Goal: Task Accomplishment & Management: Manage account settings

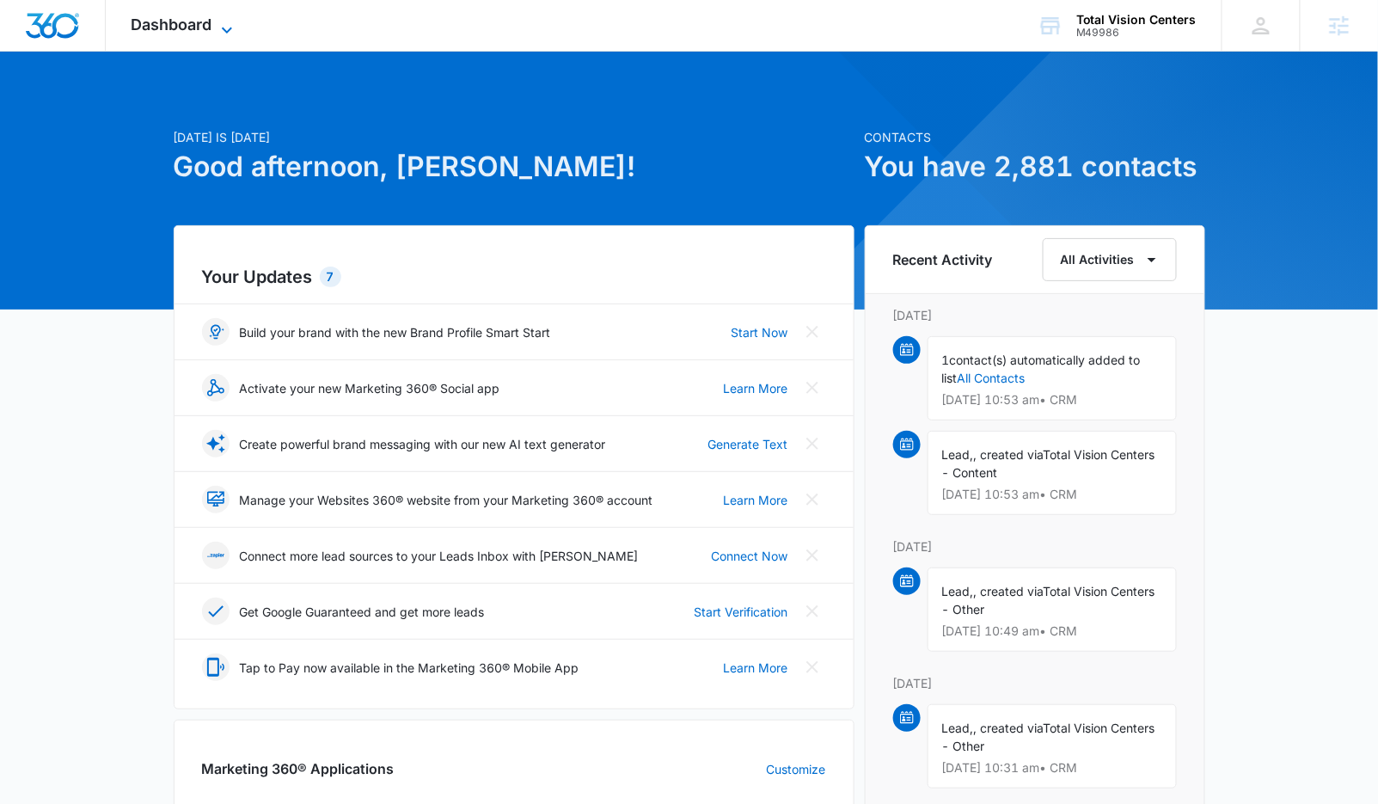
click at [226, 16] on div "Dashboard Apps Reputation Websites Forms CRM Email Social Payments POS Content …" at bounding box center [184, 25] width 157 height 51
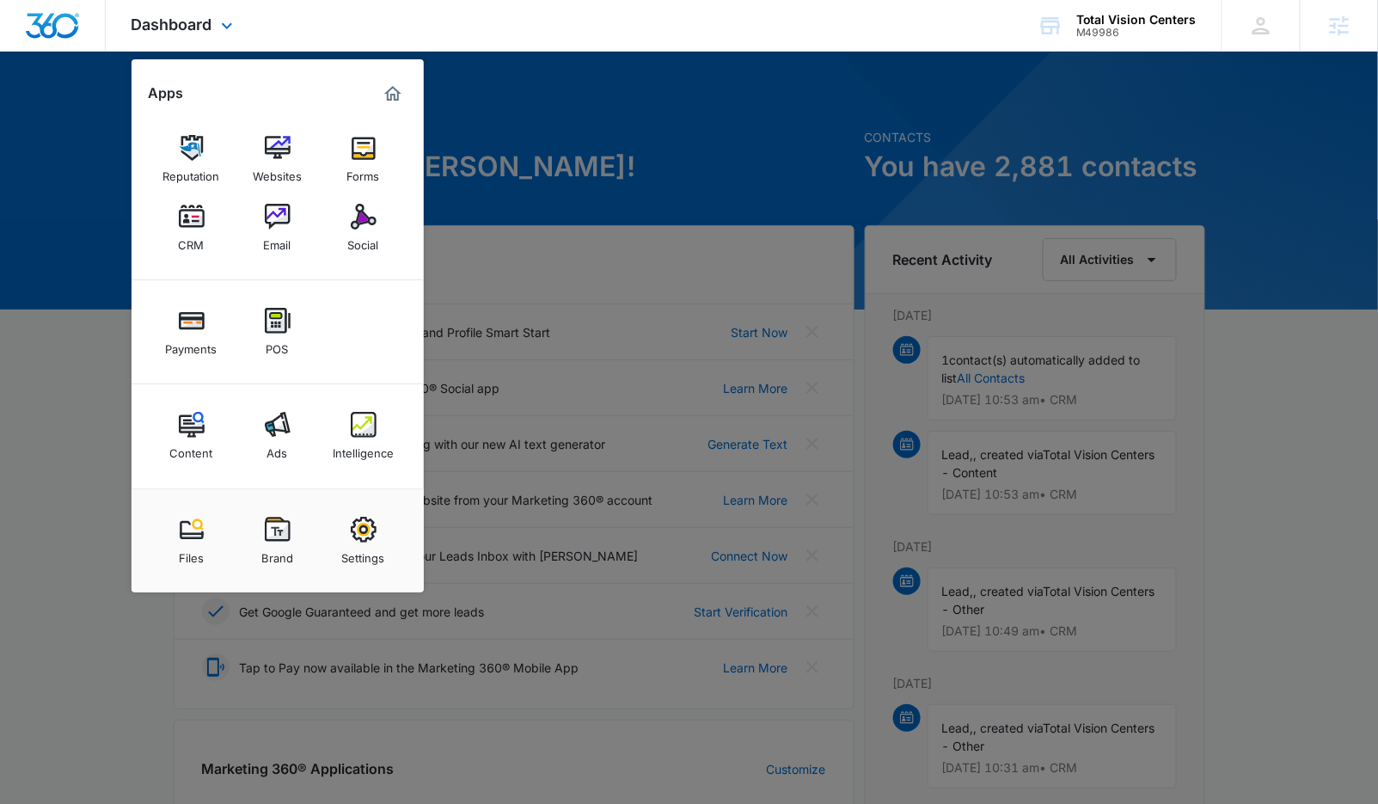
drag, startPoint x: 373, startPoint y: 421, endPoint x: 742, endPoint y: 26, distance: 540.8
click at [372, 421] on img at bounding box center [364, 425] width 26 height 26
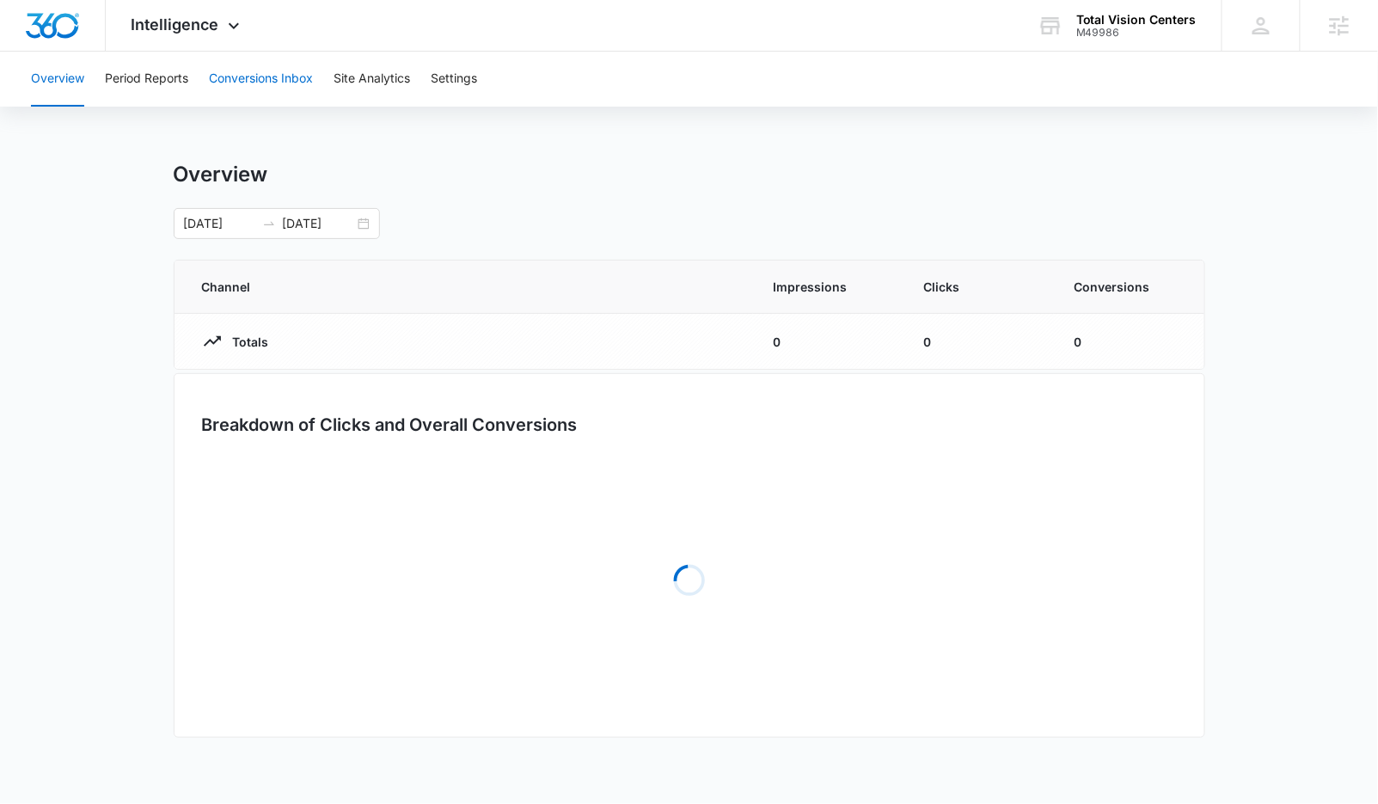
drag, startPoint x: 274, startPoint y: 91, endPoint x: 277, endPoint y: 77, distance: 14.8
click at [274, 91] on button "Conversions Inbox" at bounding box center [261, 79] width 104 height 55
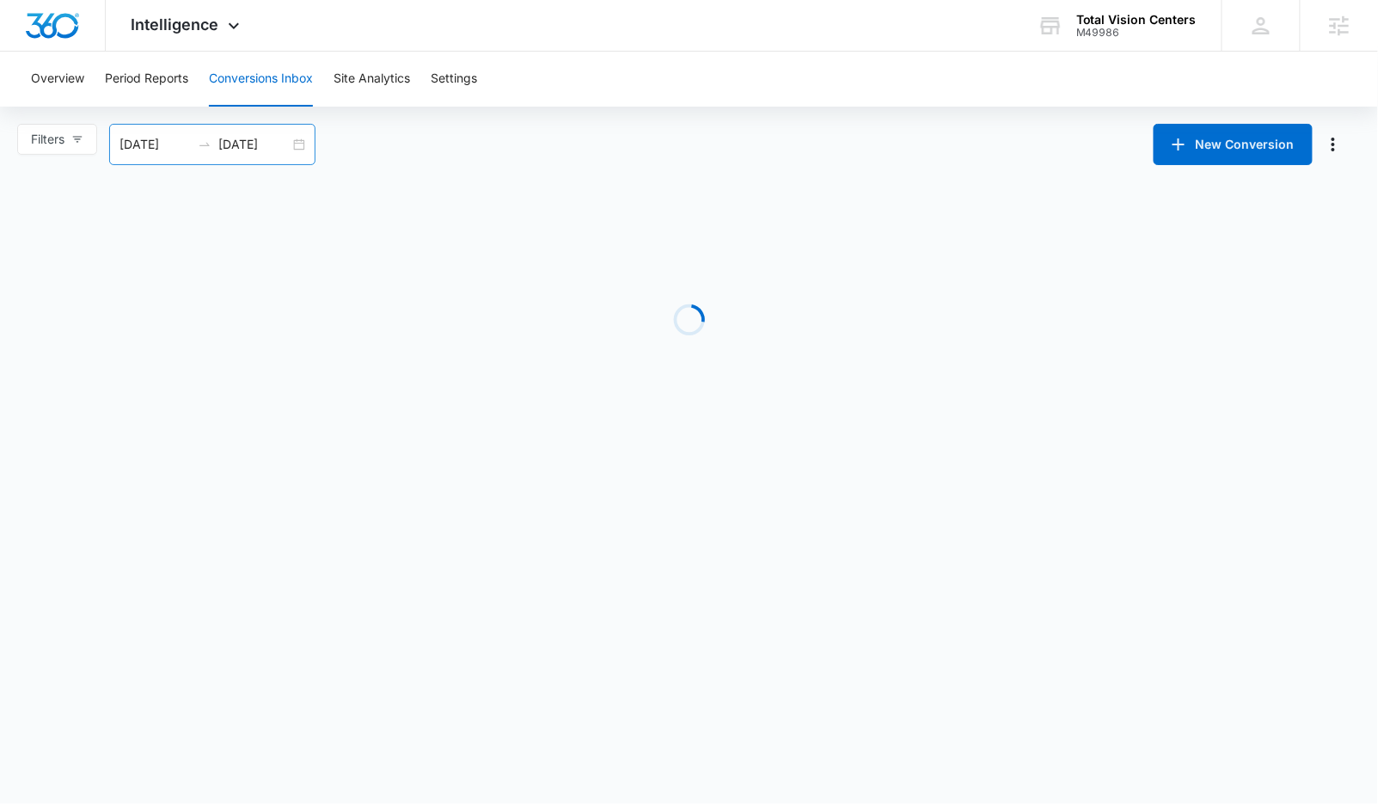
click at [255, 144] on input "10/08/2025" at bounding box center [253, 144] width 71 height 19
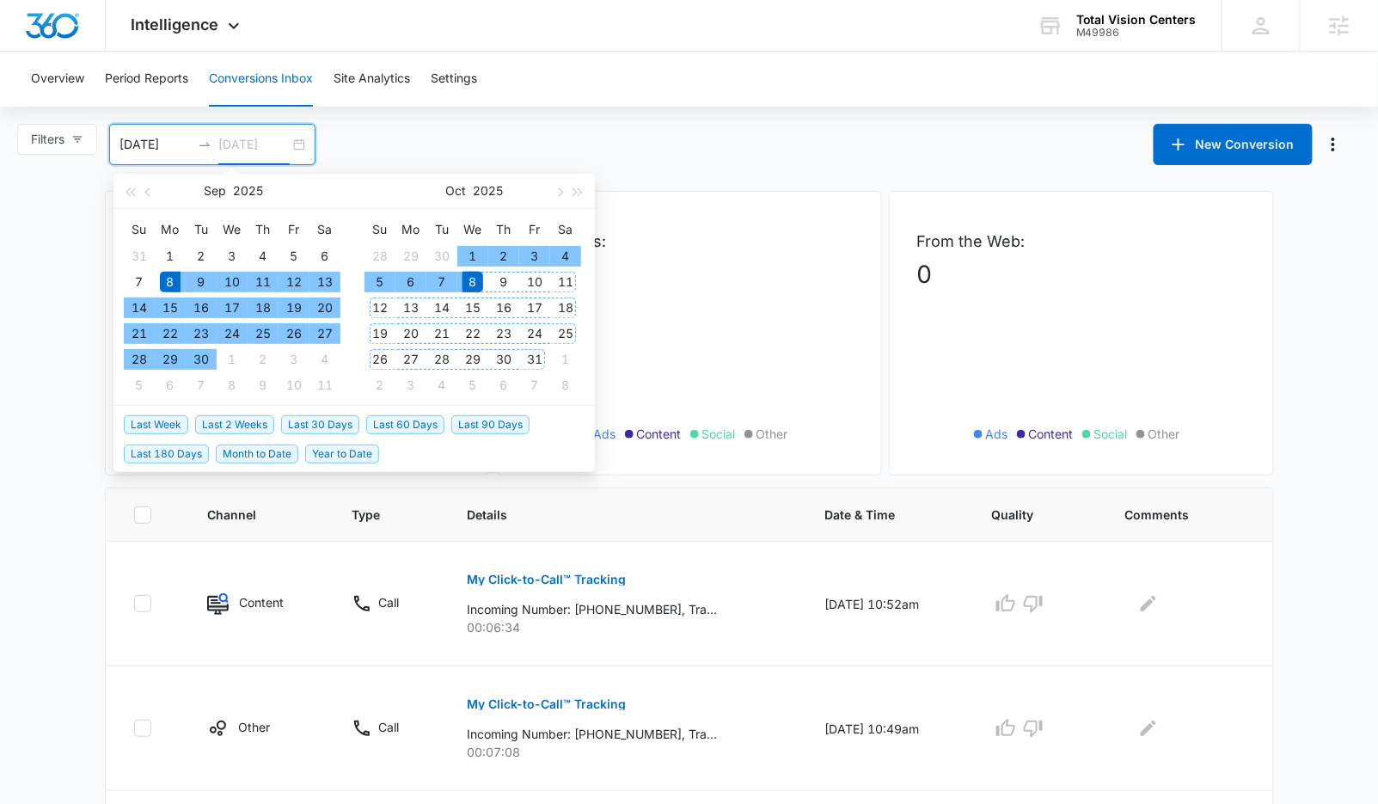
type input "10/08/2025"
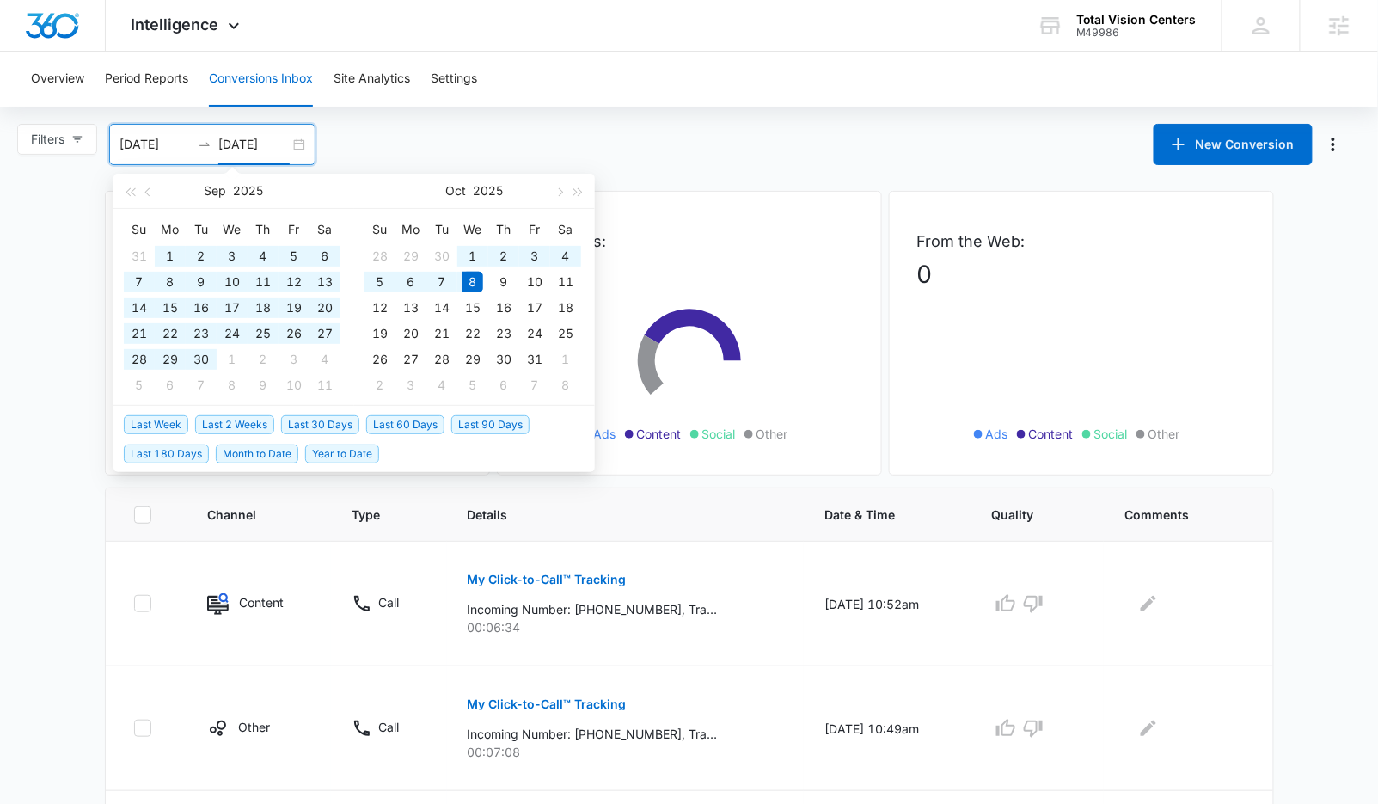
click at [492, 420] on span "Last 90 Days" at bounding box center [490, 424] width 78 height 19
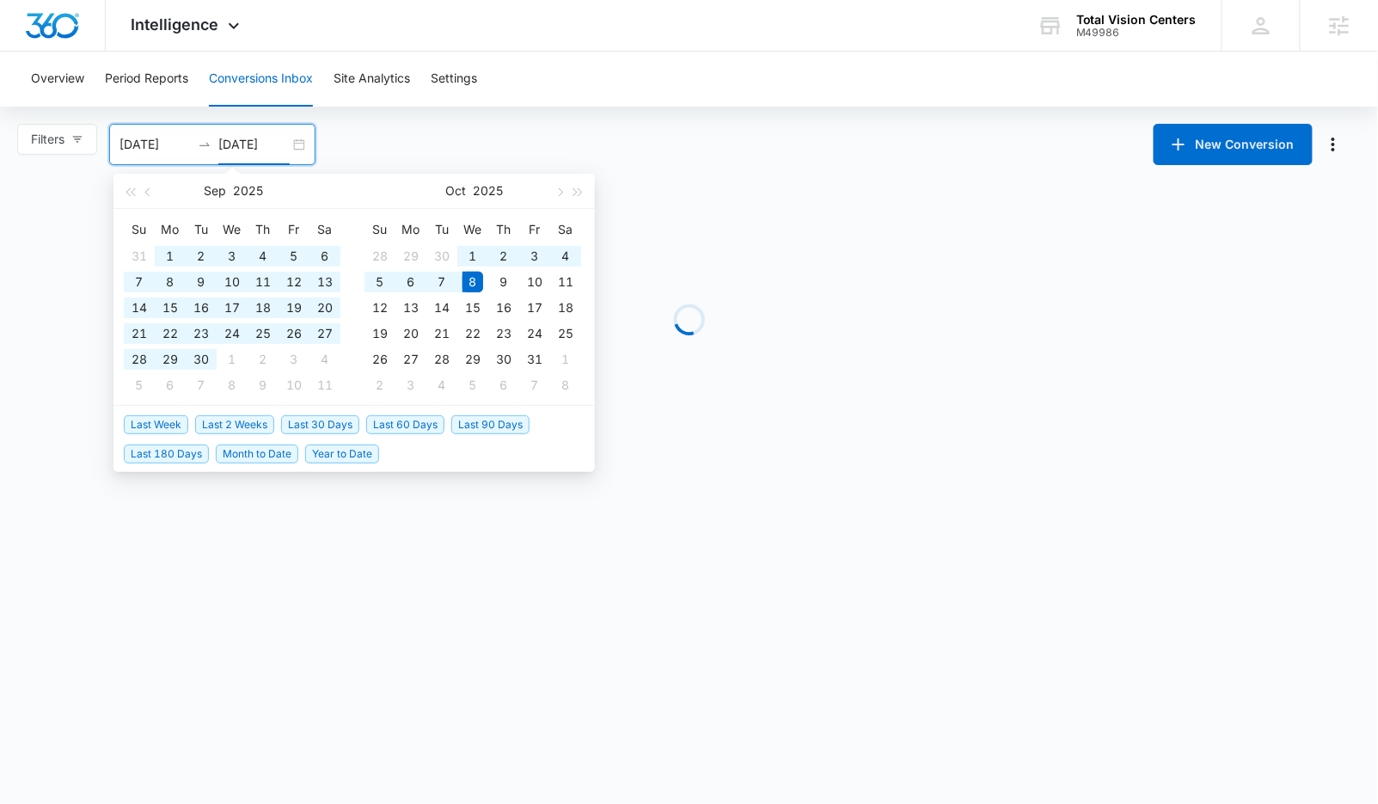
type input "07/10/2025"
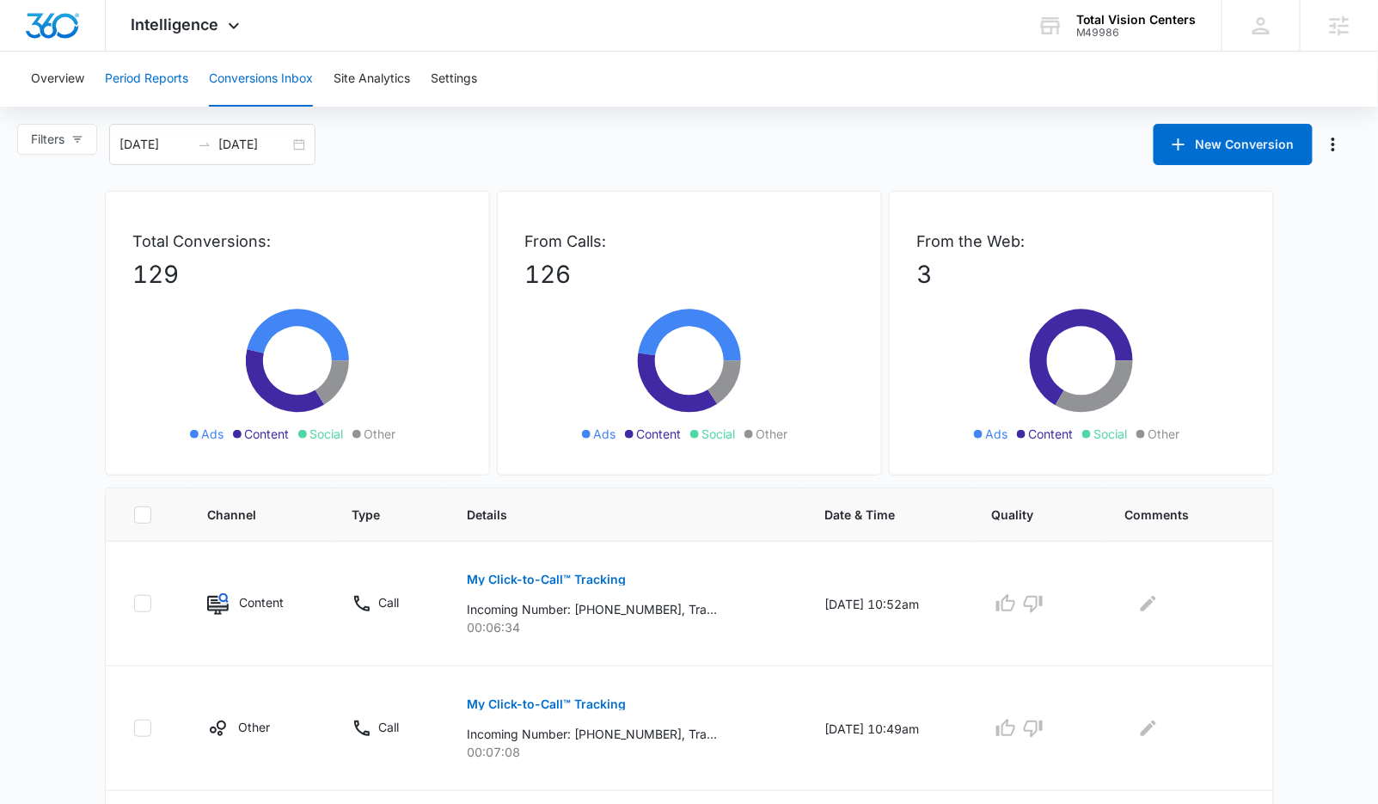
click at [130, 77] on button "Period Reports" at bounding box center [146, 79] width 83 height 55
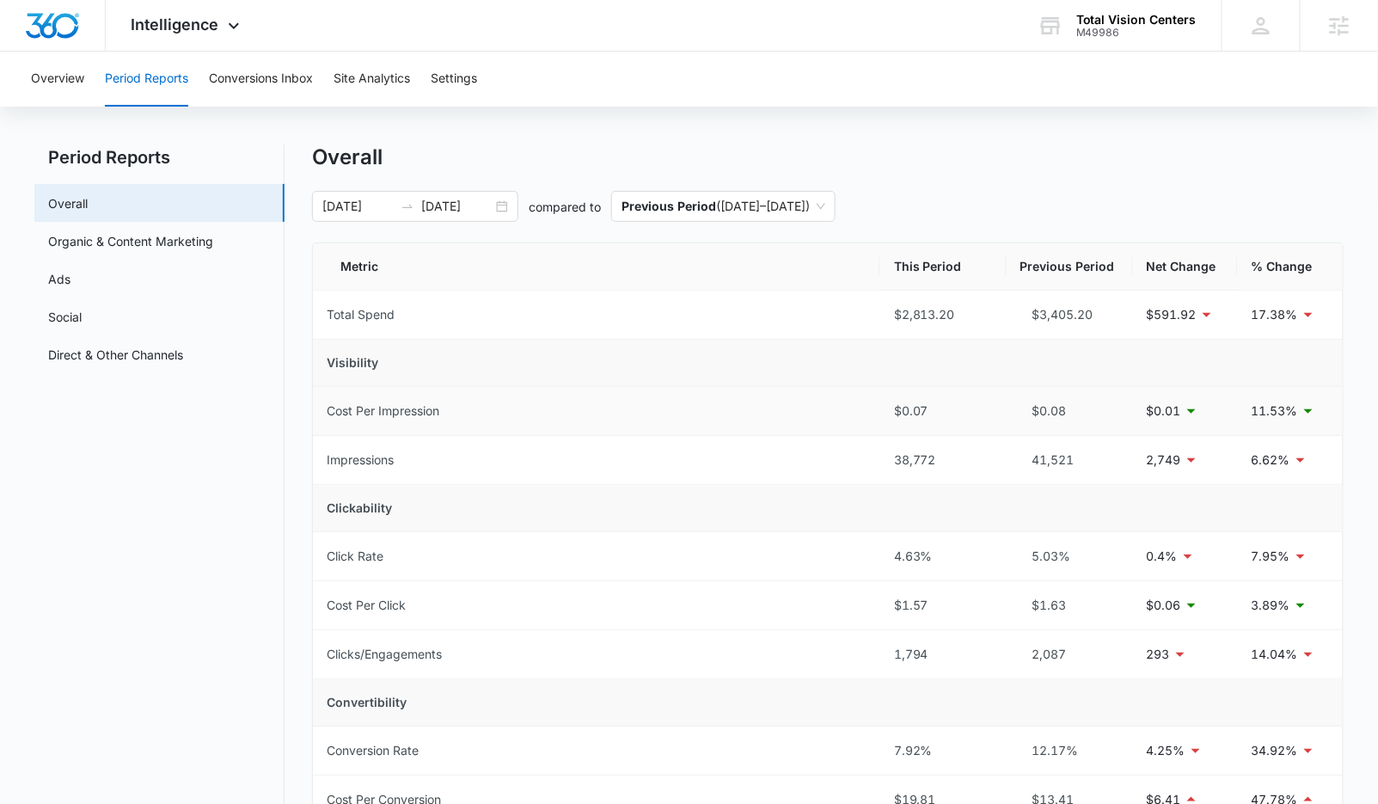
scroll to position [18, 0]
click at [70, 287] on link "Ads" at bounding box center [59, 278] width 22 height 18
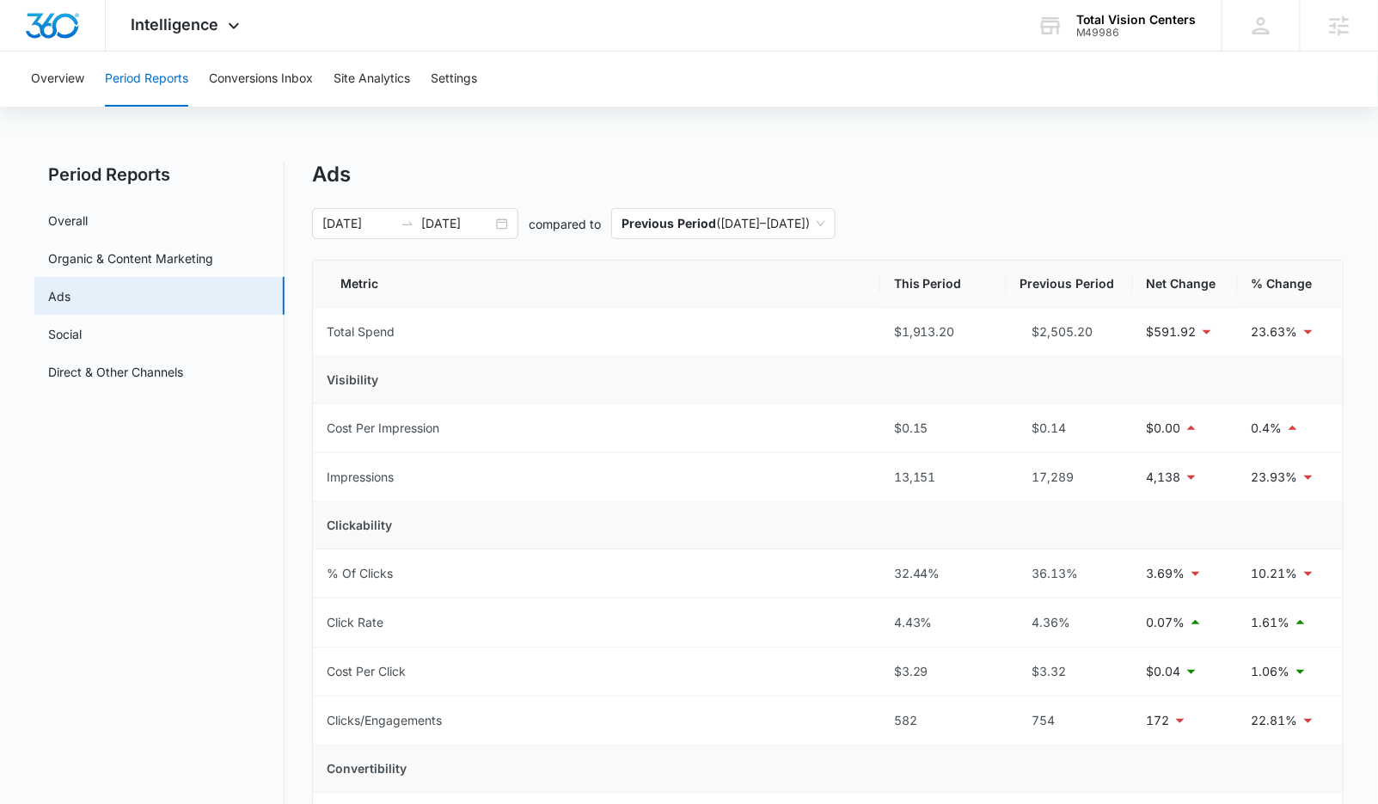
scroll to position [3, 0]
click at [441, 226] on input "09/23/2025" at bounding box center [456, 220] width 71 height 19
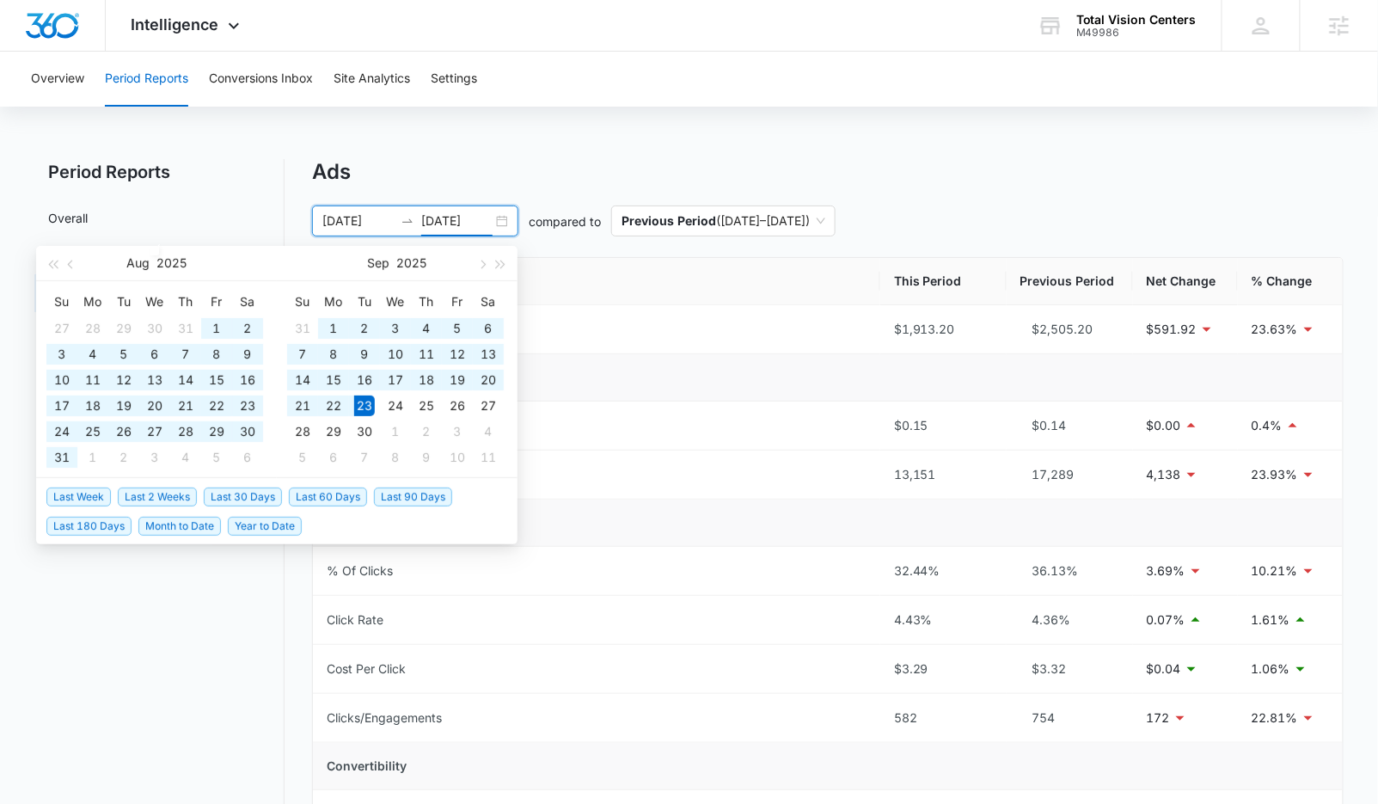
type input "09/23/2025"
drag, startPoint x: 425, startPoint y: 494, endPoint x: 530, endPoint y: 548, distance: 117.7
click at [425, 494] on span "Last 90 Days" at bounding box center [413, 496] width 78 height 19
type input "07/09/2025"
type input "10/07/2025"
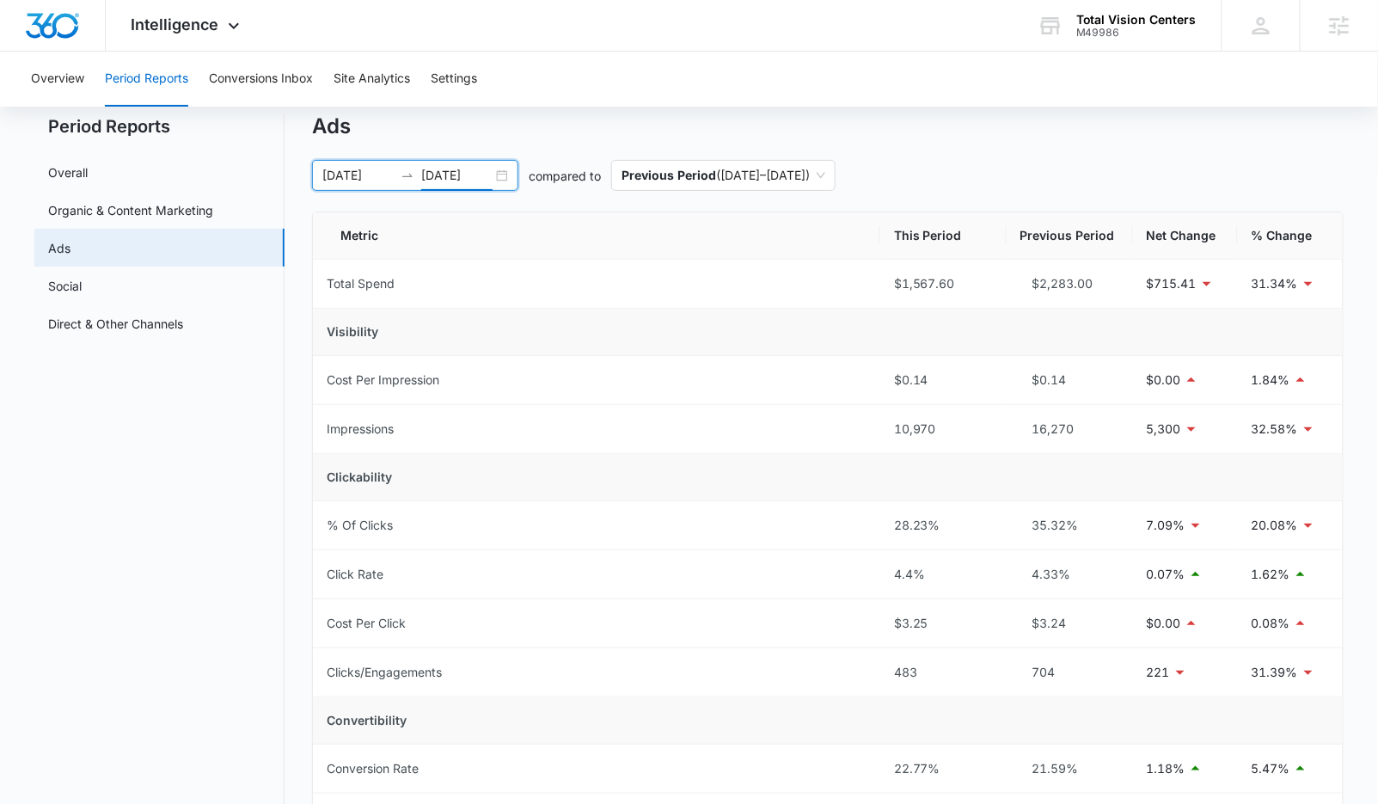
scroll to position [51, 0]
click at [1053, 175] on div "07/09/2025 10/07/2025 compared to Previous Period ( 04/09/2025 – 07/08/2025 )" at bounding box center [828, 172] width 1032 height 31
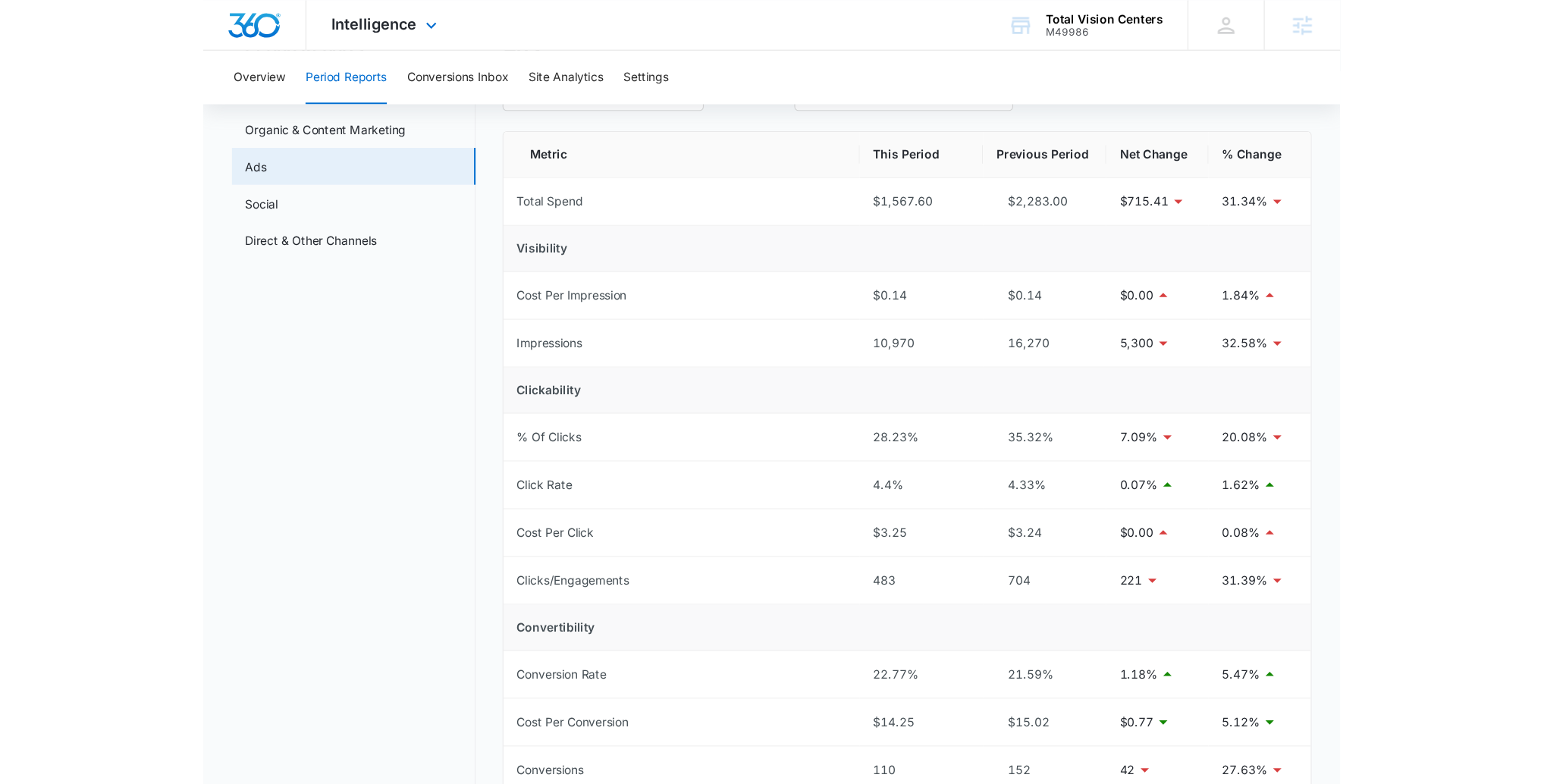
scroll to position [0, 0]
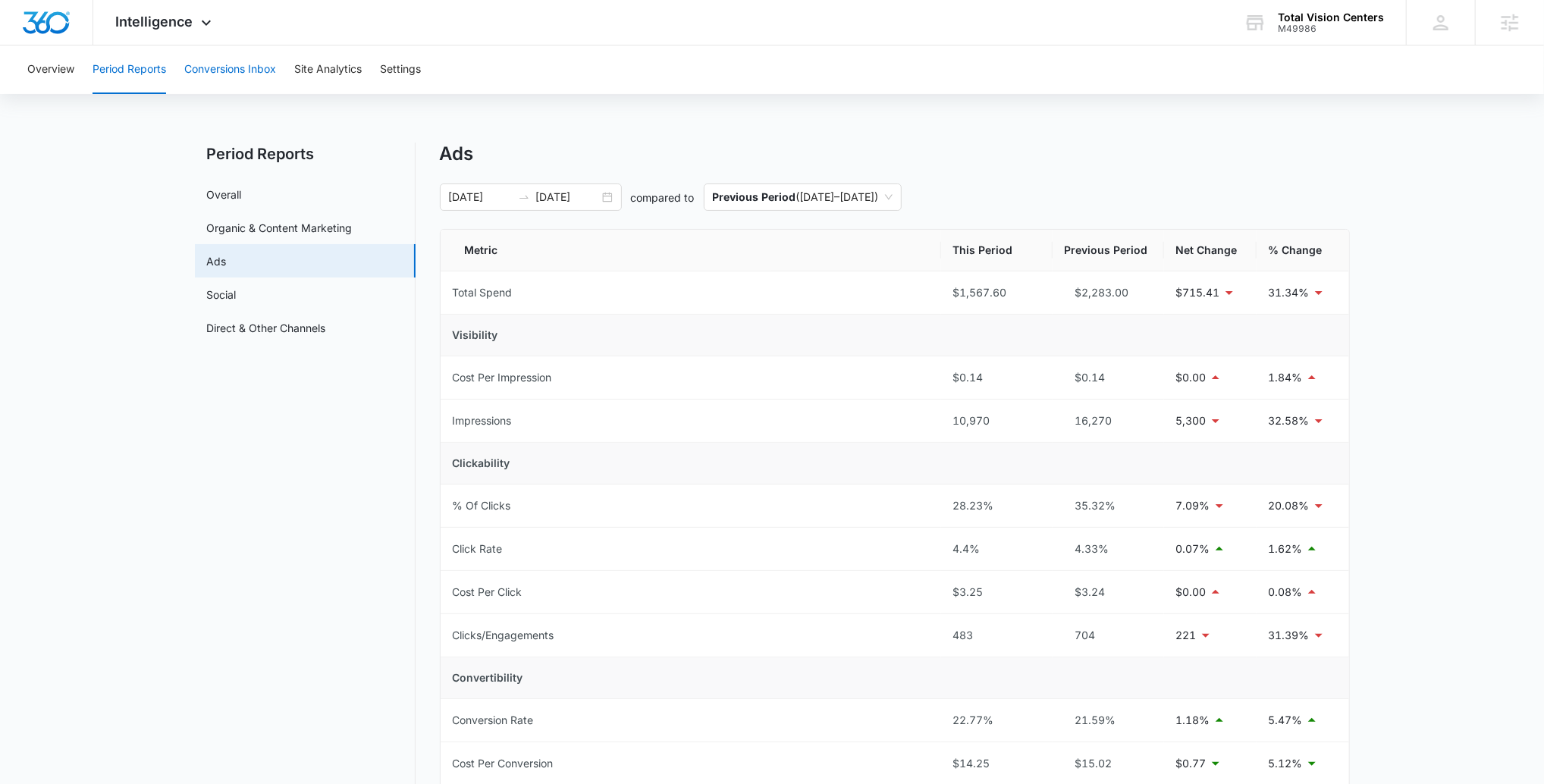
click at [266, 76] on button "Conversions Inbox" at bounding box center [230, 70] width 92 height 49
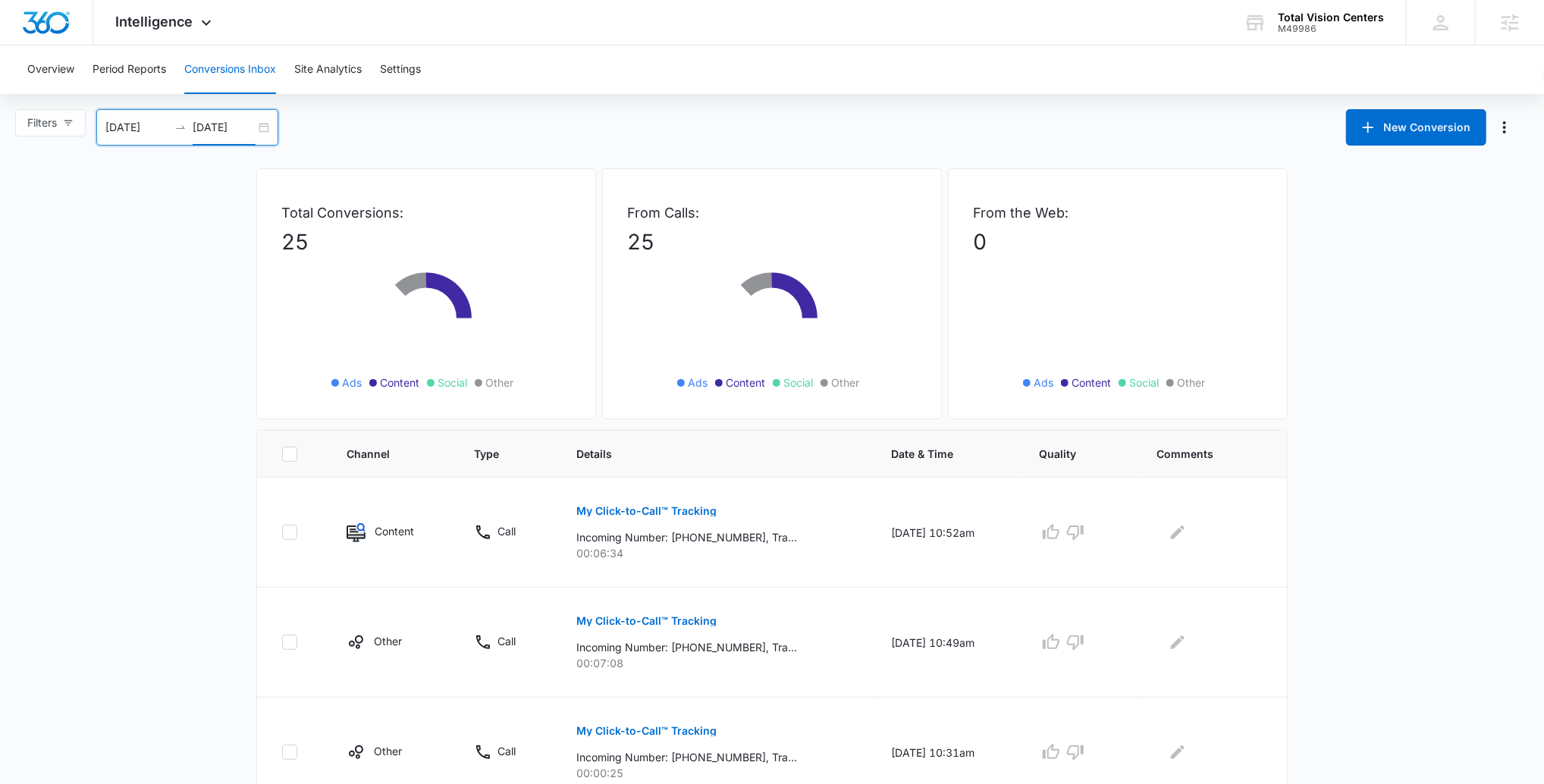
click at [241, 123] on input "10/08/2025" at bounding box center [223, 127] width 63 height 17
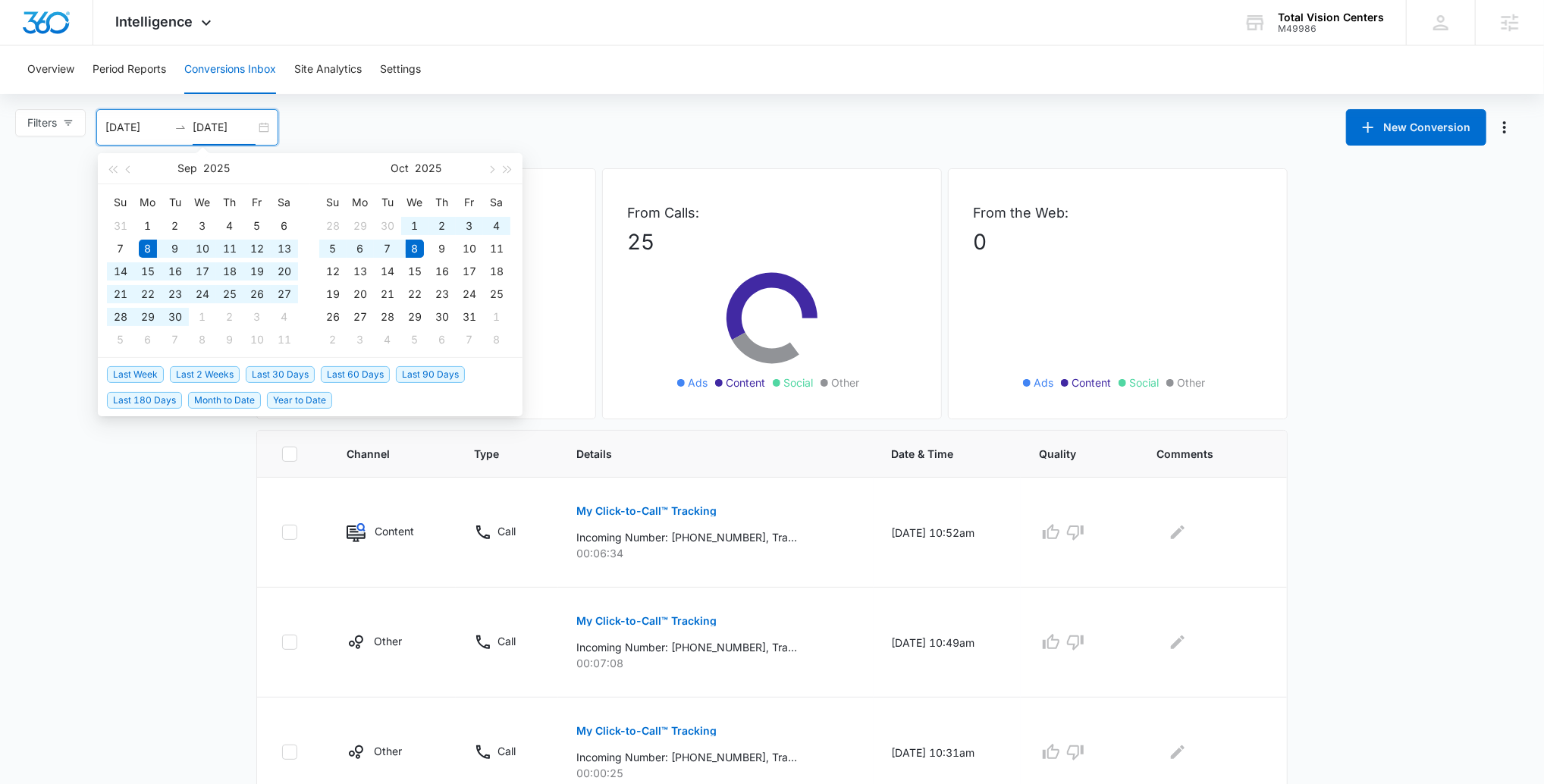
type input "10/08/2025"
click at [415, 372] on span "Last 90 Days" at bounding box center [431, 374] width 69 height 17
type input "07/10/2025"
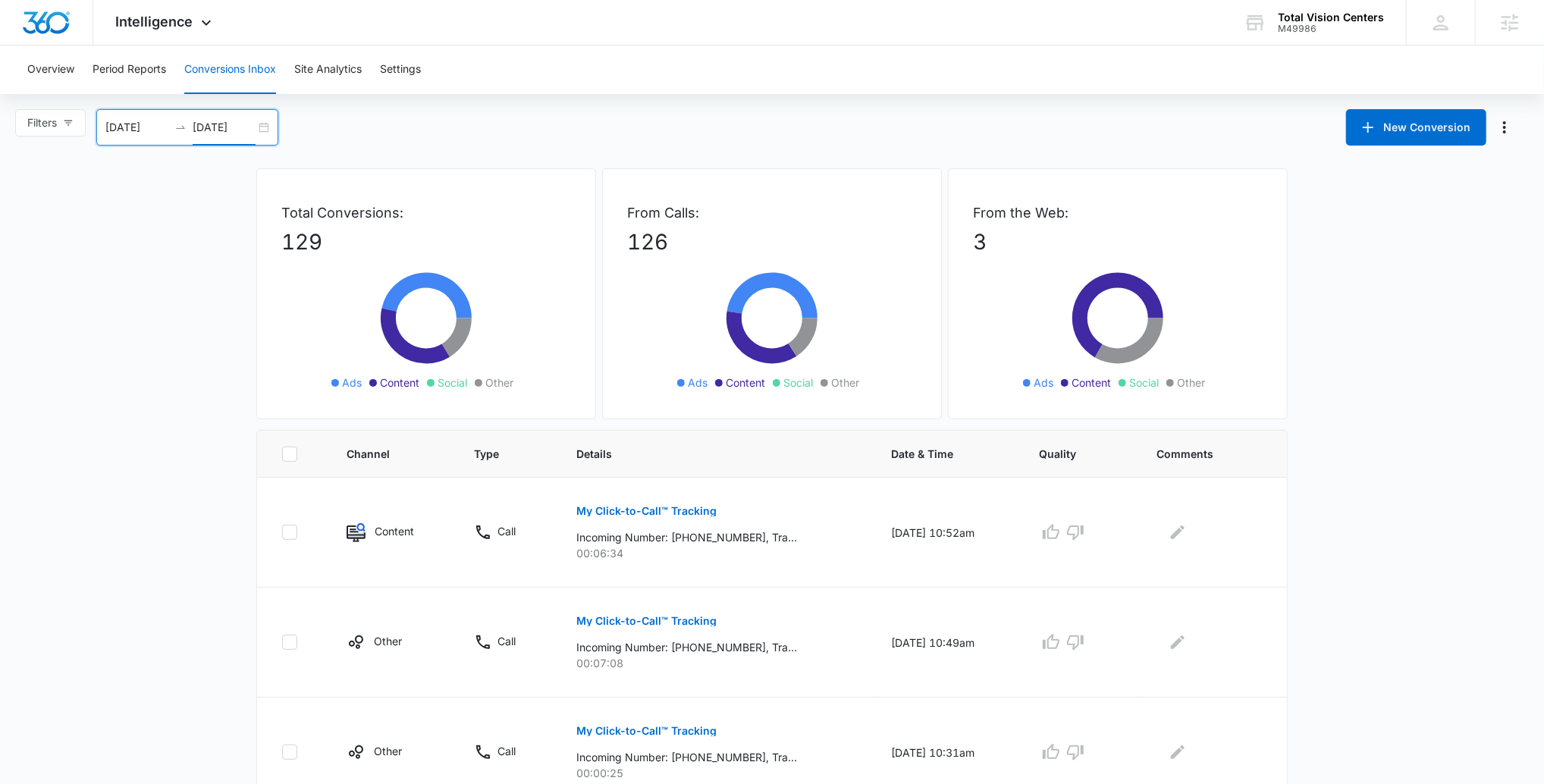
scroll to position [10, 0]
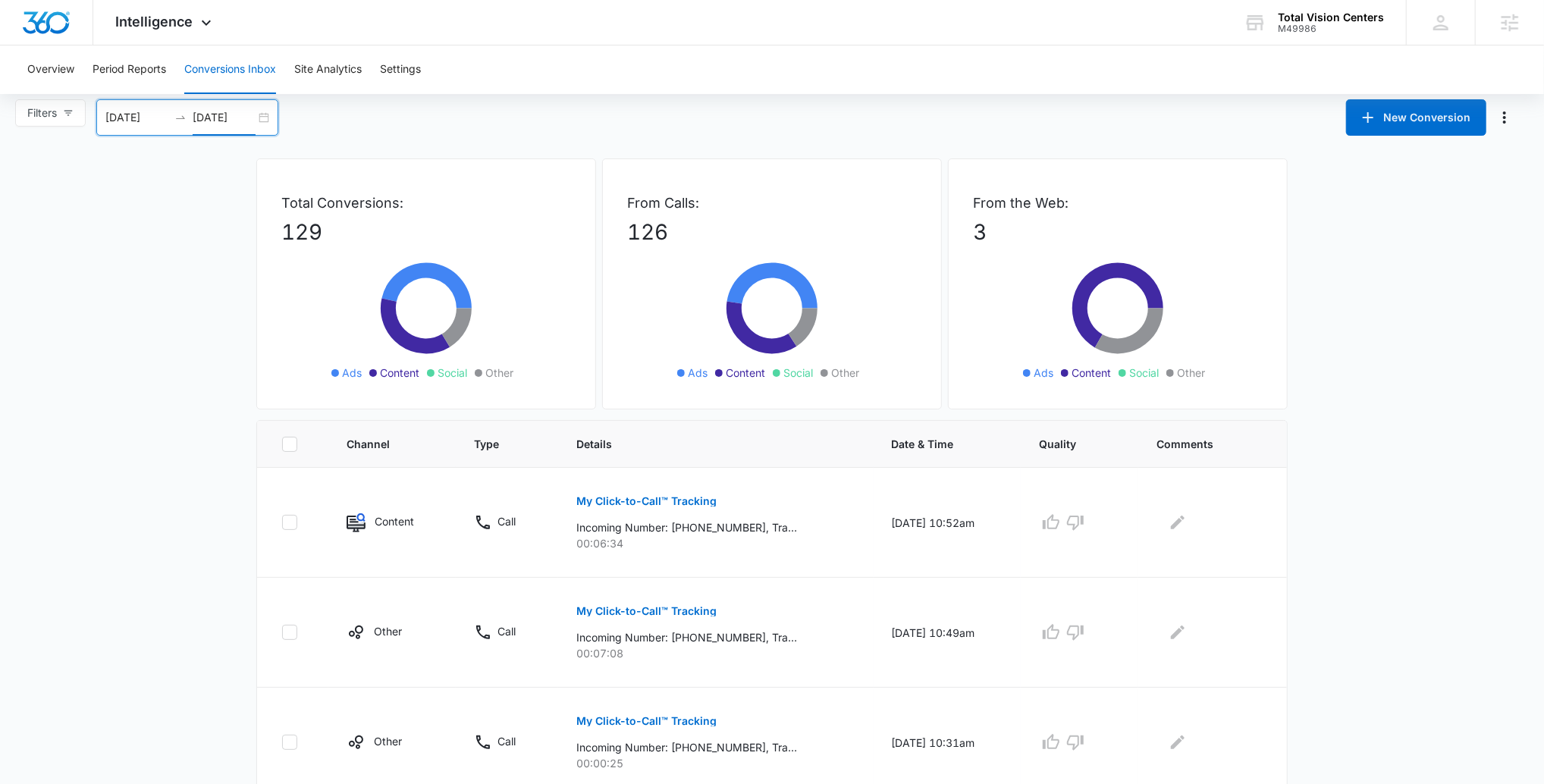
click at [168, 73] on div "Overview Period Reports Conversions Inbox Site Analytics Settings" at bounding box center [772, 70] width 1508 height 49
click at [159, 63] on button "Period Reports" at bounding box center [129, 70] width 73 height 49
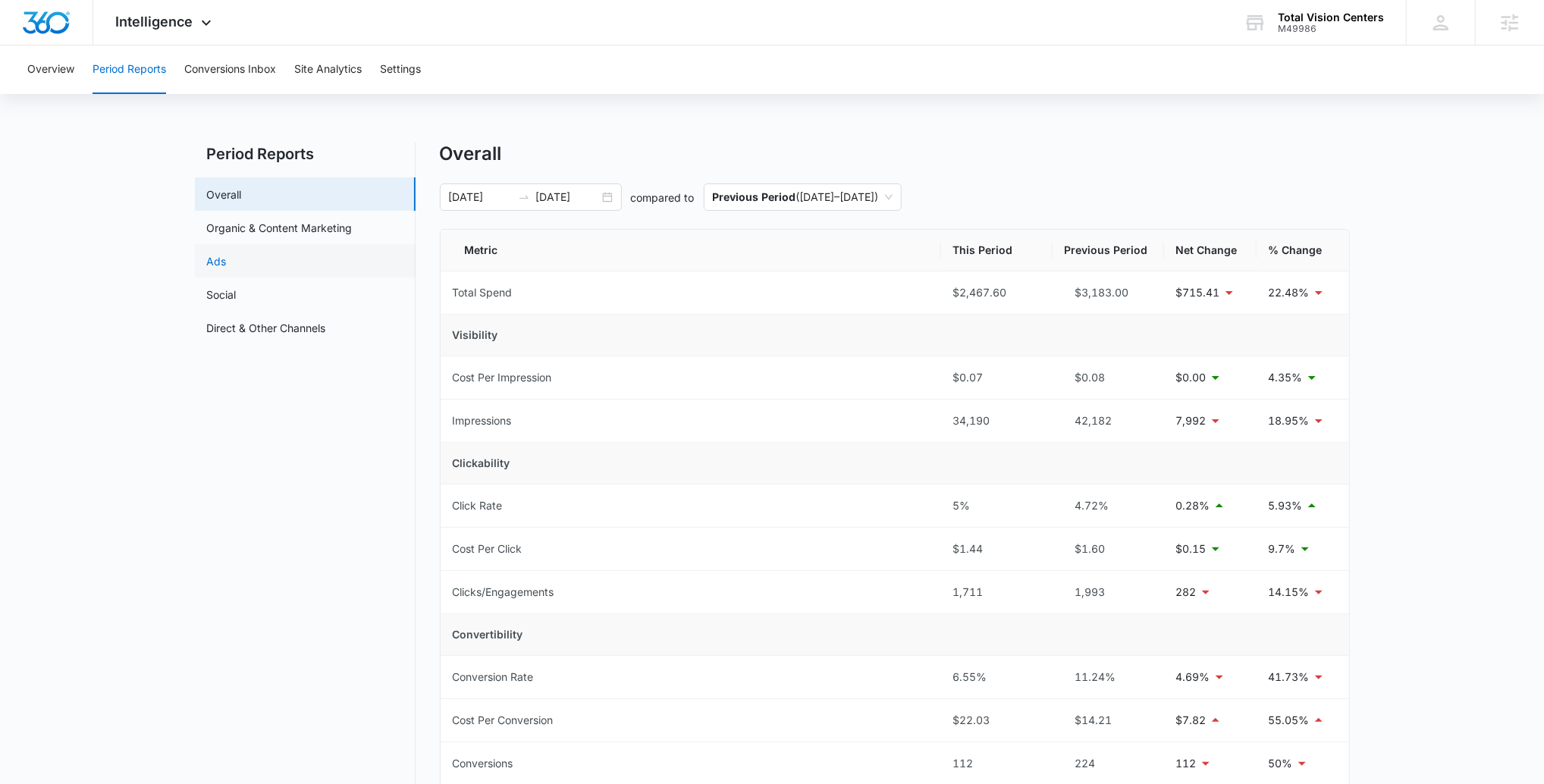
click at [227, 257] on link "Ads" at bounding box center [217, 261] width 19 height 16
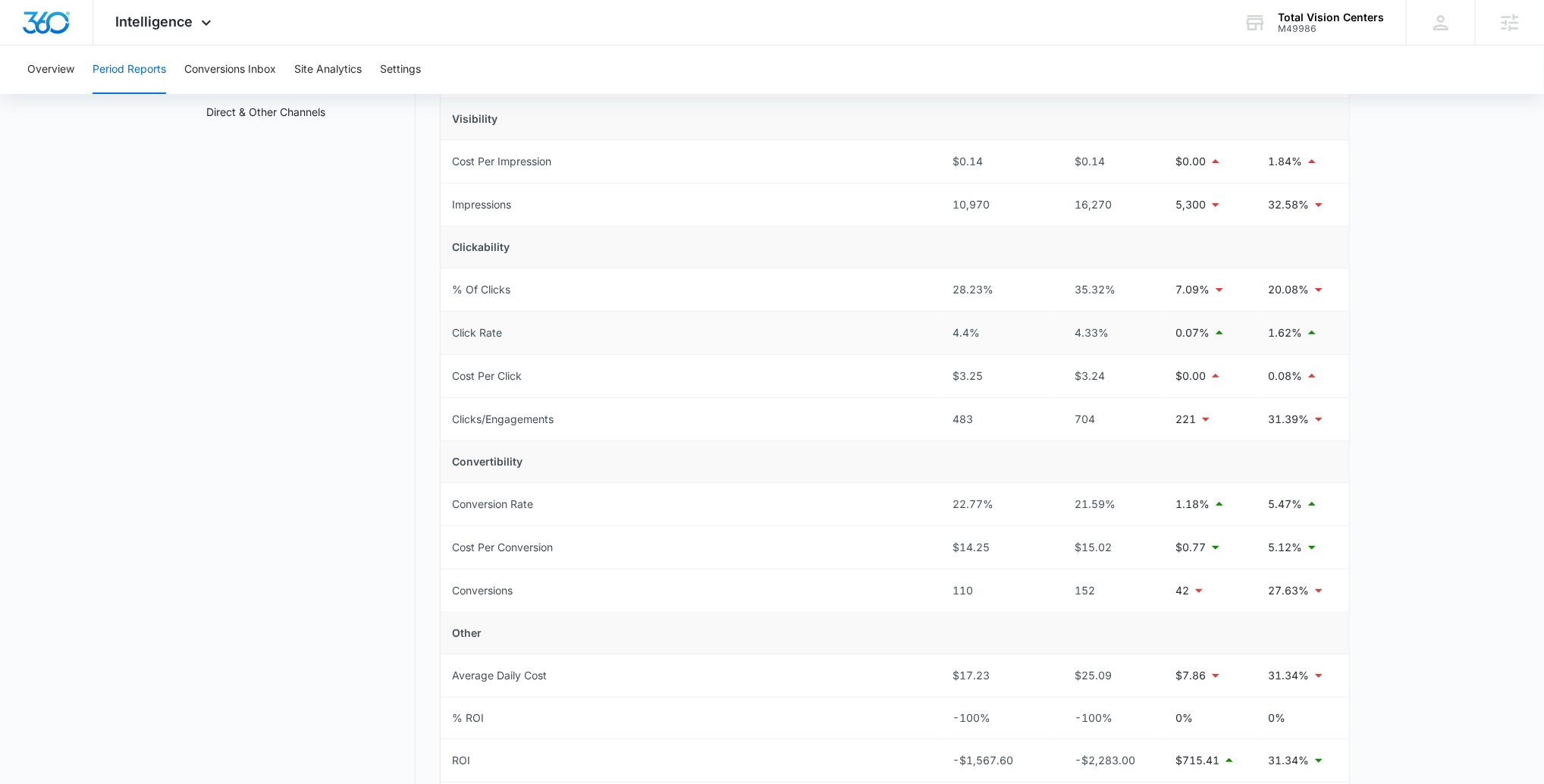
scroll to position [99, 0]
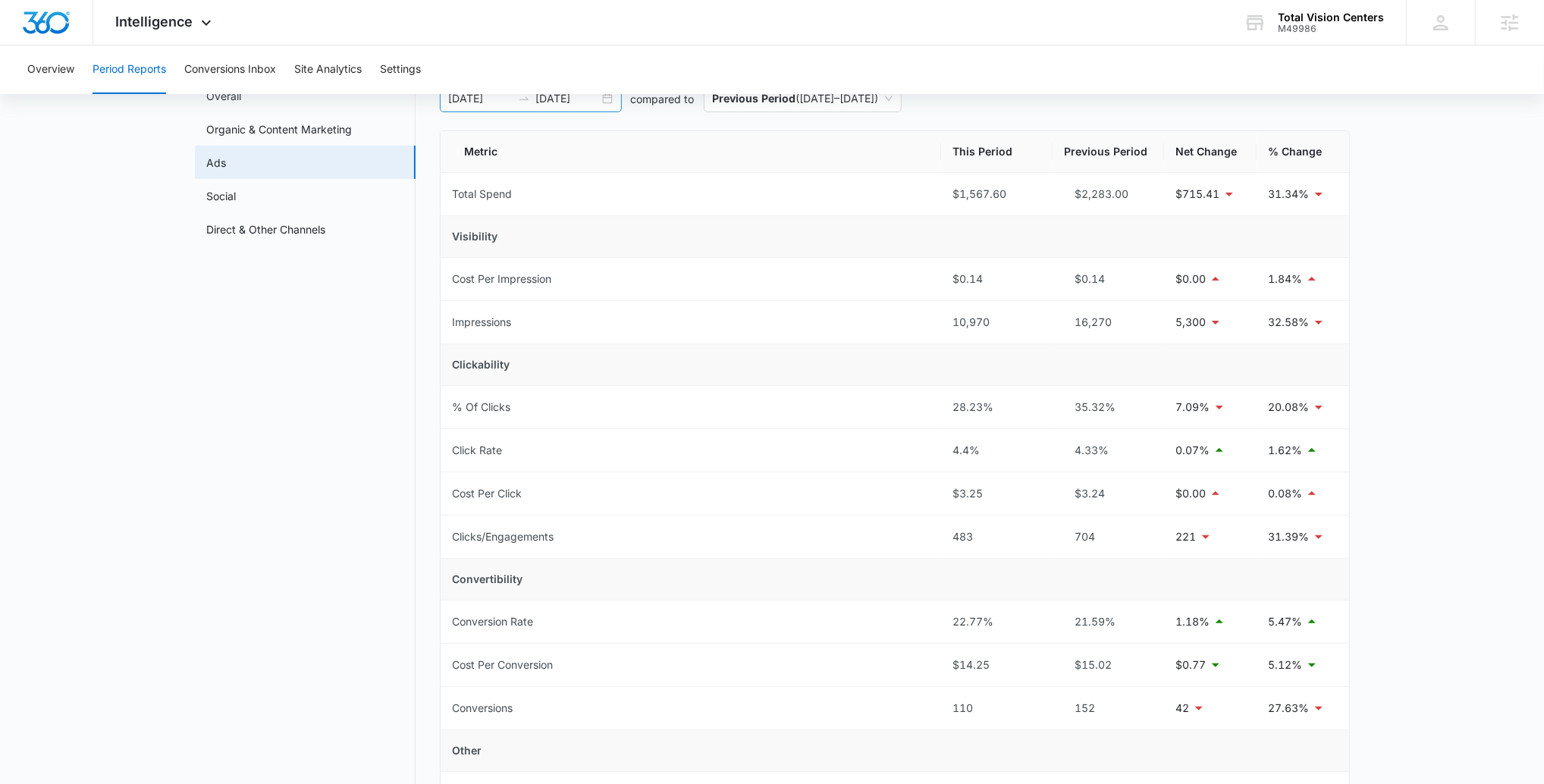
click at [578, 108] on div "07/09/2025 10/07/2025" at bounding box center [531, 98] width 182 height 27
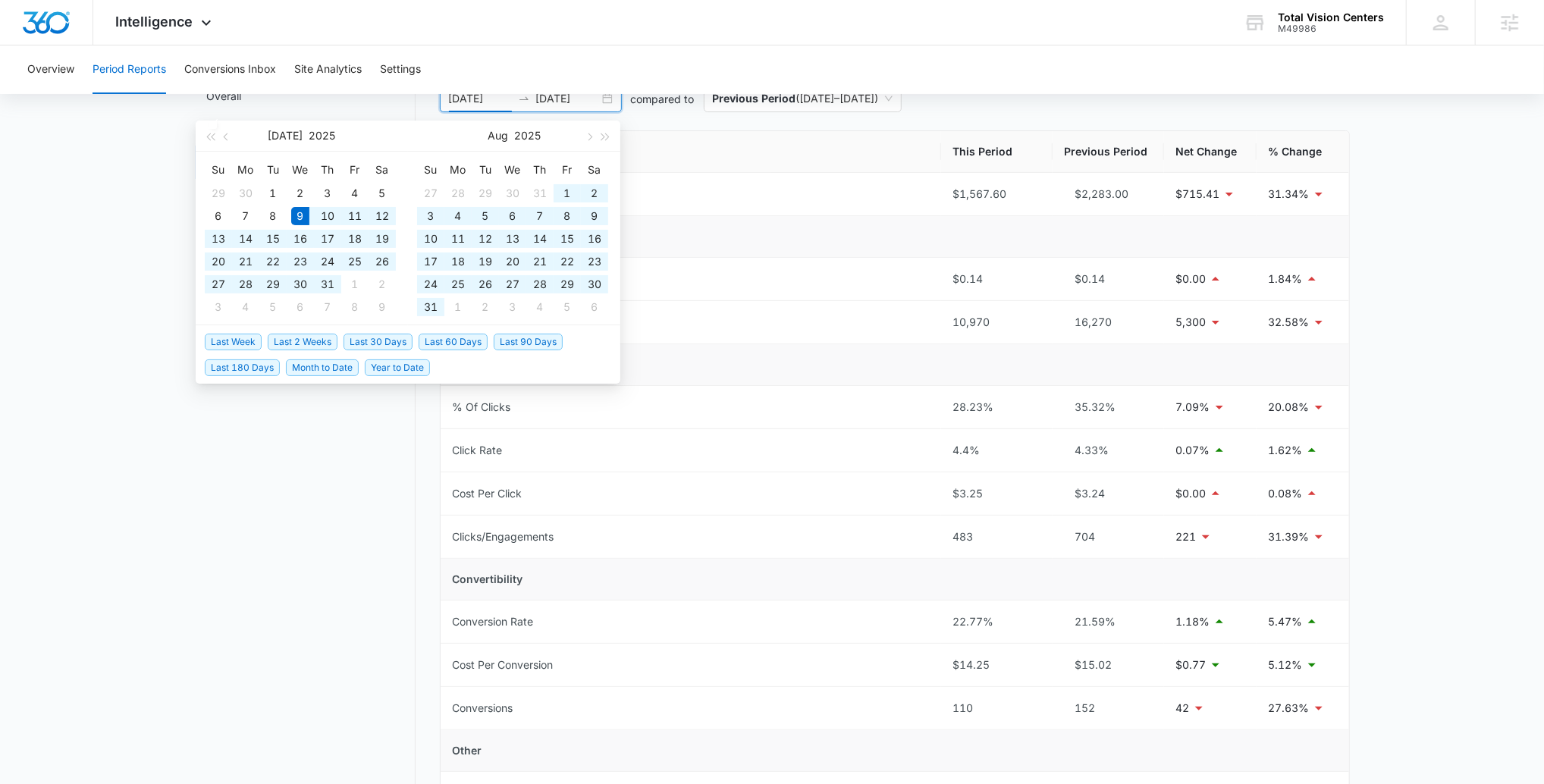
click at [510, 339] on span "Last 90 Days" at bounding box center [528, 341] width 69 height 17
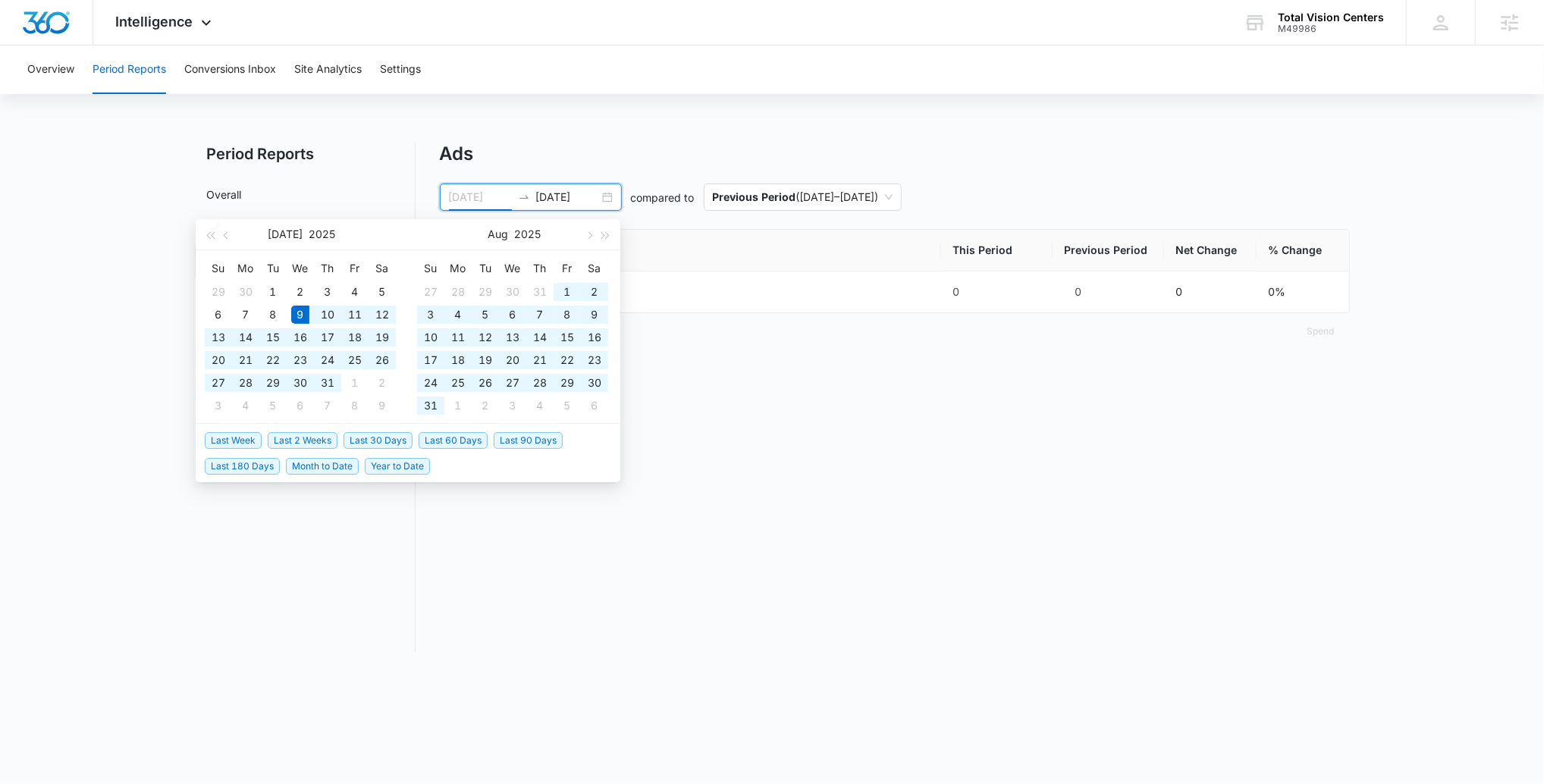
scroll to position [0, 0]
type input "07/09/2025"
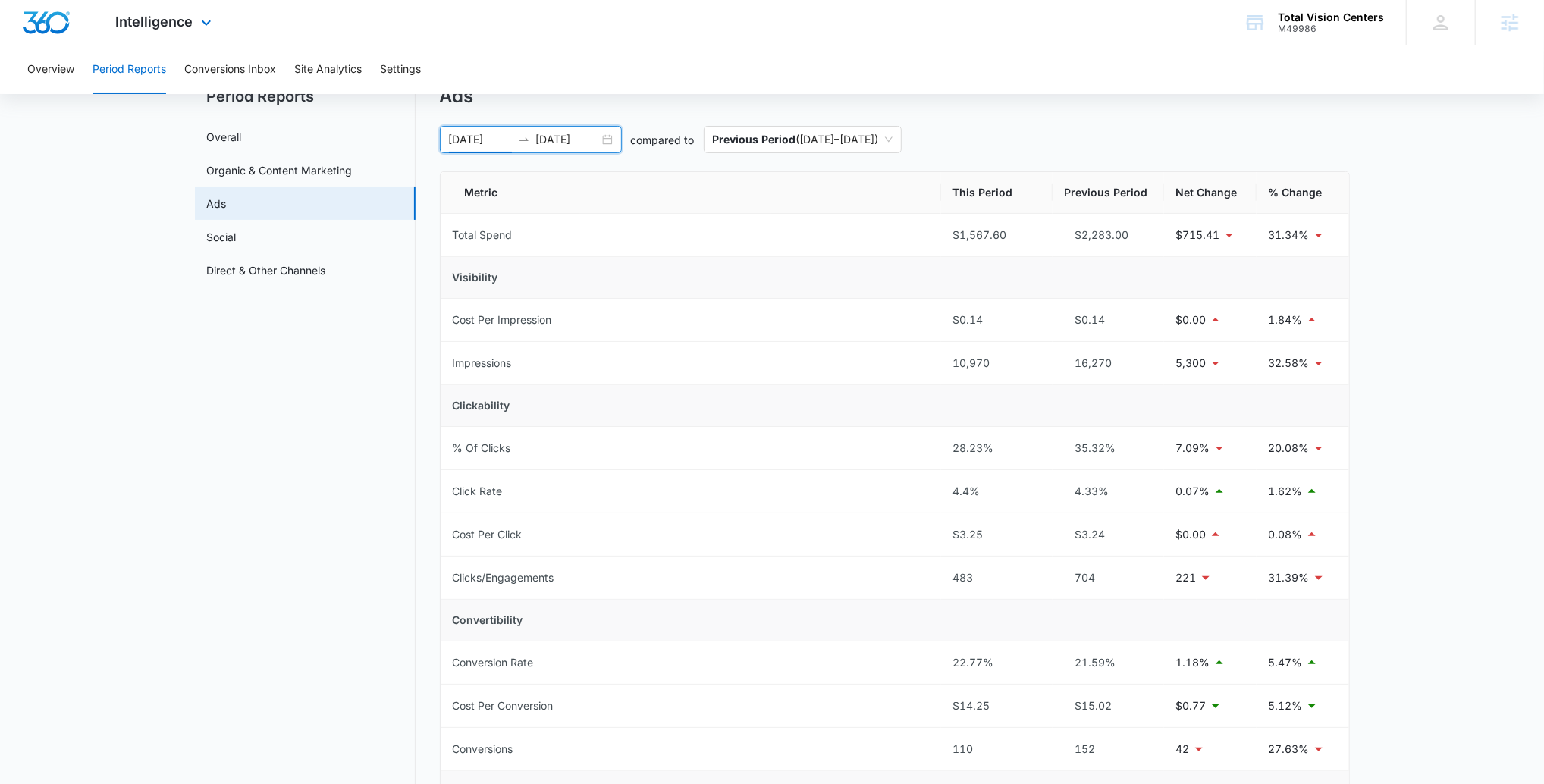
scroll to position [43, 0]
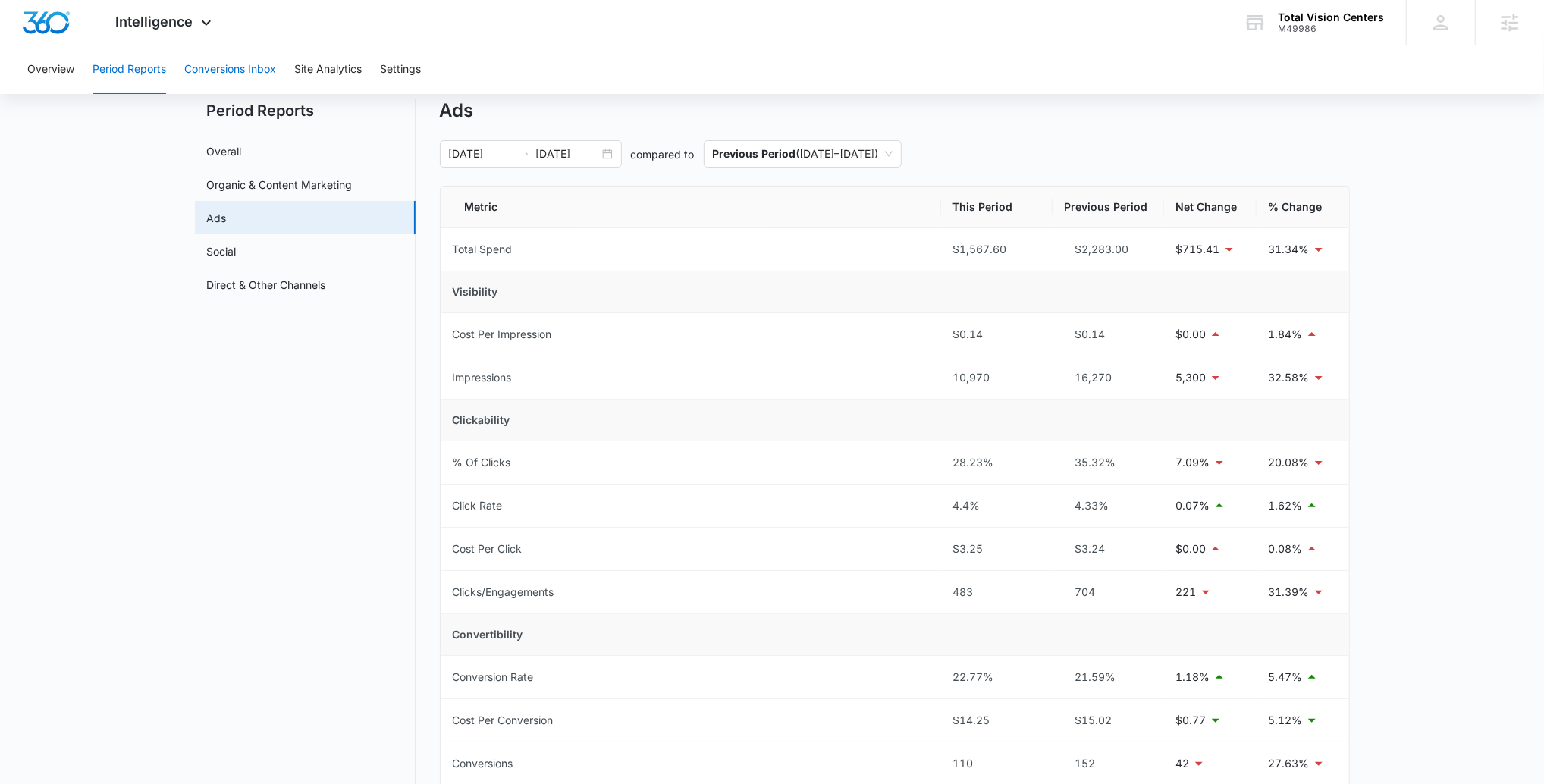
click at [244, 73] on button "Conversions Inbox" at bounding box center [230, 70] width 92 height 49
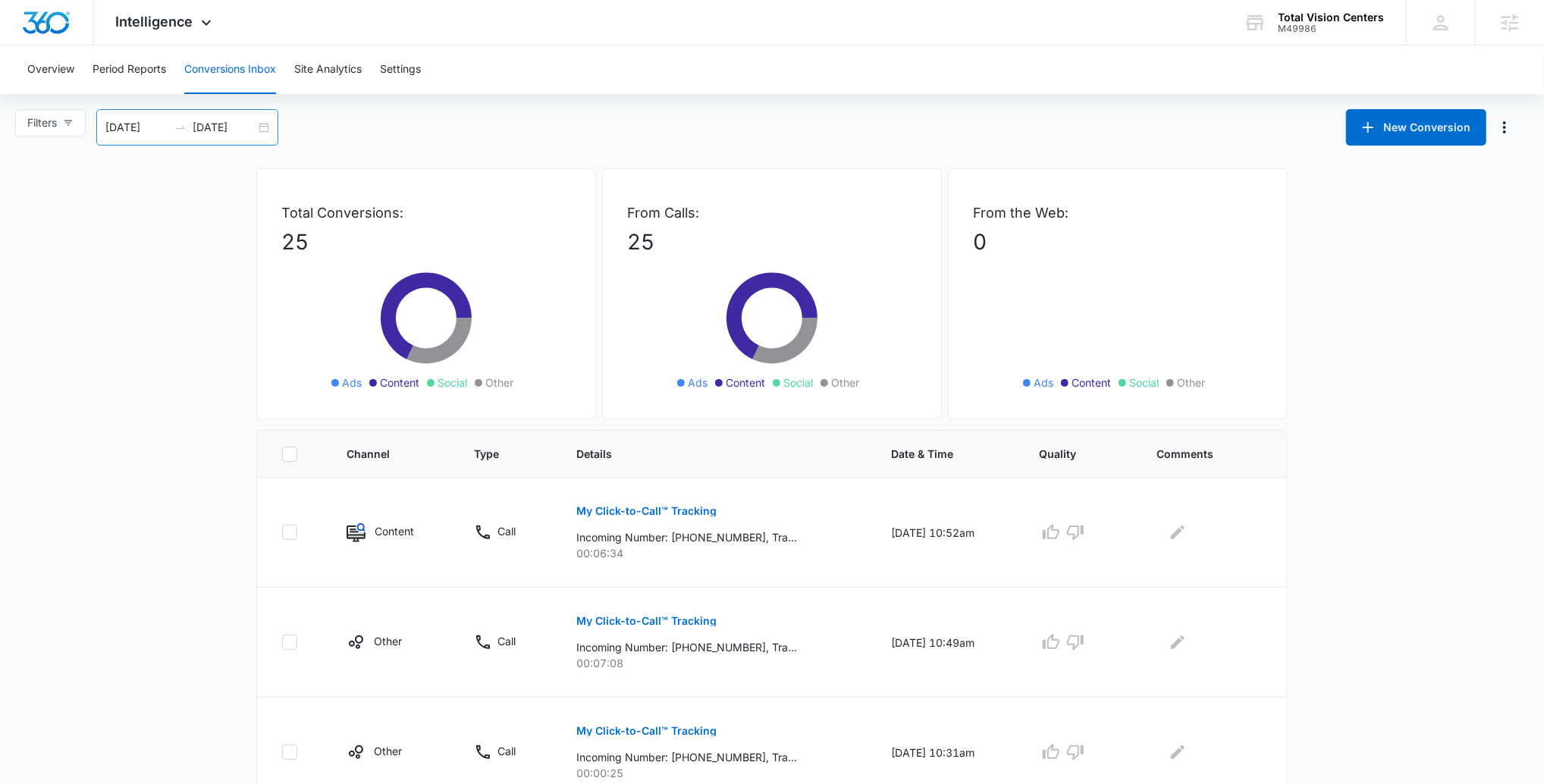
click at [176, 134] on div "09/08/2025 10/08/2025" at bounding box center [187, 127] width 182 height 36
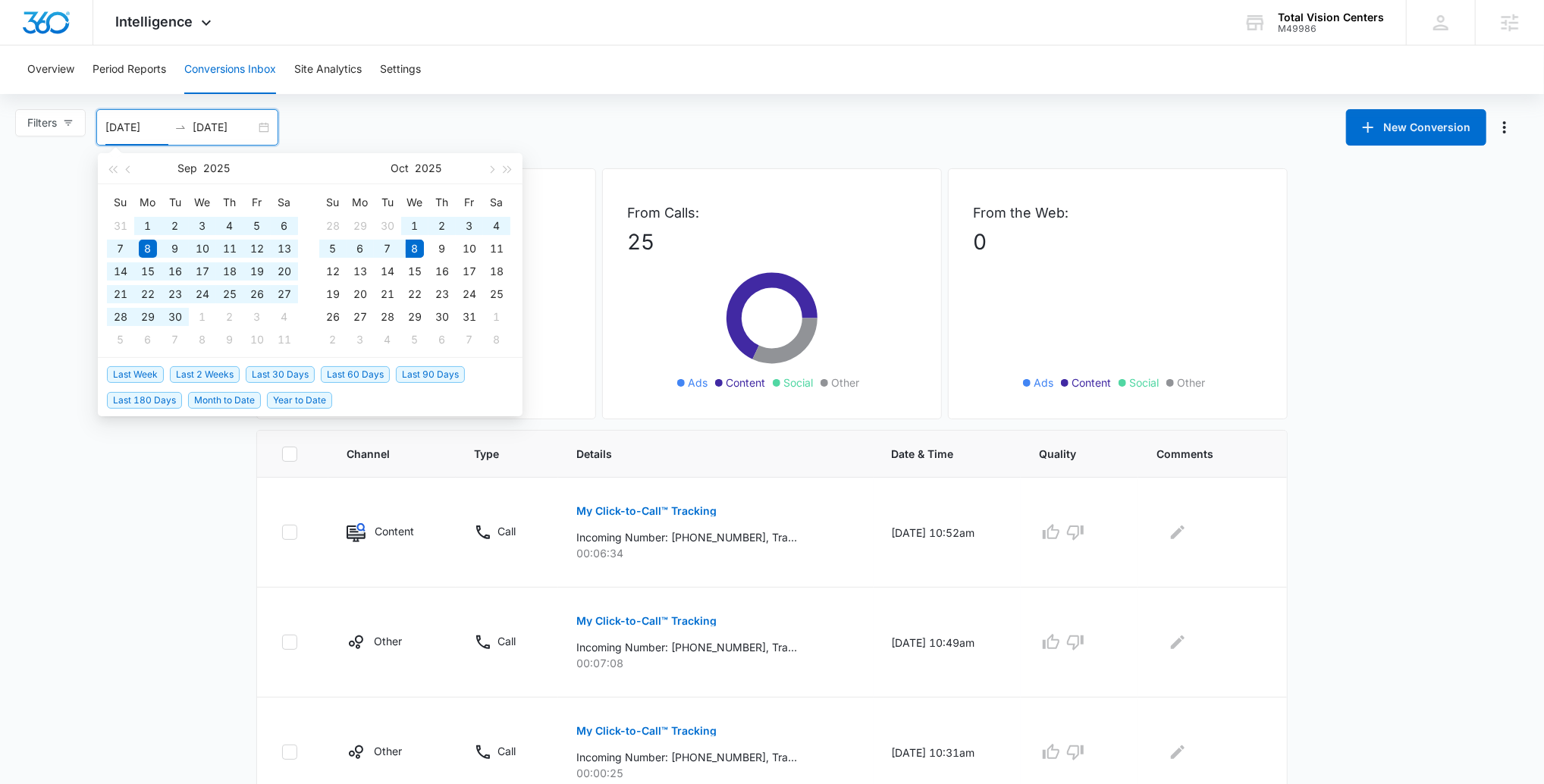
click at [422, 375] on span "Last 90 Days" at bounding box center [431, 374] width 69 height 17
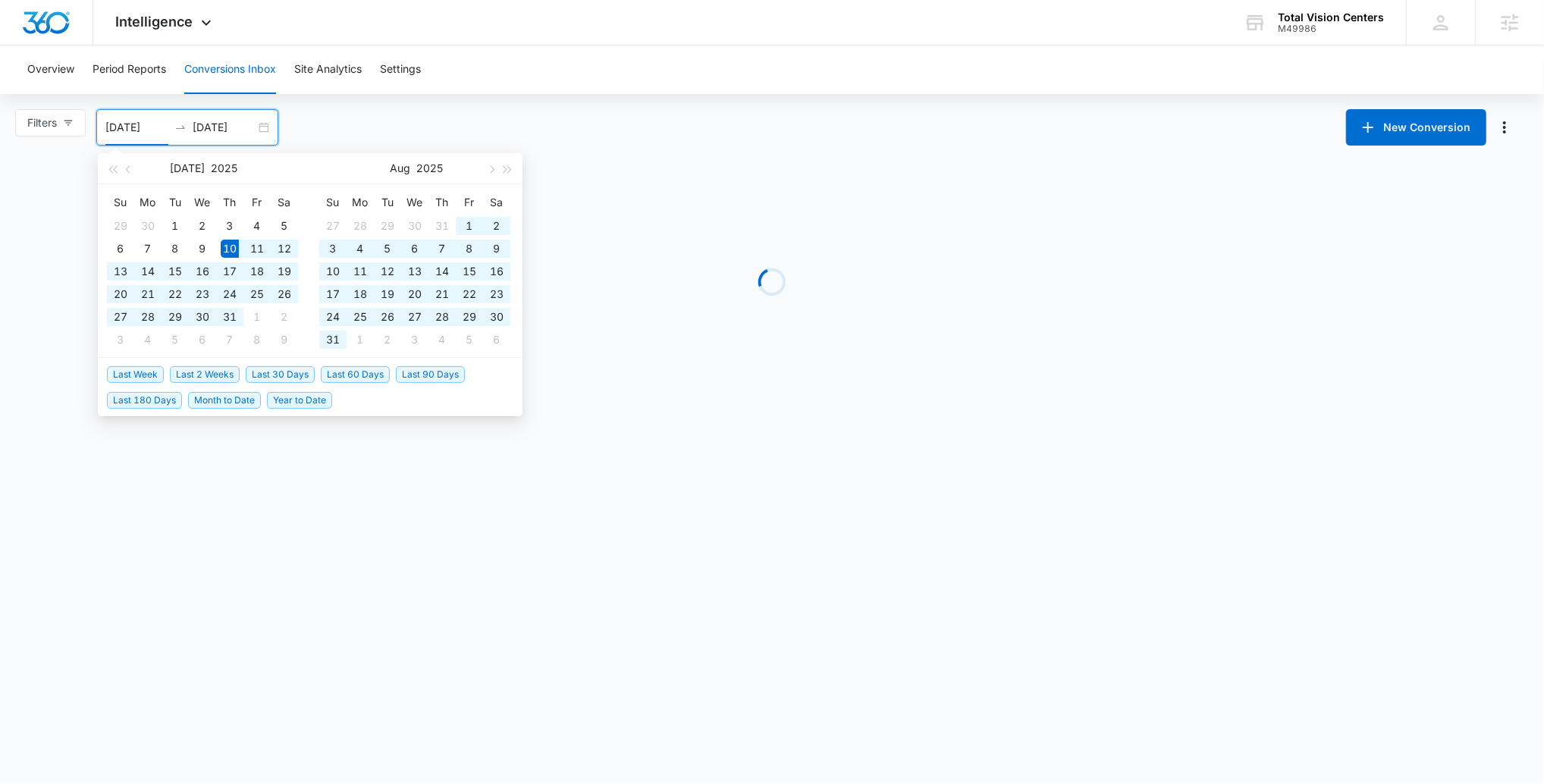
type input "07/10/2025"
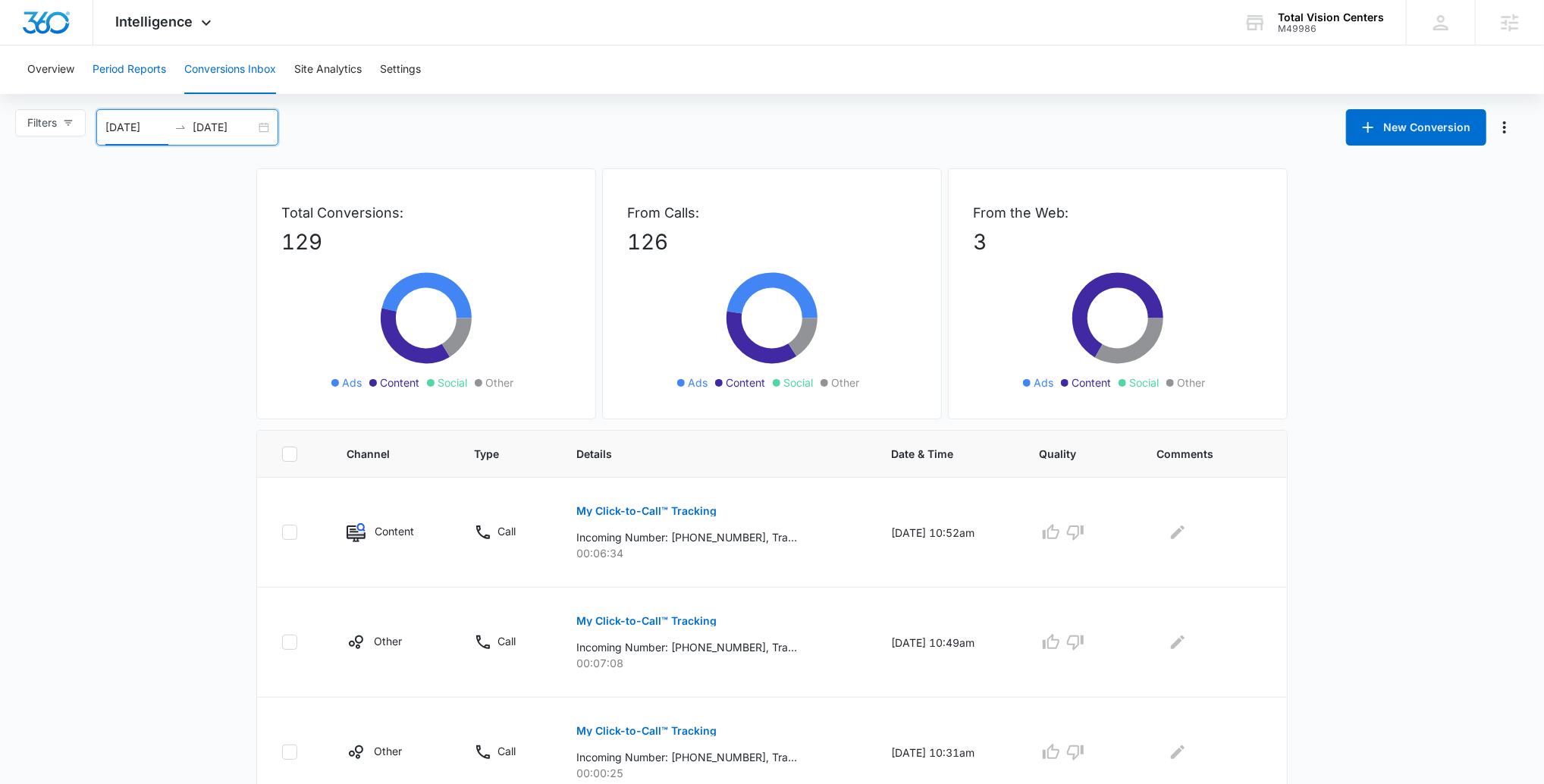
click at [146, 78] on button "Period Reports" at bounding box center [129, 70] width 73 height 49
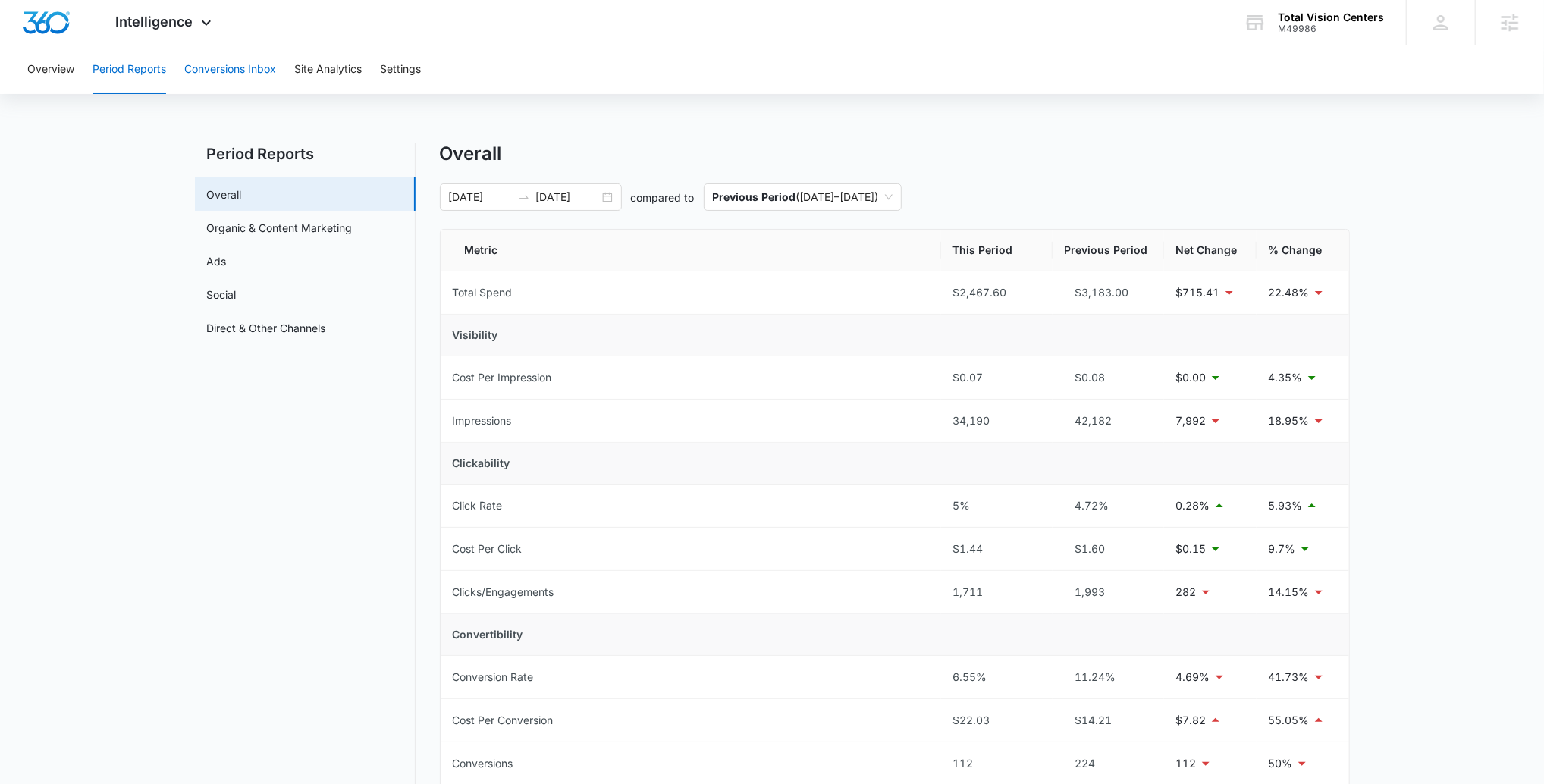
click at [254, 72] on button "Conversions Inbox" at bounding box center [230, 70] width 92 height 49
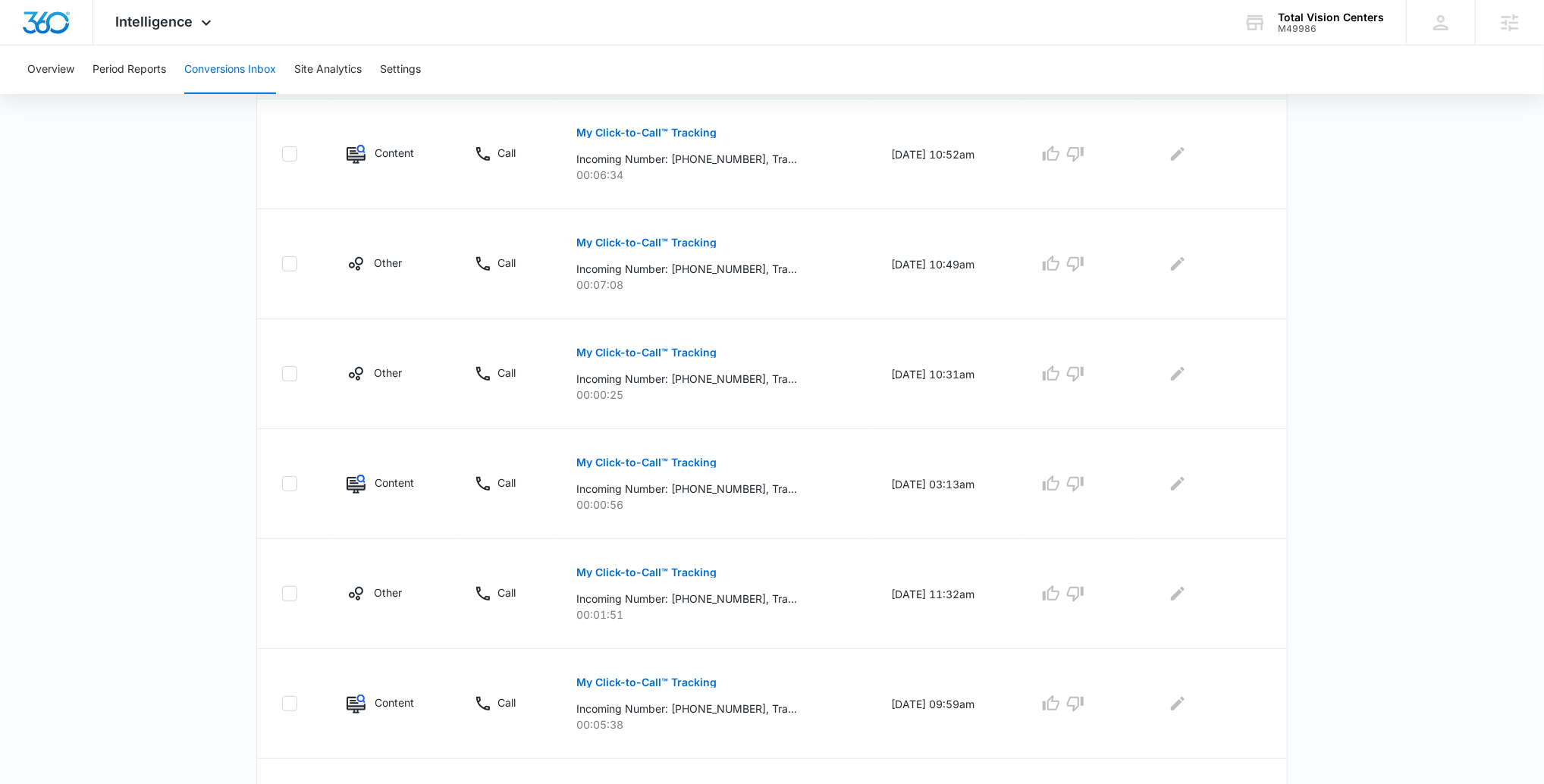
scroll to position [379, 0]
click at [148, 63] on button "Period Reports" at bounding box center [129, 70] width 73 height 49
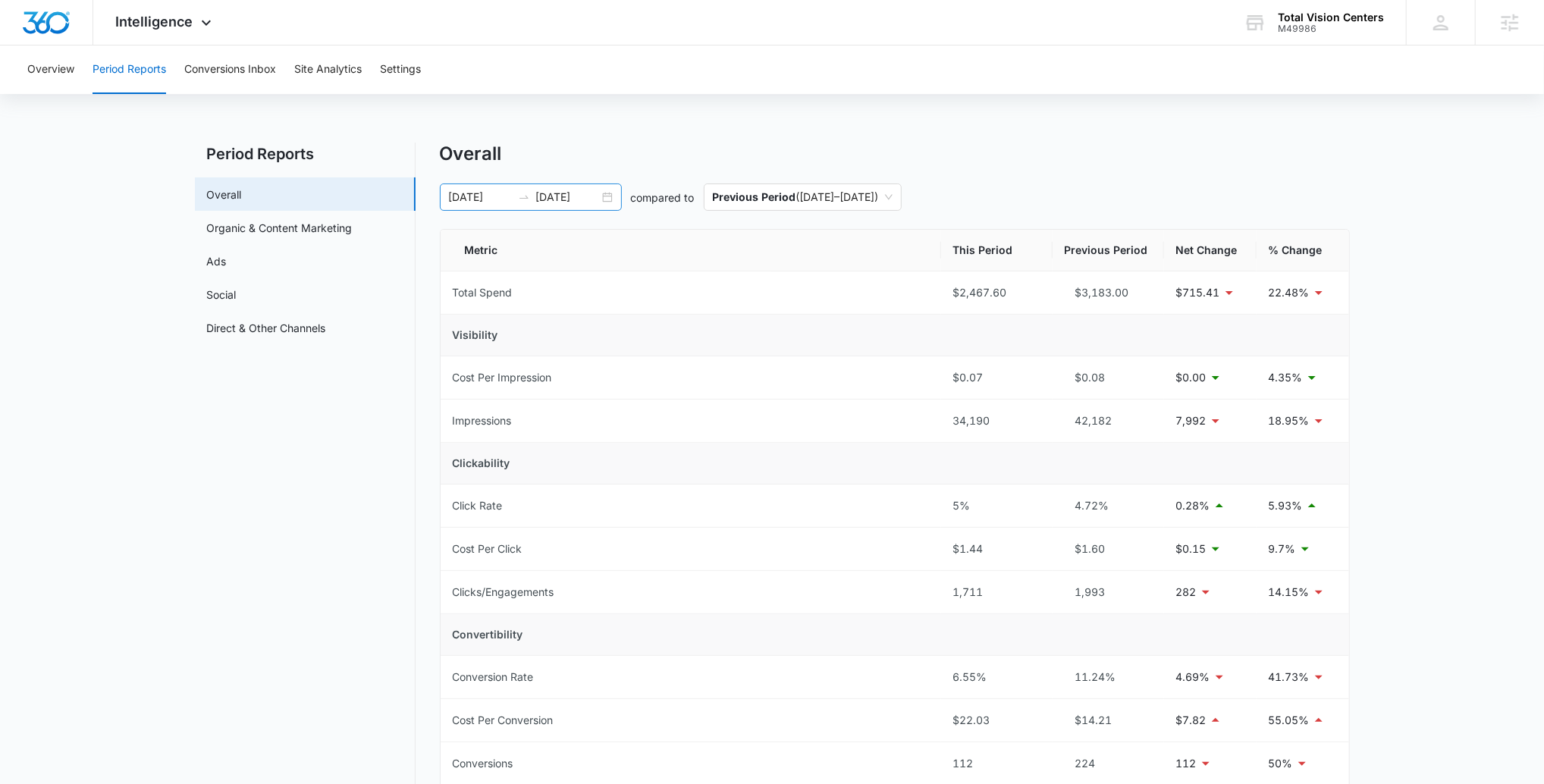
click at [503, 197] on input "07/09/2025" at bounding box center [480, 197] width 63 height 17
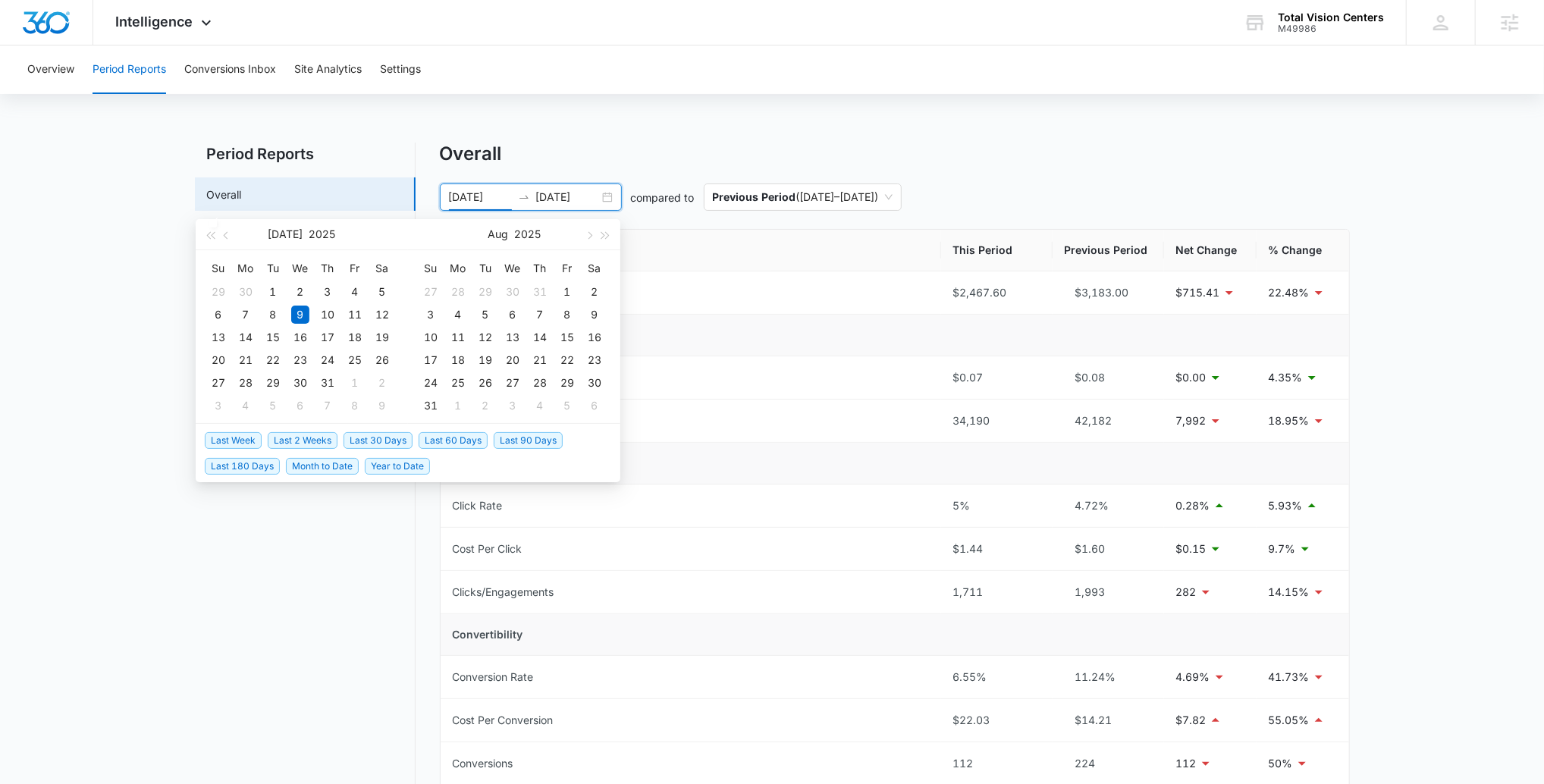
click at [394, 439] on span "Last 30 Days" at bounding box center [378, 440] width 69 height 17
type input "09/07/2025"
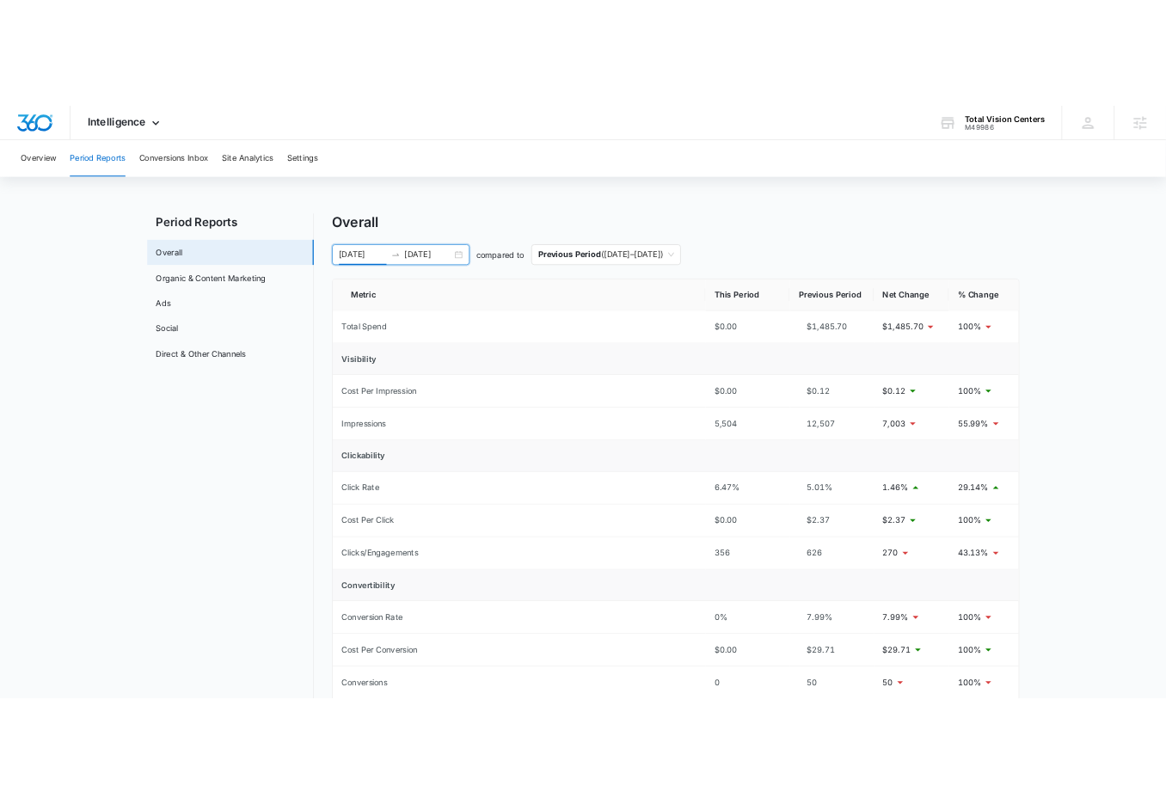
scroll to position [13, 0]
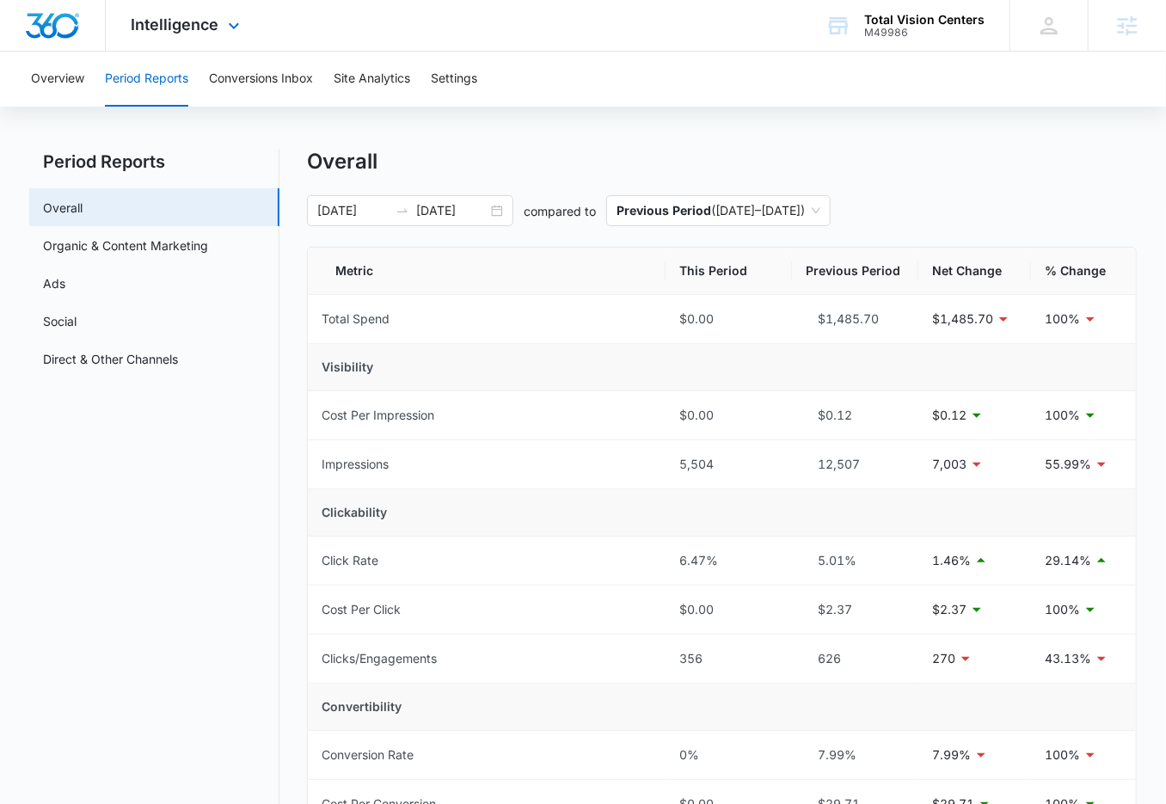
click at [209, 45] on div "Intelligence Apps Reputation Websites Forms CRM Email Social Payments POS Conte…" at bounding box center [188, 25] width 164 height 51
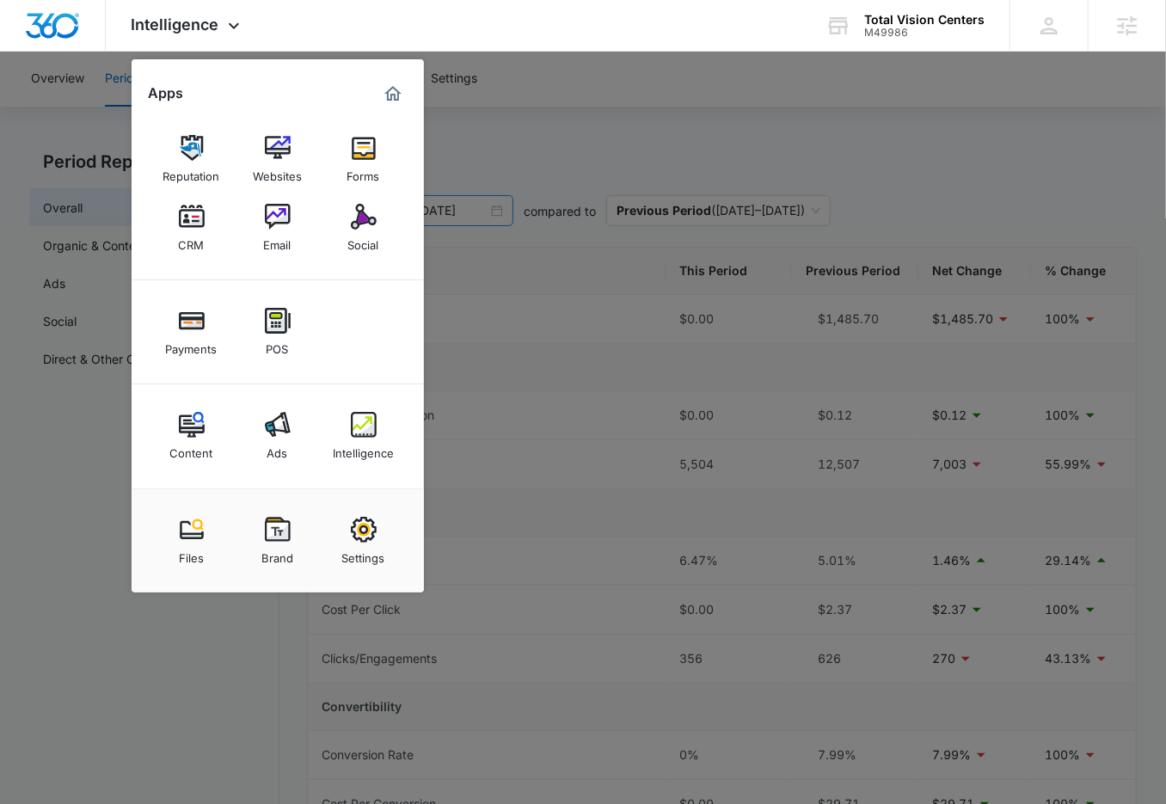
click at [378, 221] on link "Social" at bounding box center [363, 227] width 65 height 65
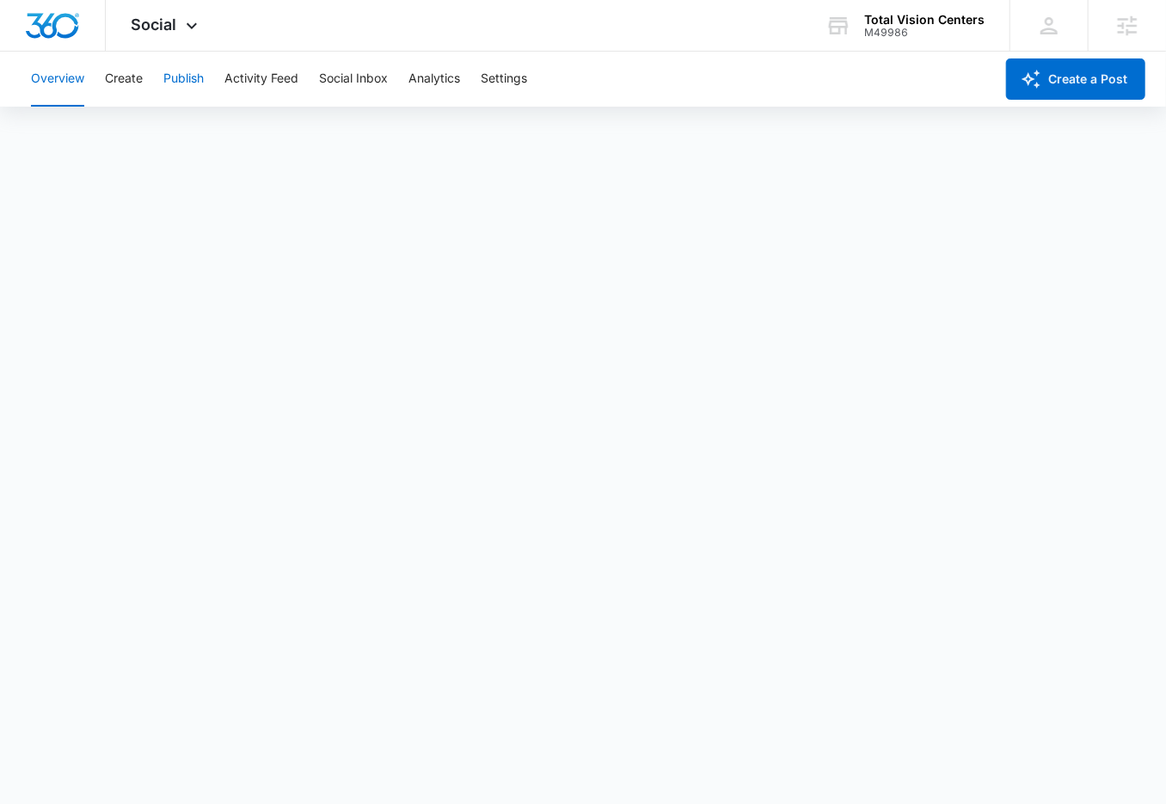
click at [193, 81] on button "Publish" at bounding box center [183, 79] width 40 height 55
drag, startPoint x: 184, startPoint y: 34, endPoint x: 236, endPoint y: 57, distance: 57.4
click at [184, 34] on icon at bounding box center [191, 25] width 21 height 21
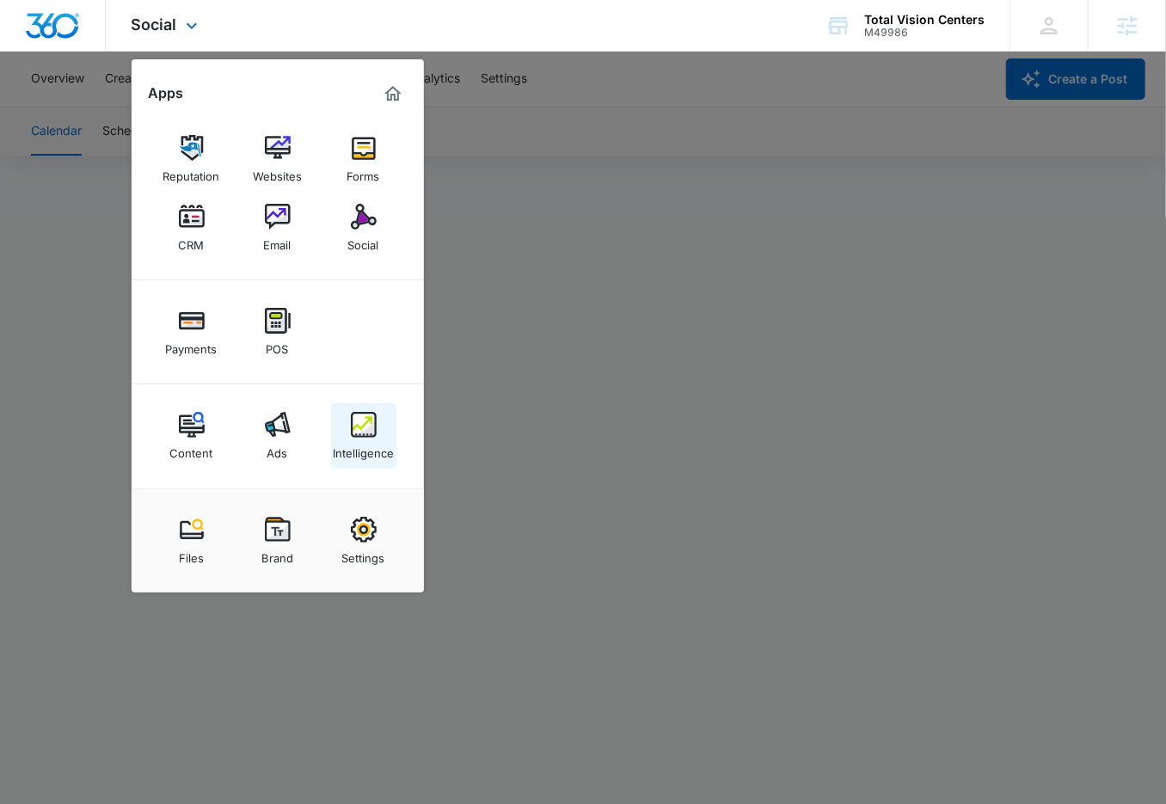
click at [373, 427] on img at bounding box center [364, 425] width 26 height 26
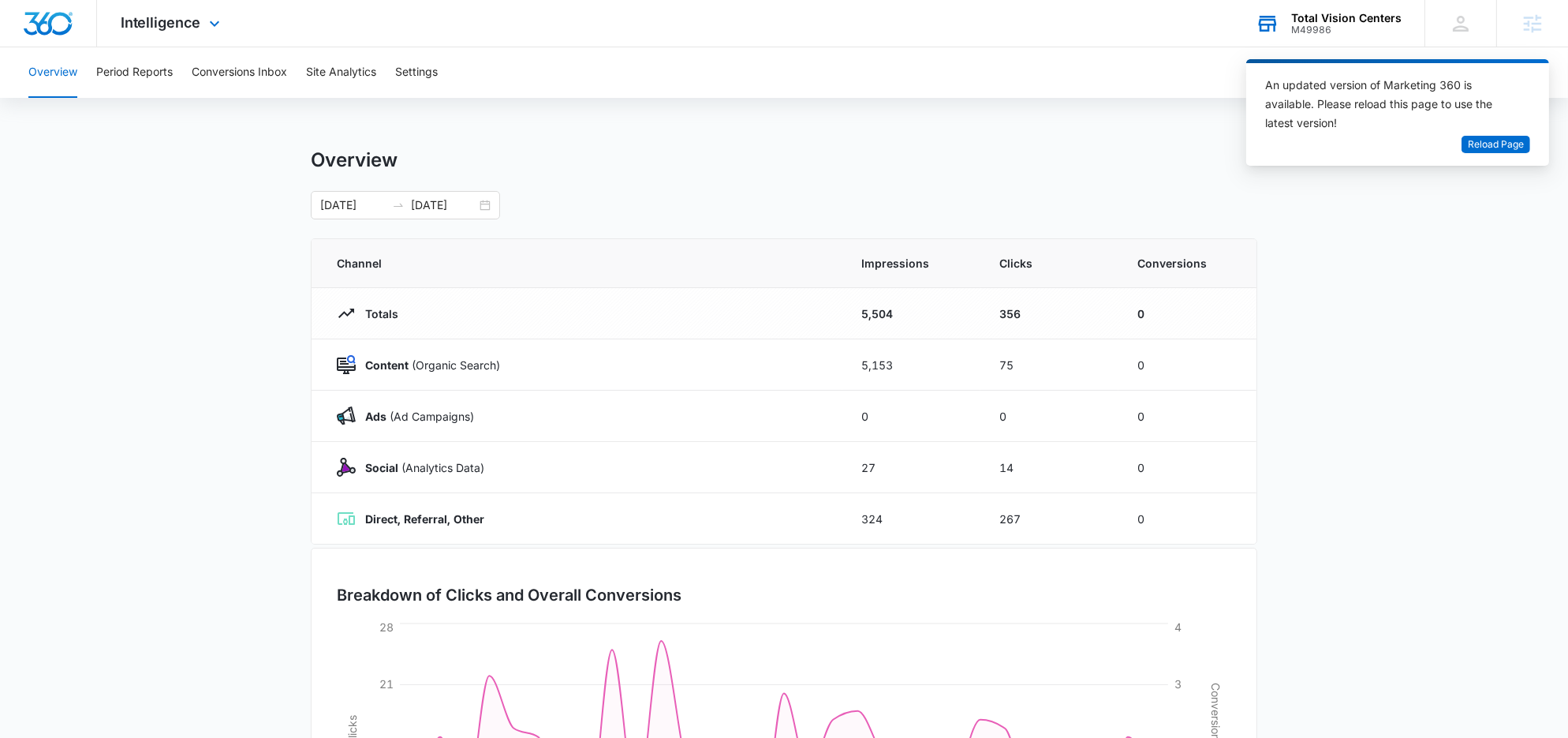
click at [1263, 28] on div "Total Vision Centers M49986 Your Accounts View All" at bounding box center [1329, 23] width 193 height 47
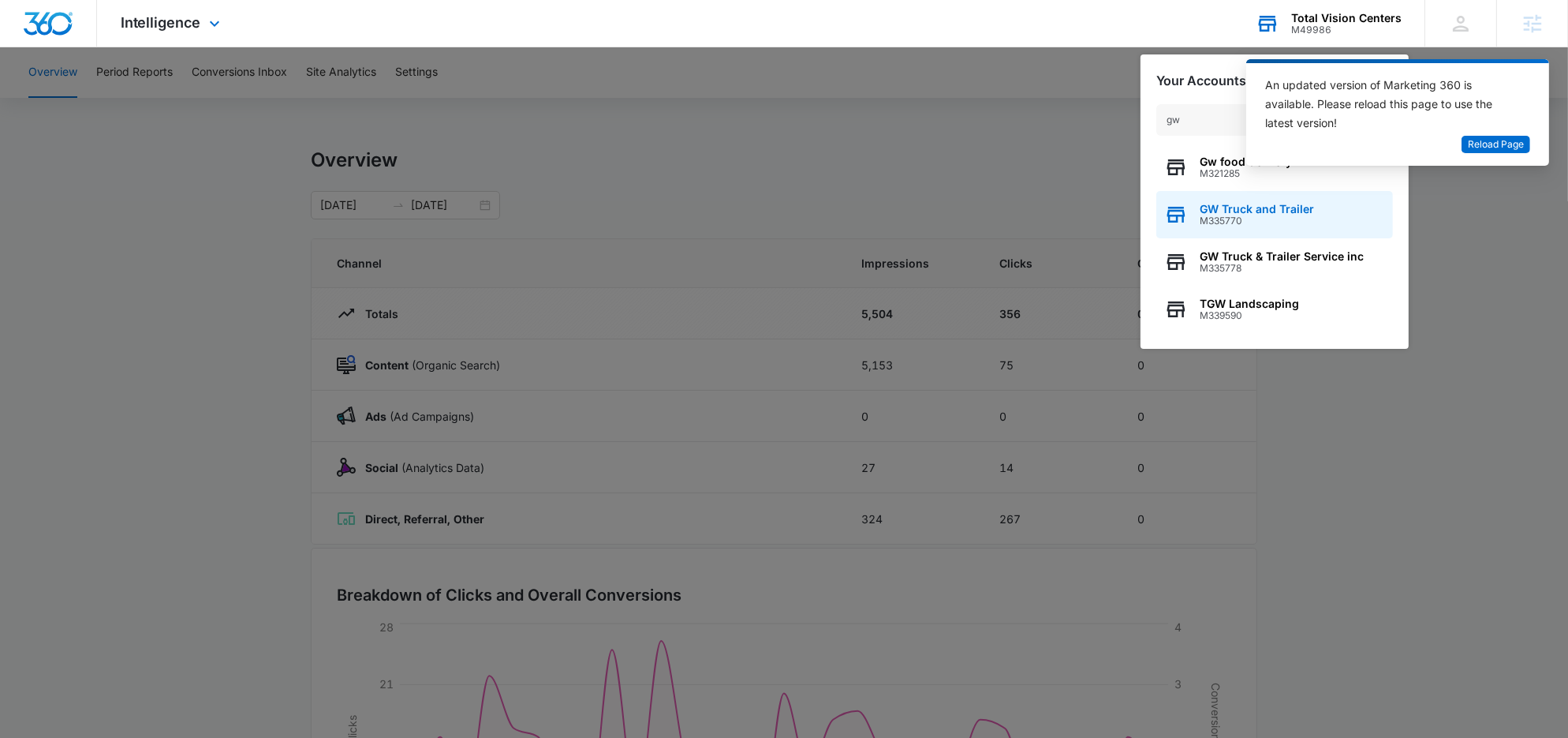
type input "gw"
click at [1258, 225] on span "M335770" at bounding box center [1257, 221] width 115 height 11
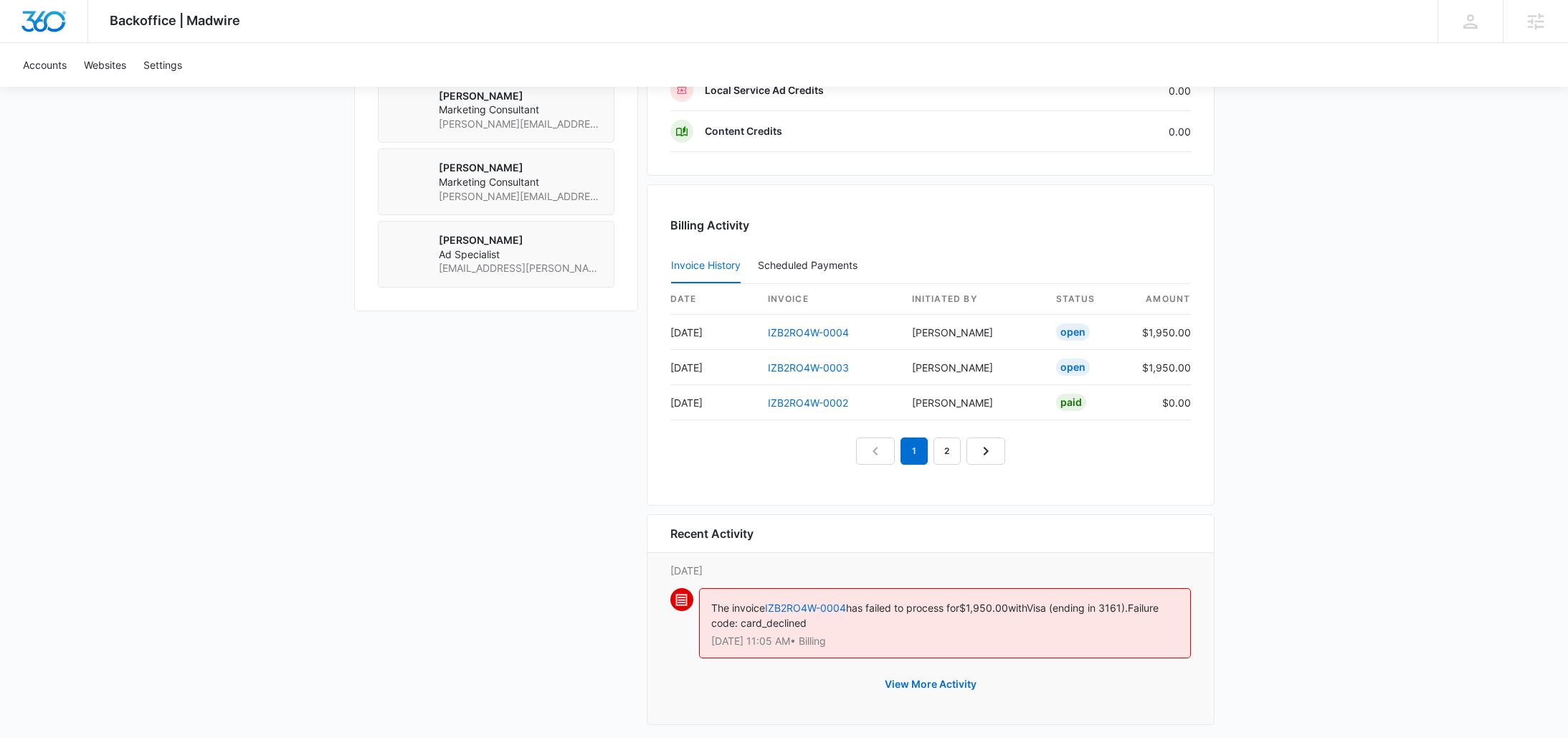
scroll to position [1258, 0]
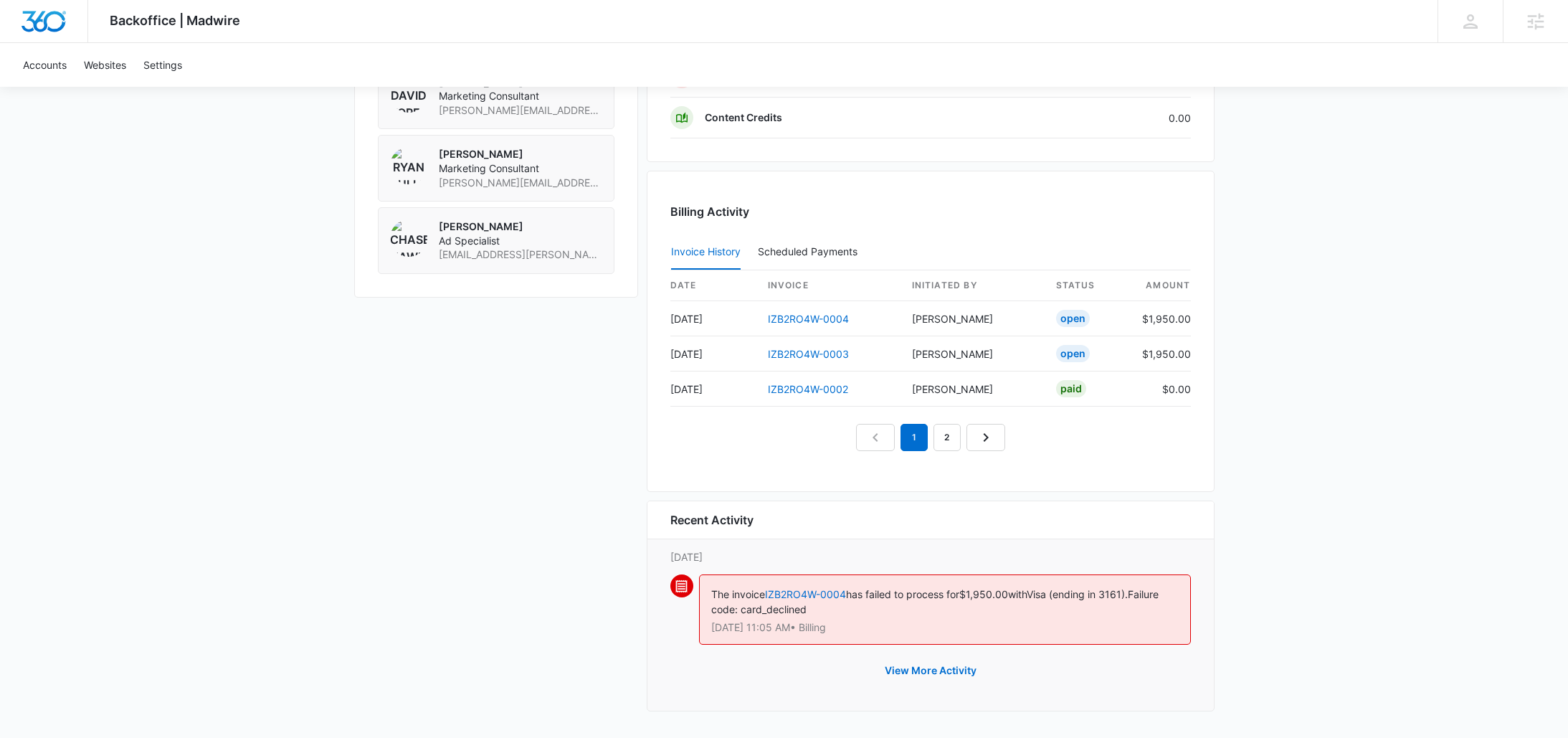
click at [932, 442] on nav "1 2" at bounding box center [931, 437] width 149 height 28
click at [952, 441] on link "2" at bounding box center [947, 437] width 28 height 28
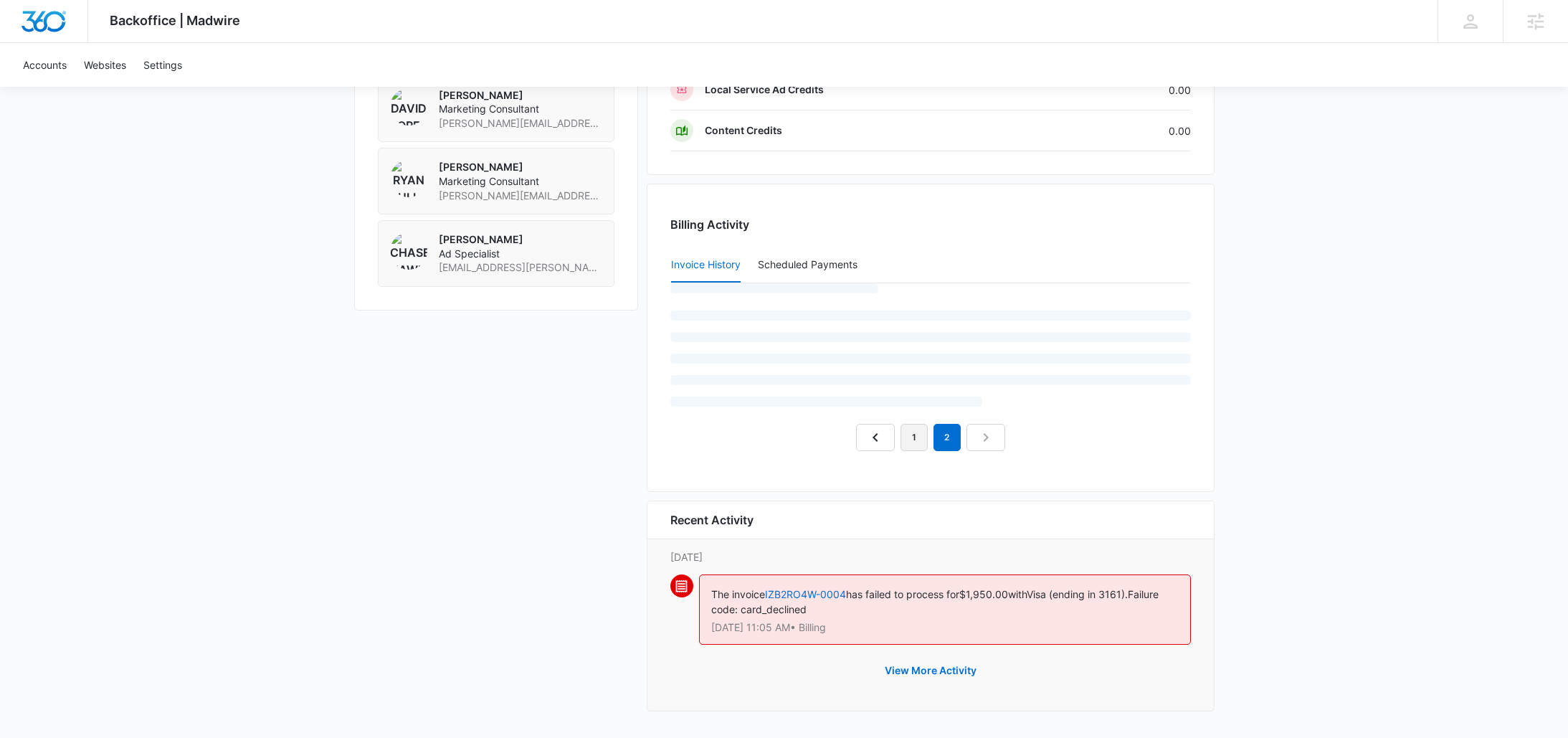
scroll to position [1187, 0]
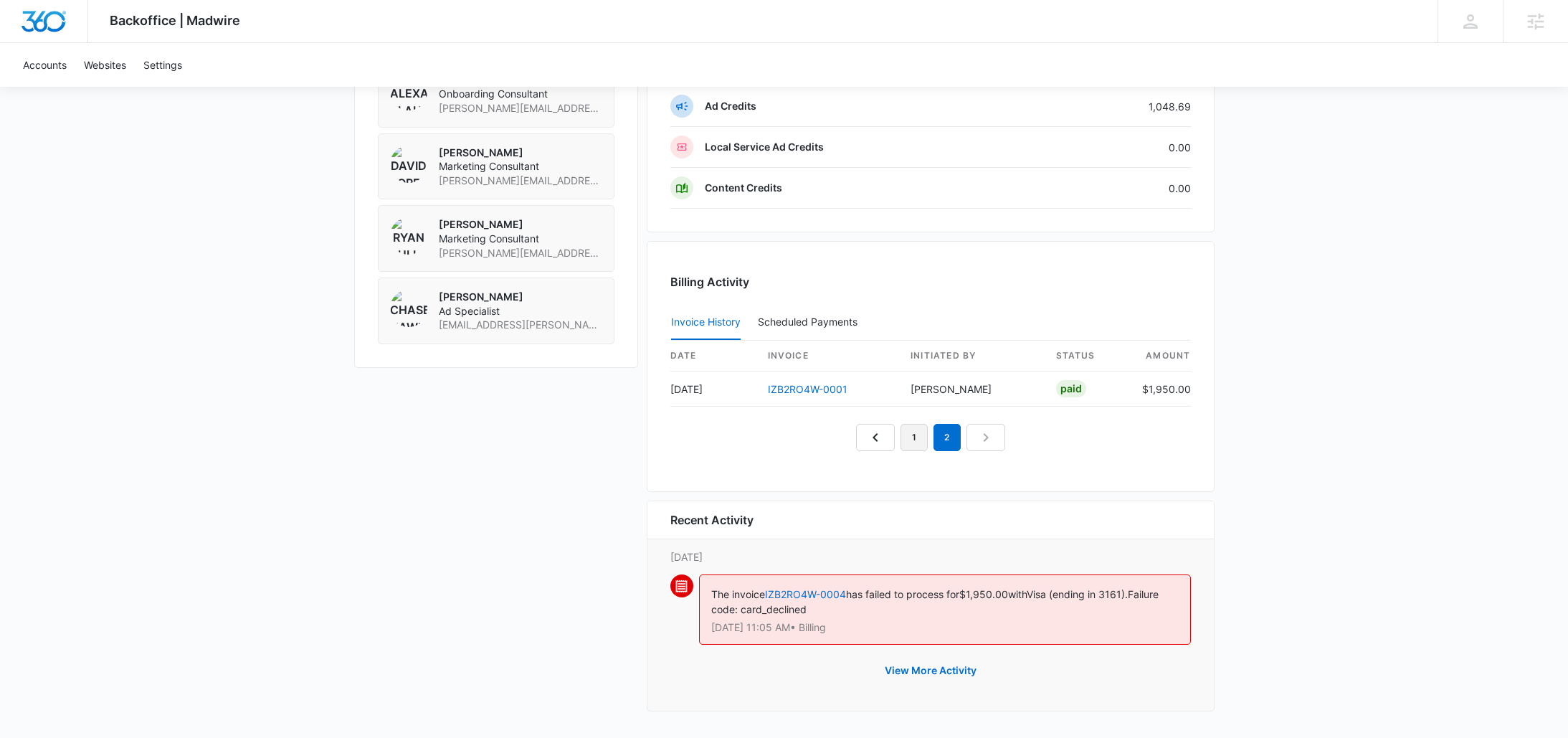
click at [922, 444] on link "1" at bounding box center [914, 437] width 28 height 28
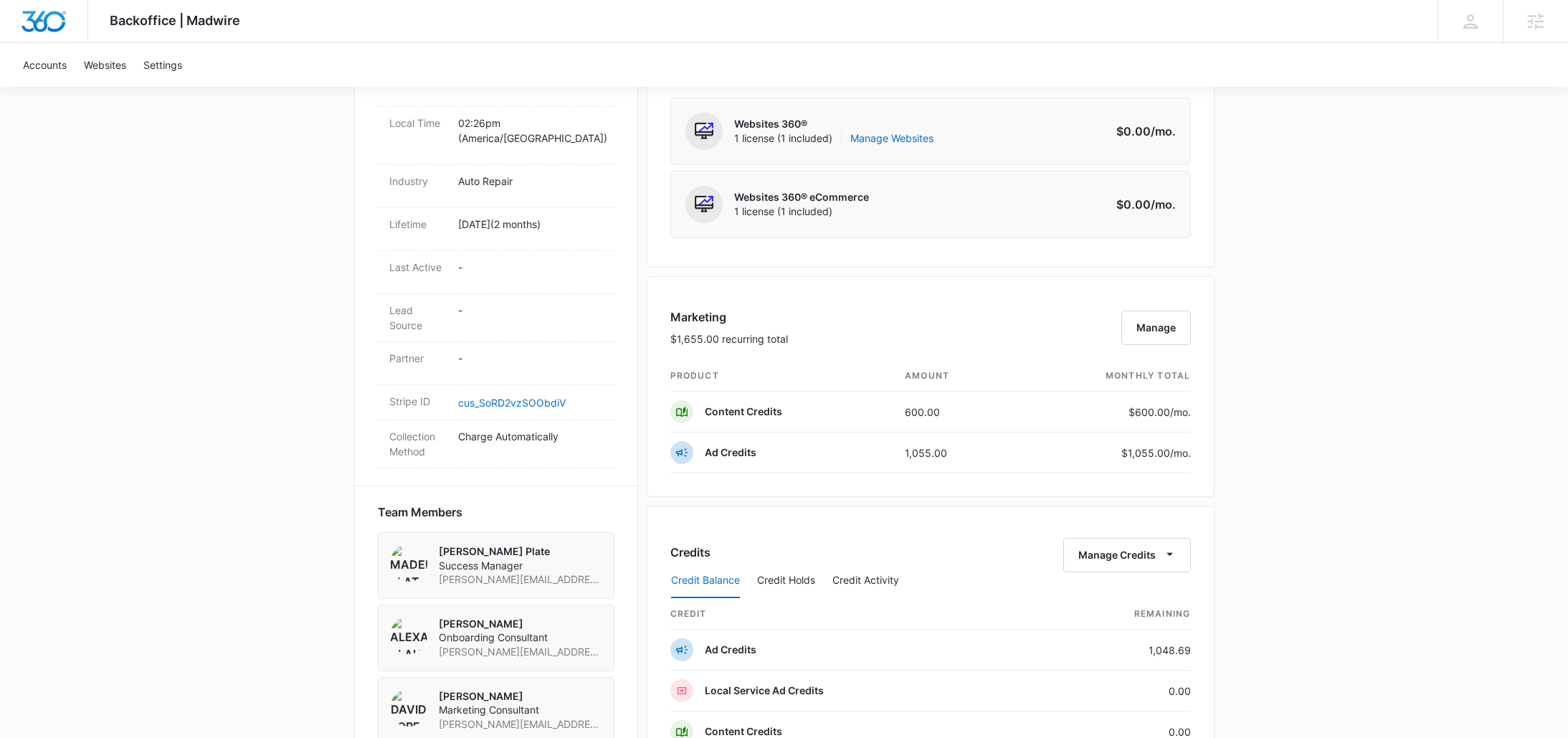
scroll to position [660, 0]
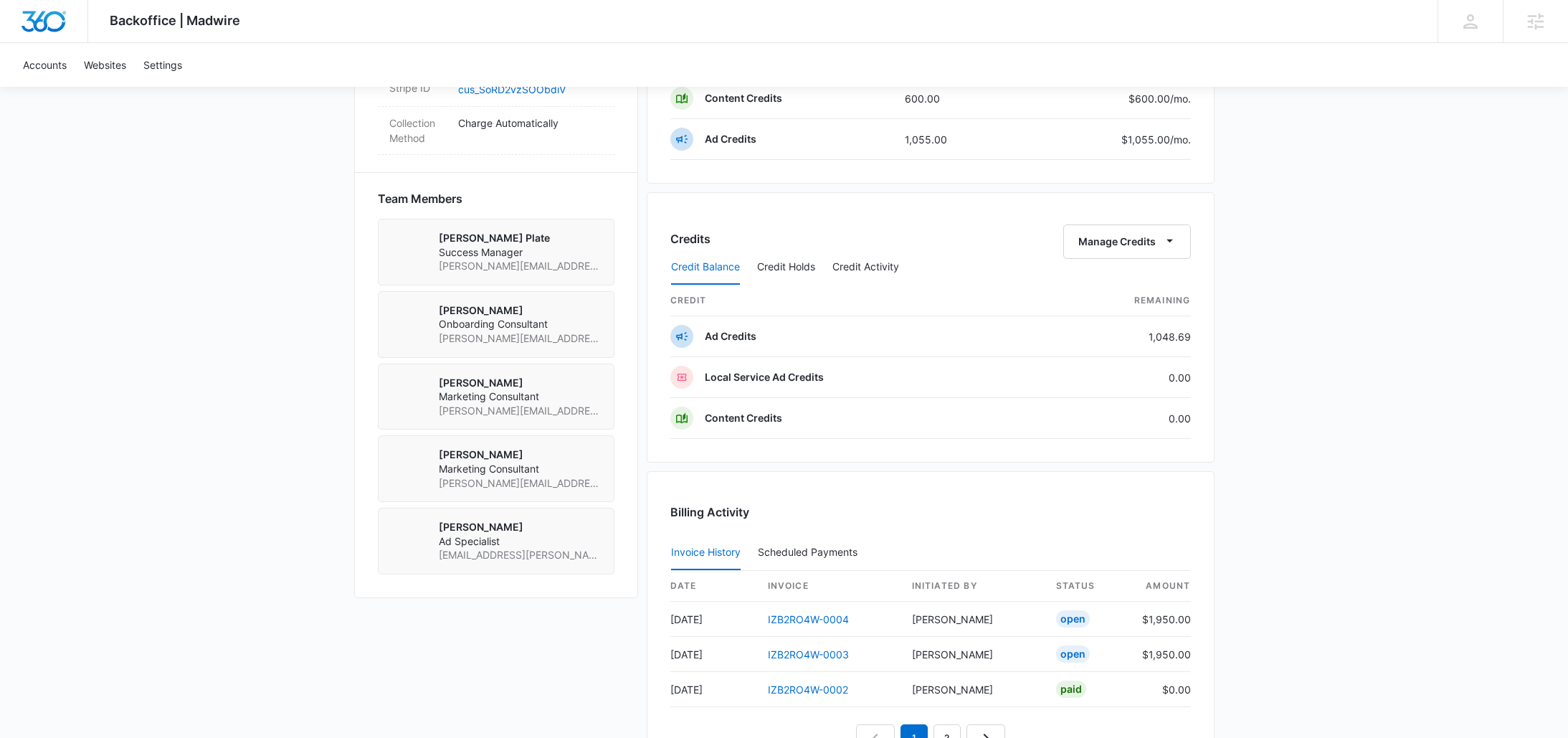
scroll to position [959, 0]
click at [834, 646] on link "IZB2RO4W-0003" at bounding box center [808, 652] width 81 height 13
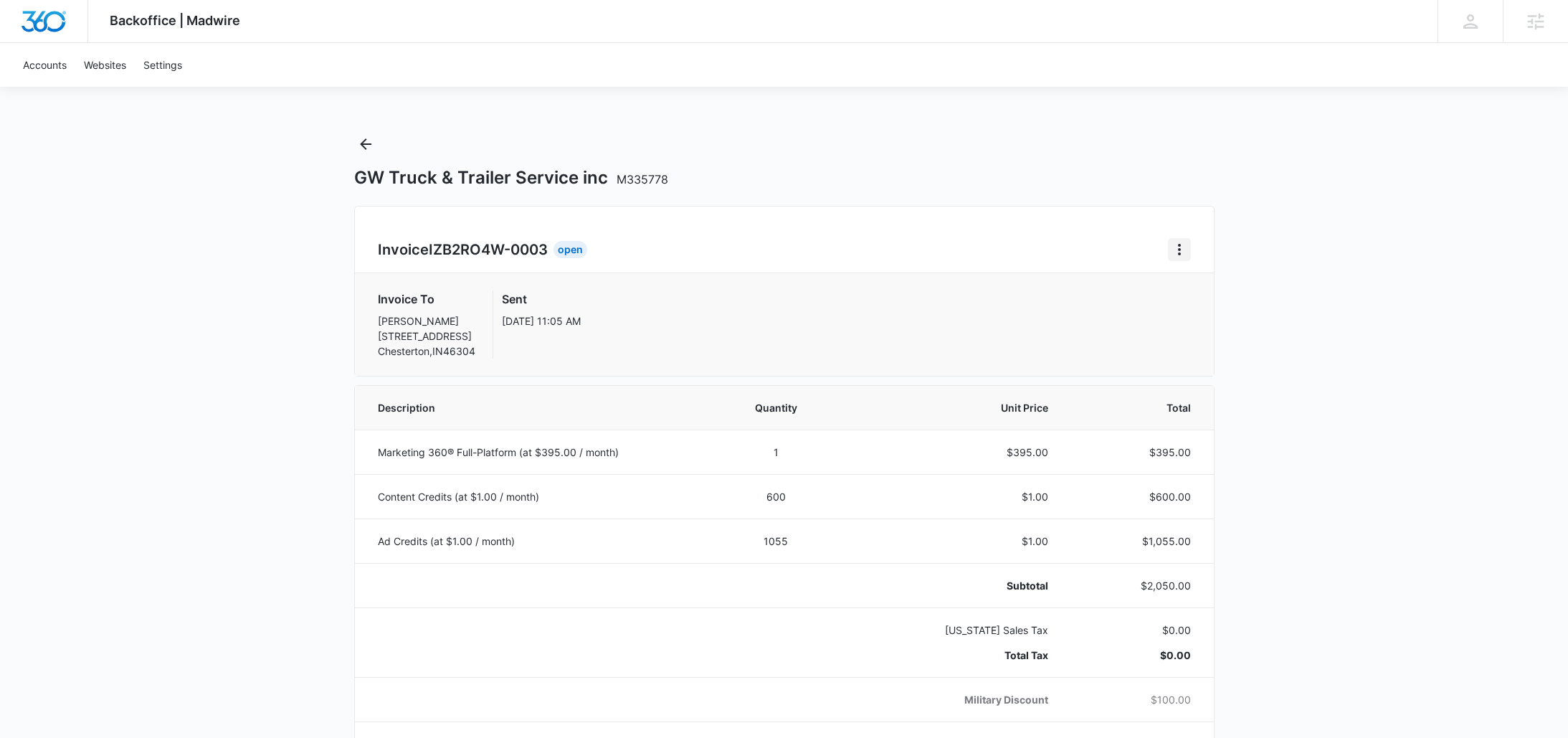
click at [1183, 253] on icon "Home" at bounding box center [1179, 249] width 18 height 18
click at [374, 143] on icon "Back" at bounding box center [365, 143] width 18 height 18
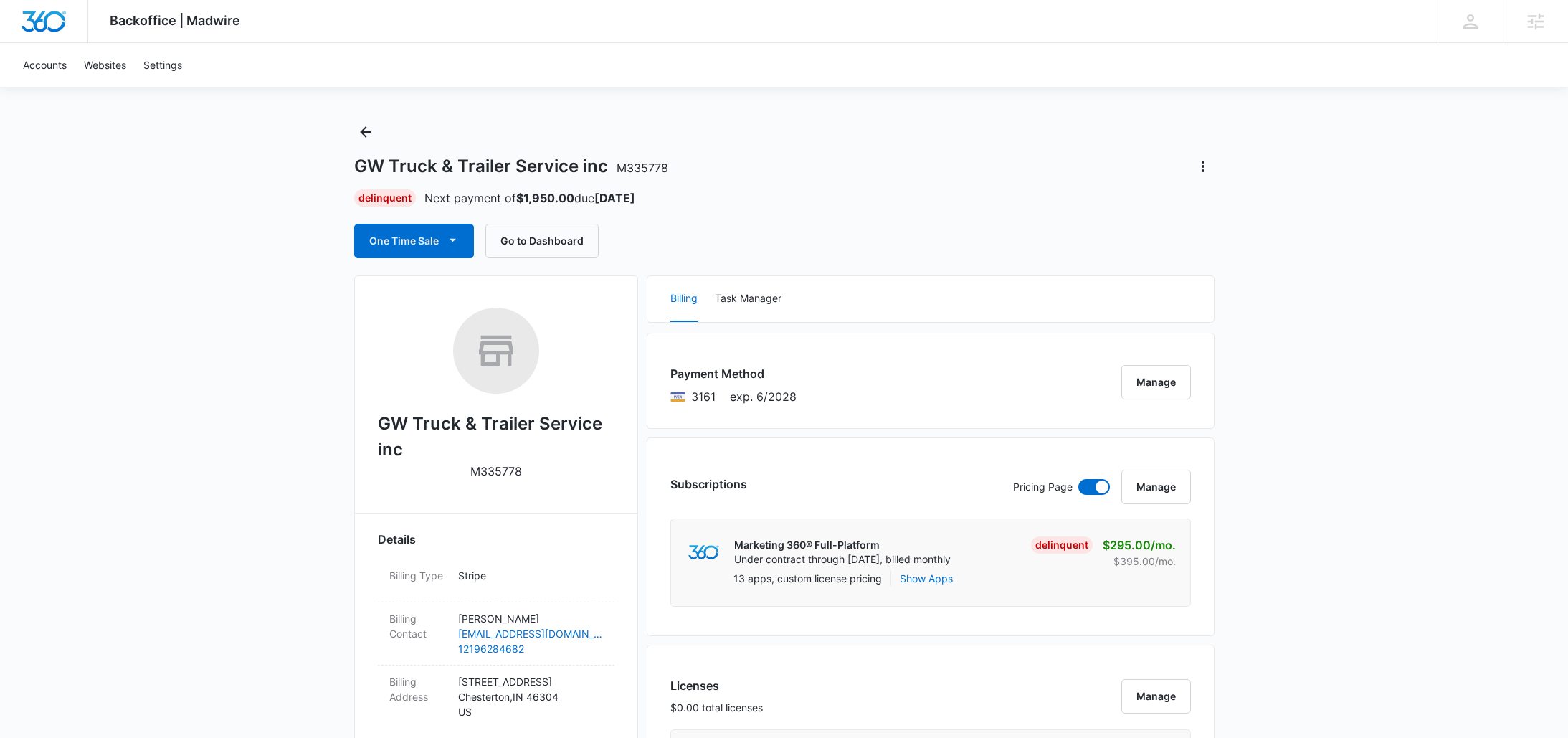
scroll to position [13, 0]
click at [1163, 379] on button "Manage" at bounding box center [1156, 381] width 69 height 34
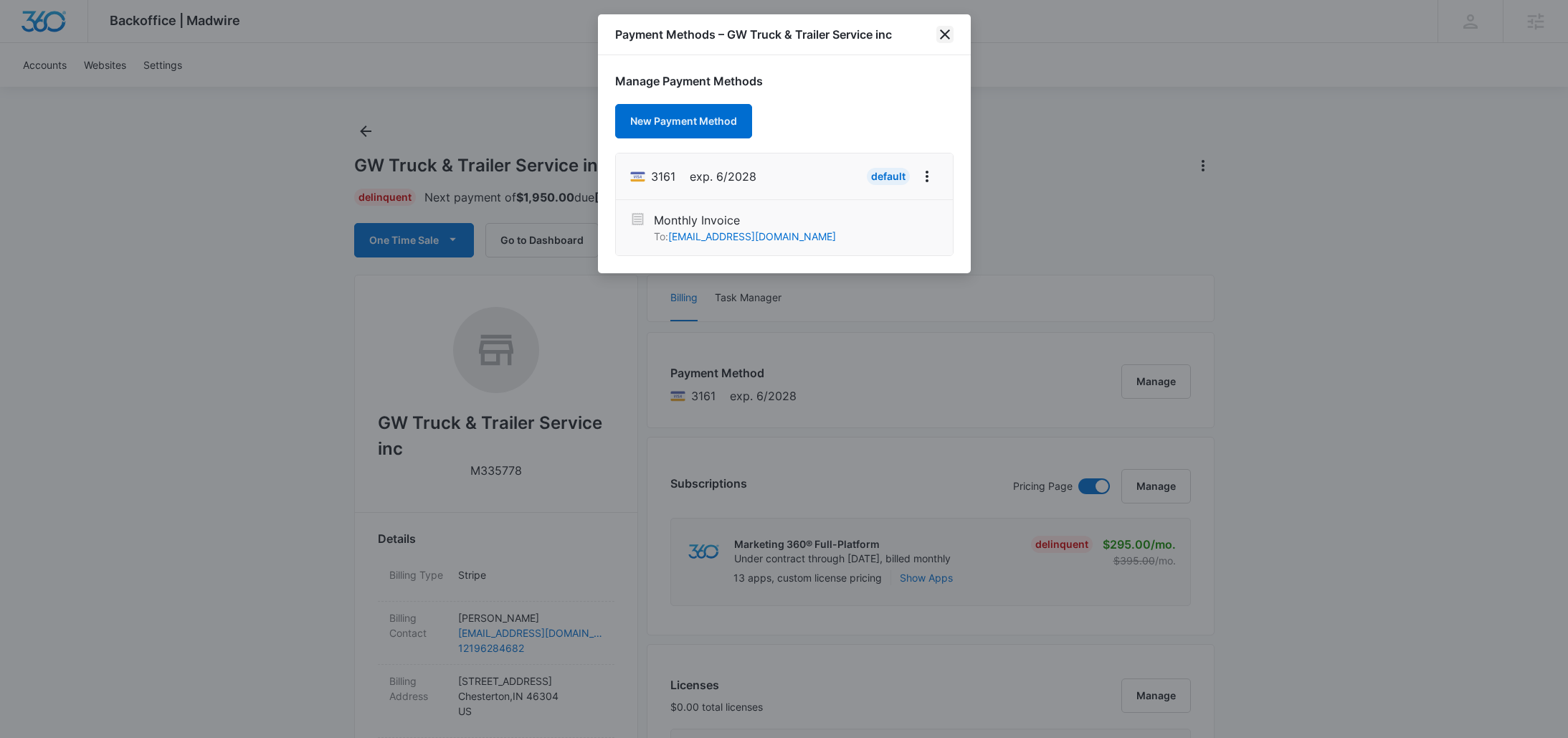
click at [942, 29] on icon "close" at bounding box center [945, 34] width 18 height 18
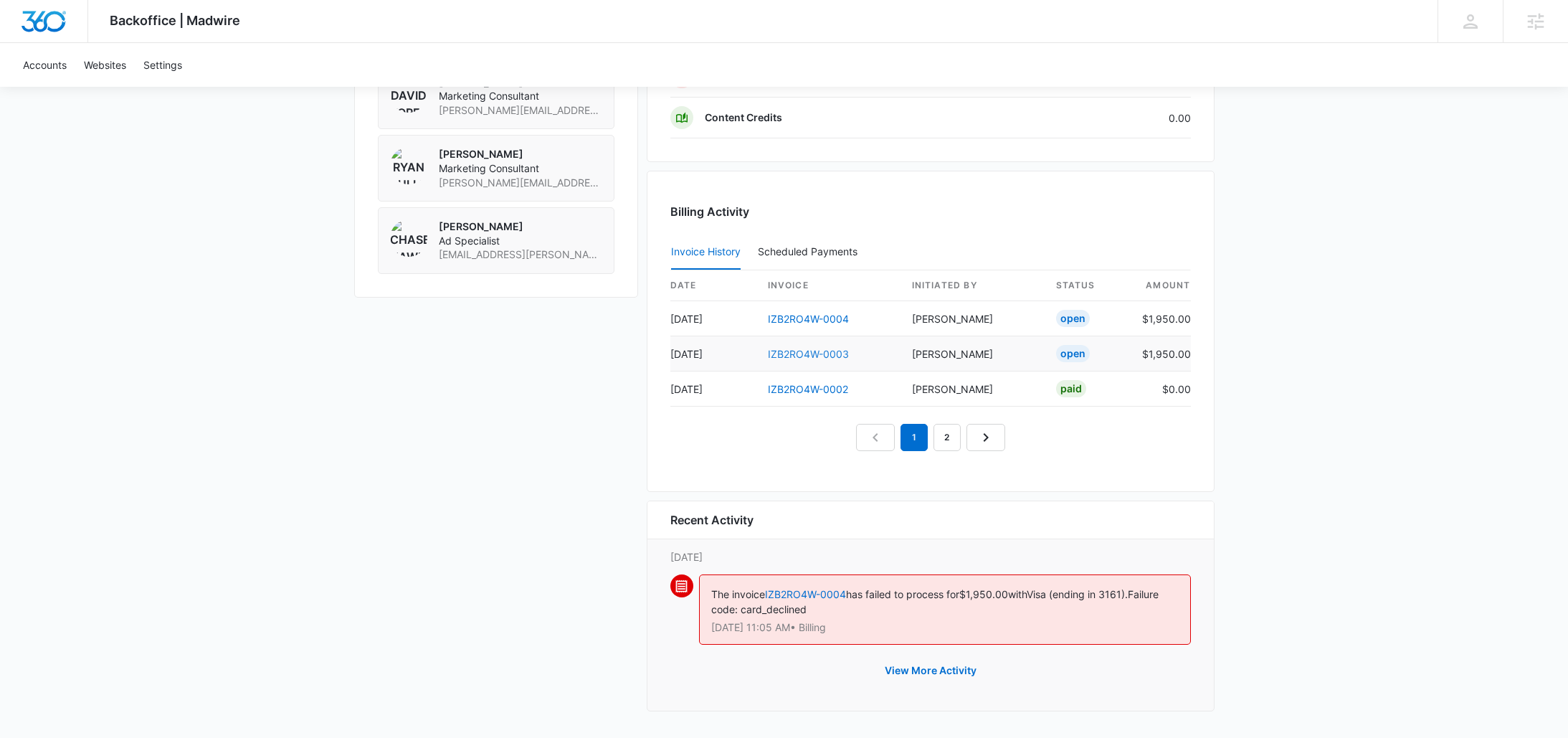
scroll to position [1254, 0]
click at [796, 351] on td "IZB2RO4W-0003" at bounding box center [828, 358] width 144 height 35
click at [797, 321] on link "IZB2RO4W-0004" at bounding box center [808, 322] width 81 height 13
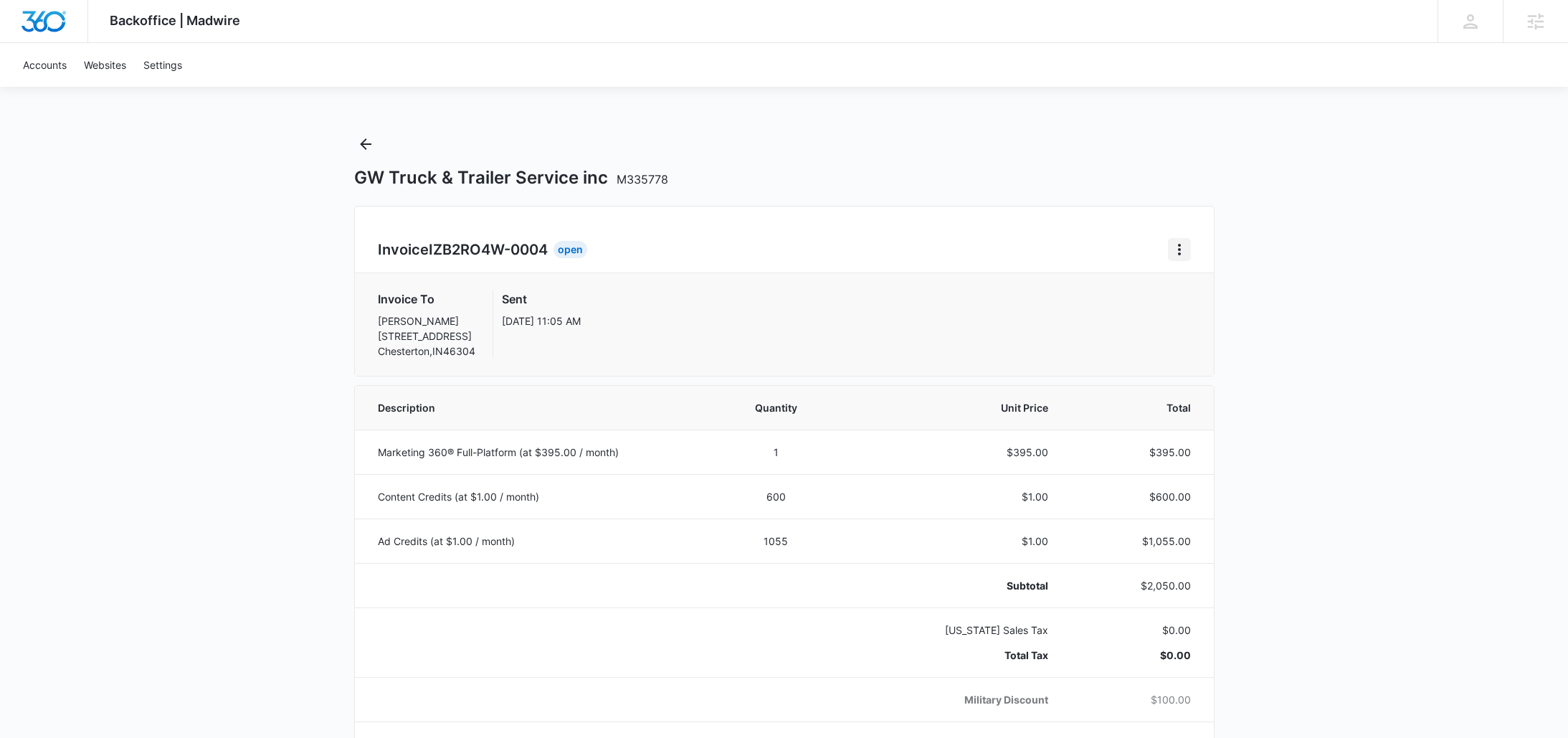
click at [1175, 250] on icon "Home" at bounding box center [1179, 249] width 18 height 18
click at [925, 286] on div "Invoice To Joseph Smith 385 Cherry Hills Dr Chesterton , IN 46304 Sent Oct 6, 1…" at bounding box center [785, 324] width 859 height 103
click at [354, 148] on button "Back" at bounding box center [366, 144] width 23 height 23
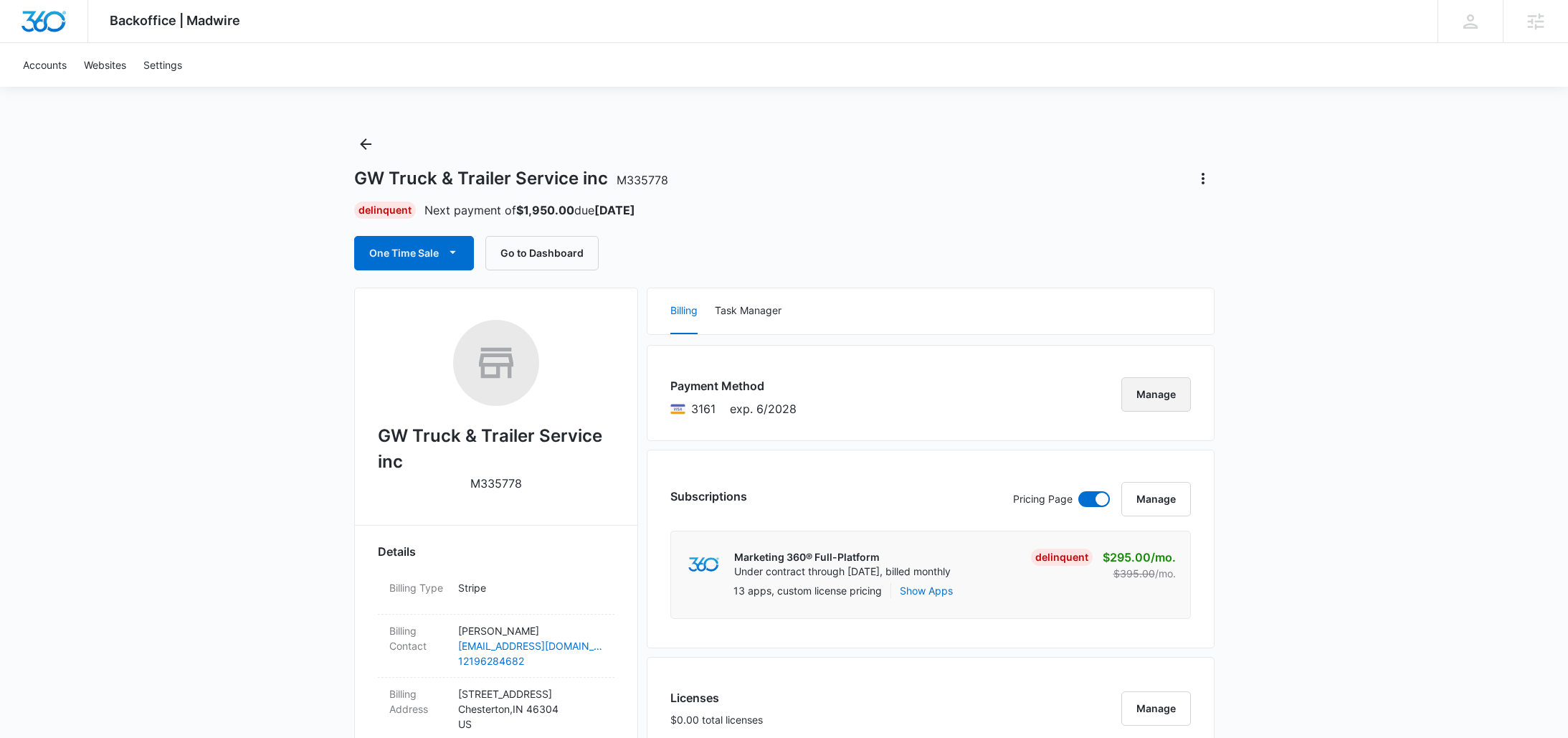
click at [1143, 405] on button "Manage" at bounding box center [1156, 394] width 69 height 34
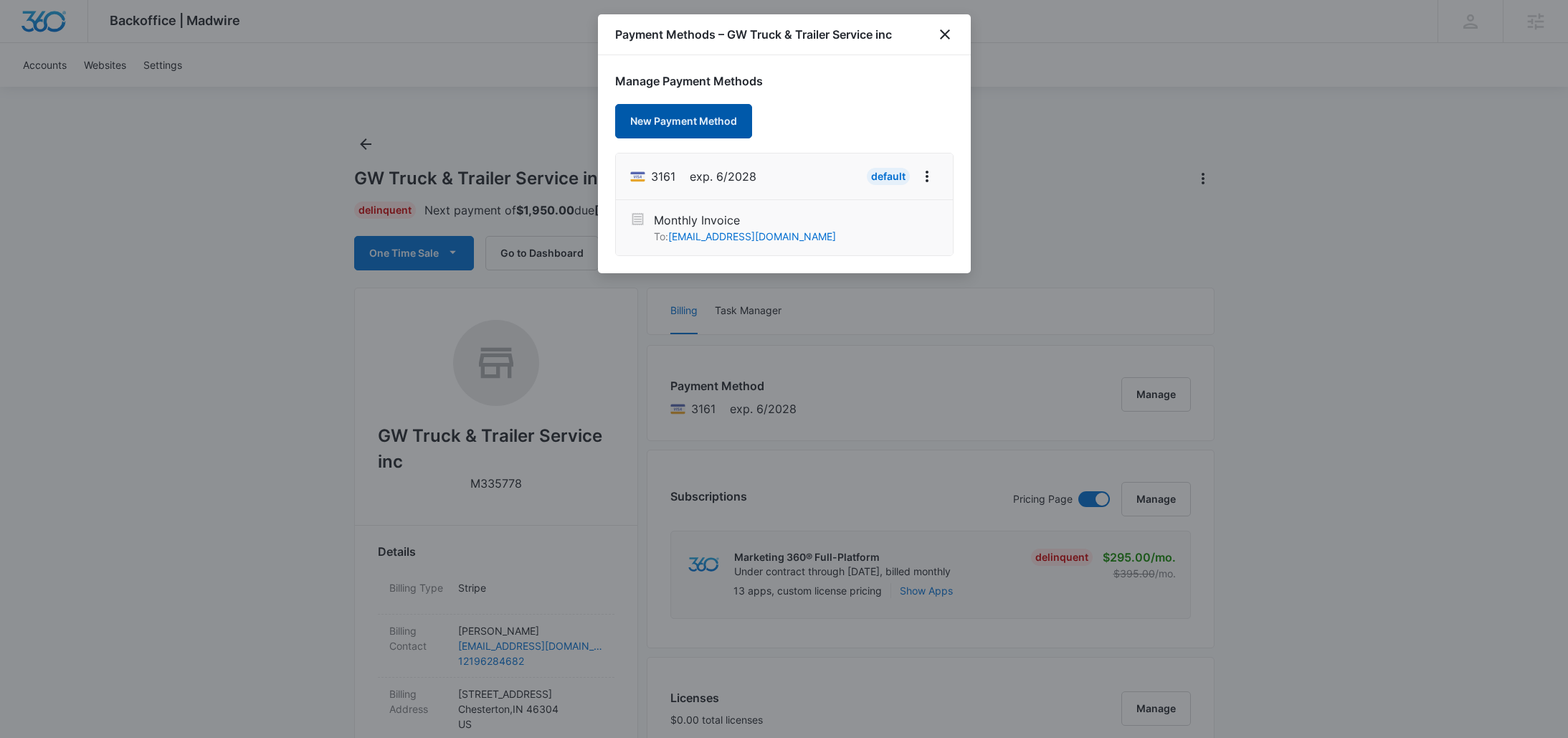
click at [717, 122] on button "New Payment Method" at bounding box center [684, 121] width 137 height 34
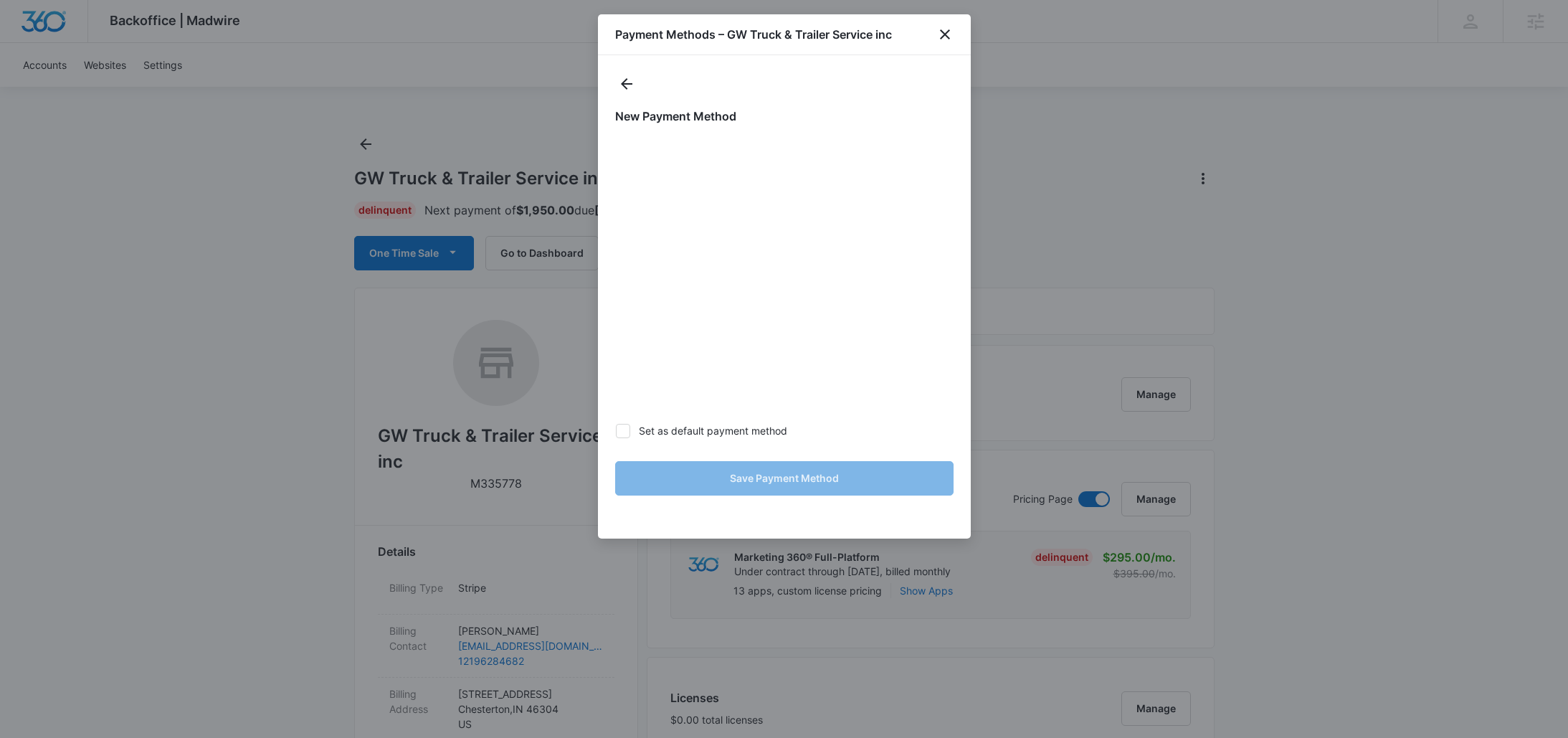
click at [621, 427] on icon at bounding box center [622, 430] width 13 height 13
click at [616, 430] on input "Set as default payment method" at bounding box center [616, 430] width 1 height 1
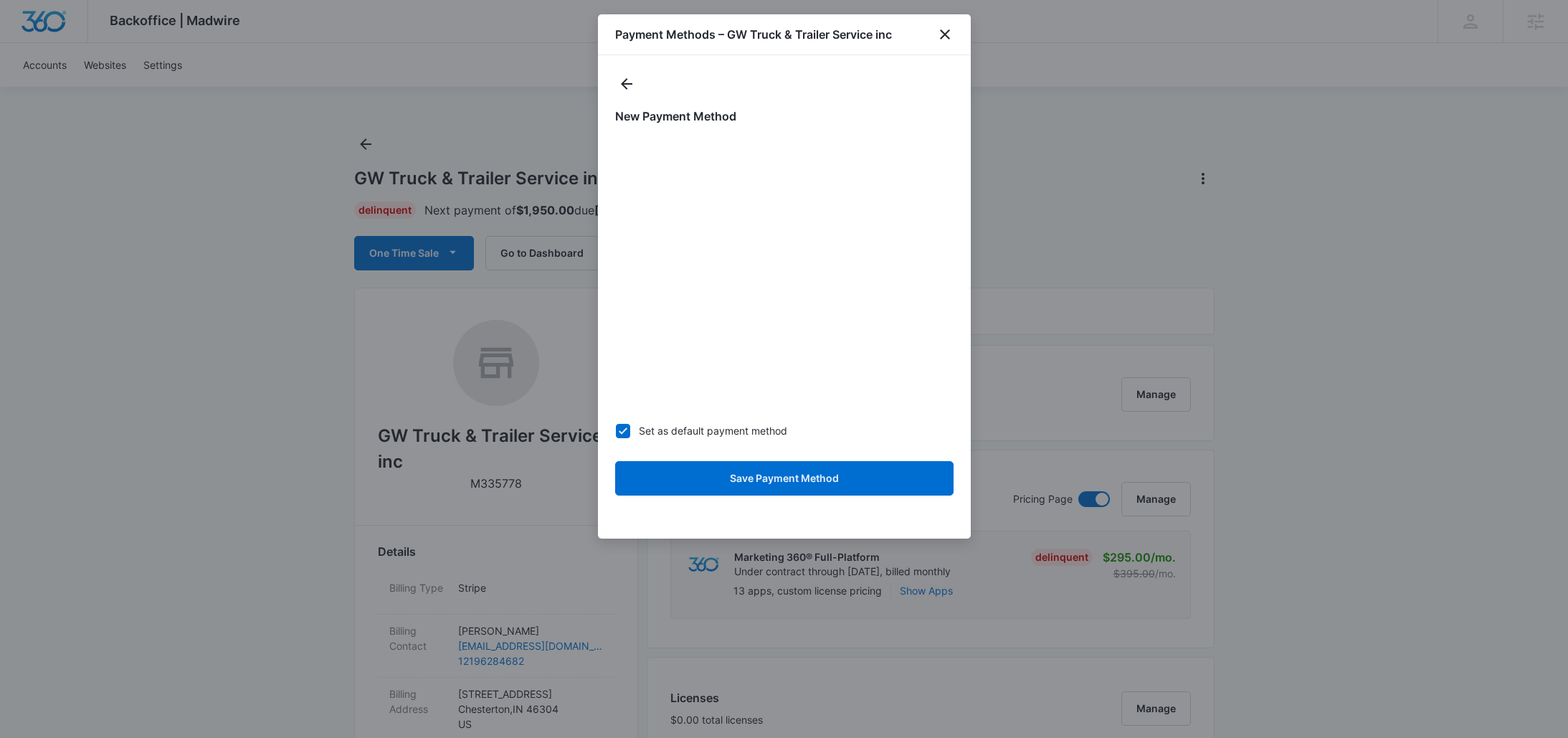
click at [630, 423] on label "Set as default payment method" at bounding box center [785, 430] width 339 height 15
click at [616, 430] on input "Set as default payment method" at bounding box center [616, 430] width 1 height 1
checkbox input "false"
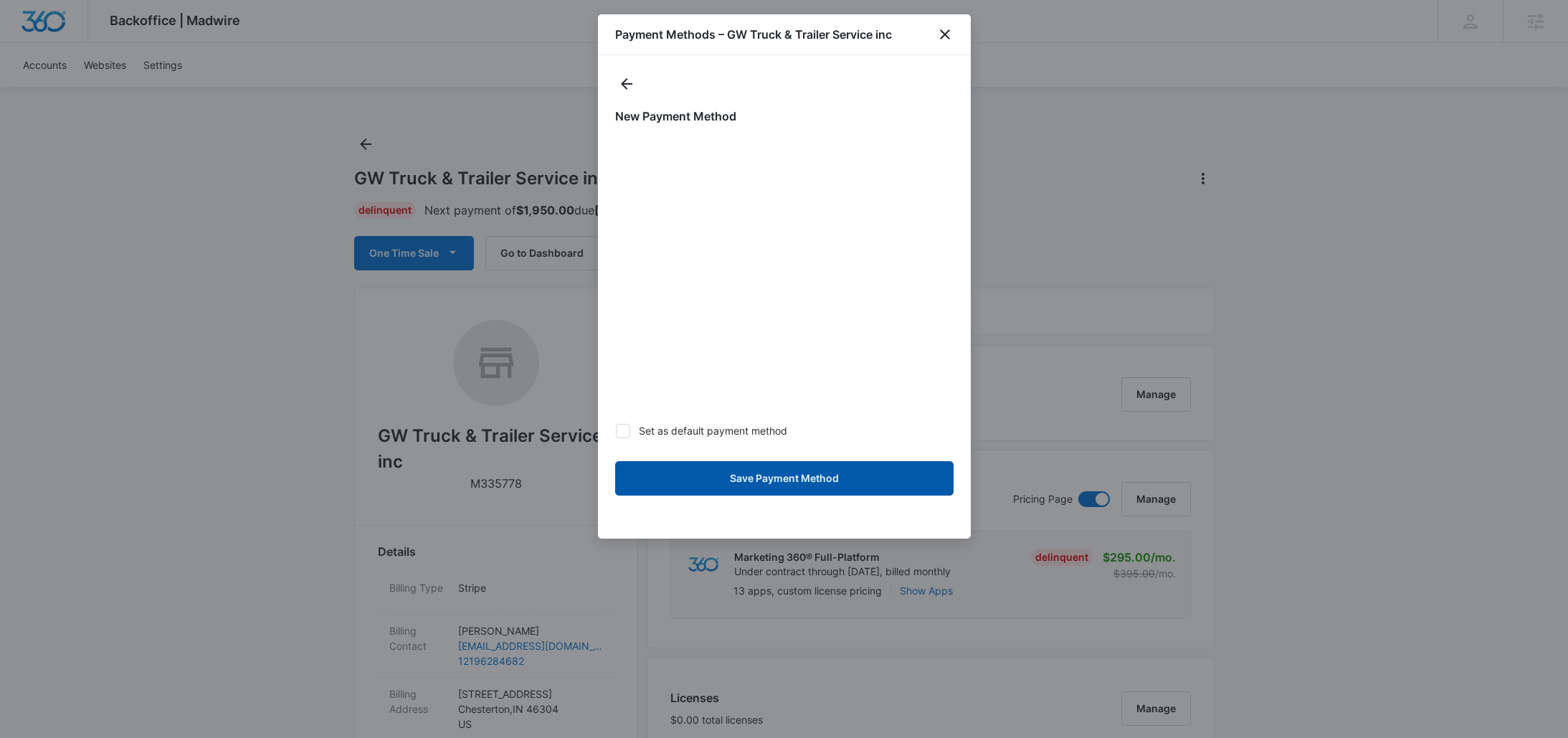
click at [705, 476] on button "Save Payment Method" at bounding box center [785, 478] width 339 height 34
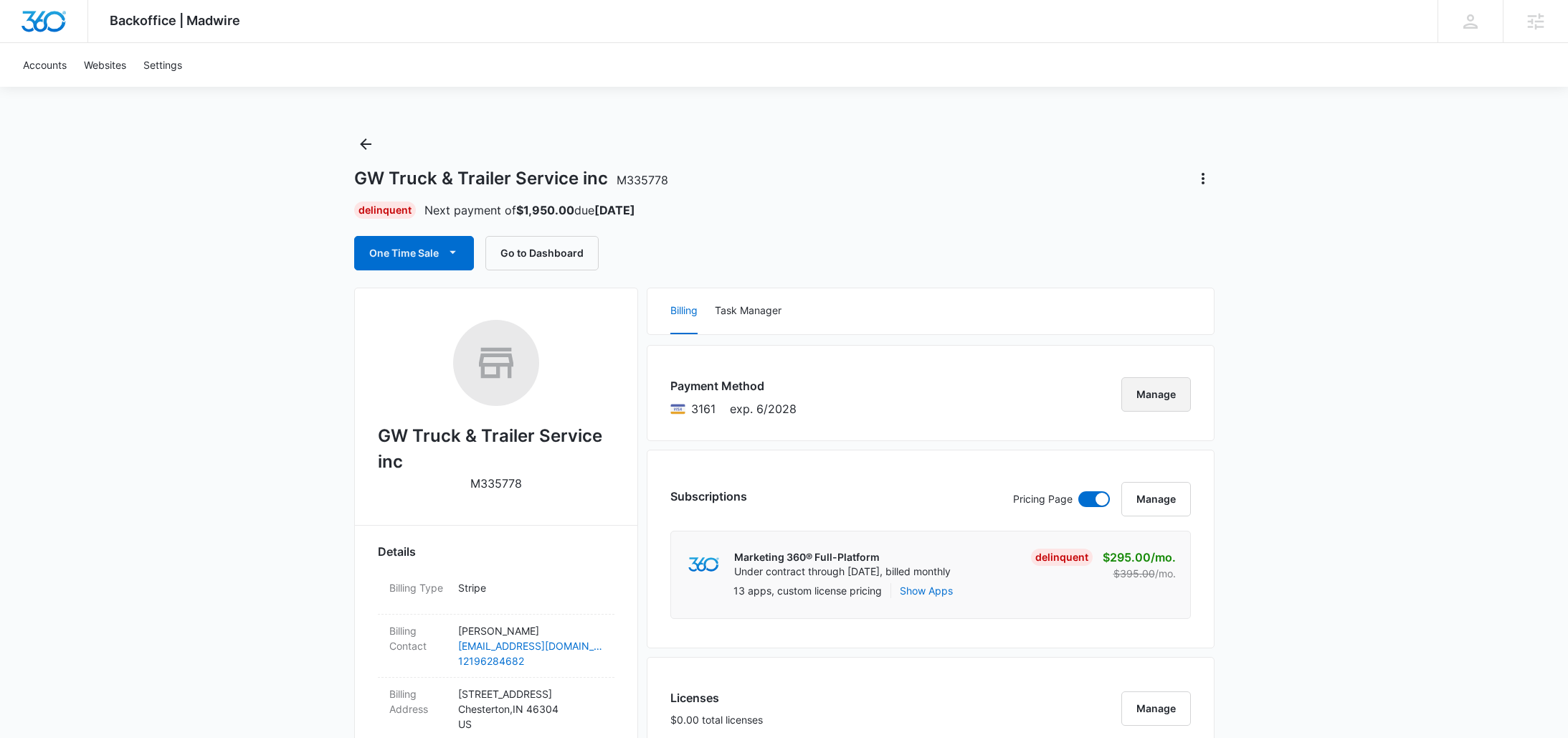
click at [1148, 387] on button "Manage" at bounding box center [1156, 394] width 69 height 34
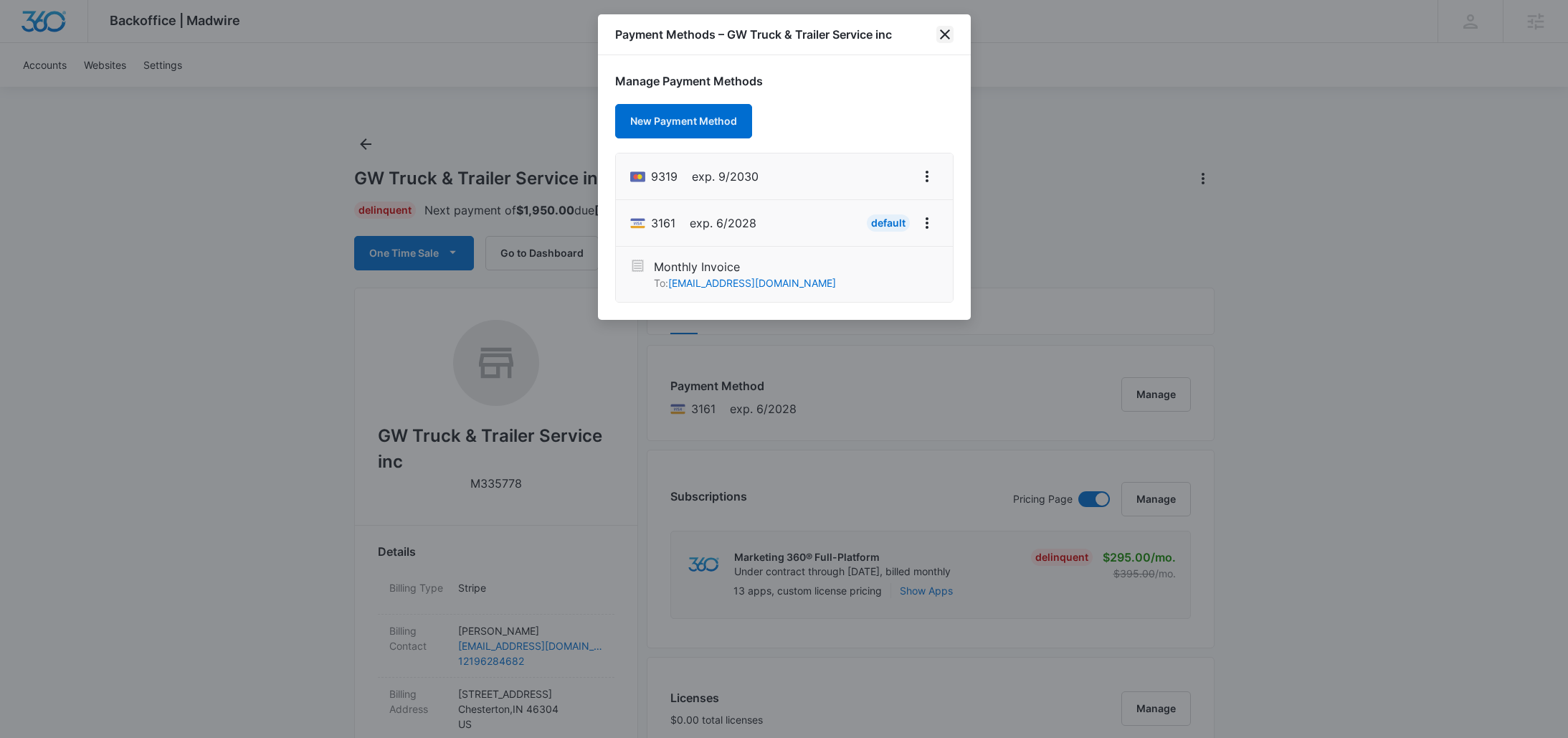
click at [943, 37] on icon "close" at bounding box center [945, 34] width 18 height 18
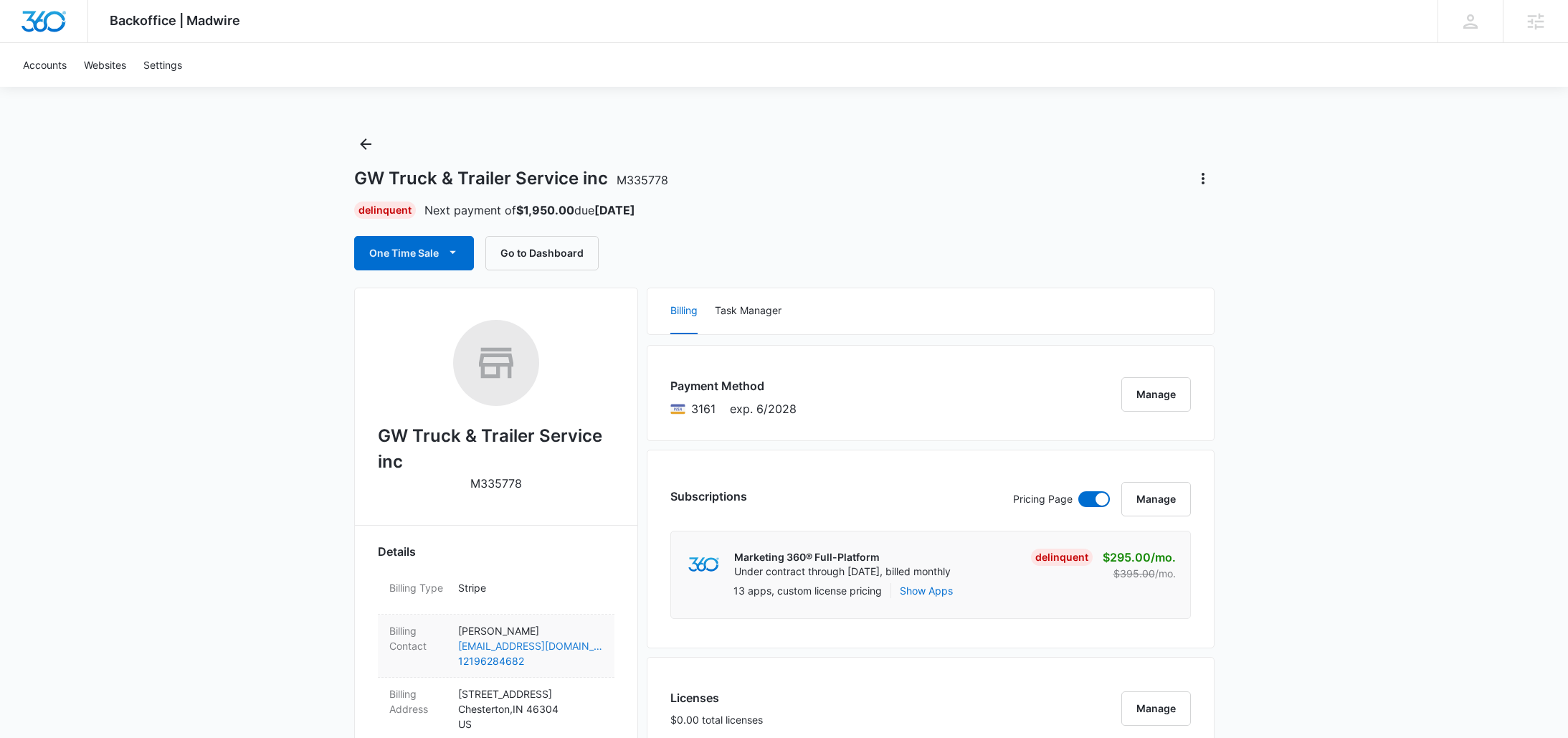
scroll to position [2, 0]
drag, startPoint x: 450, startPoint y: 641, endPoint x: 497, endPoint y: 645, distance: 47.2
click at [497, 645] on div "Billing Contact Joseph Smith jsphsmi55@gmail.com 12196284682" at bounding box center [496, 645] width 237 height 63
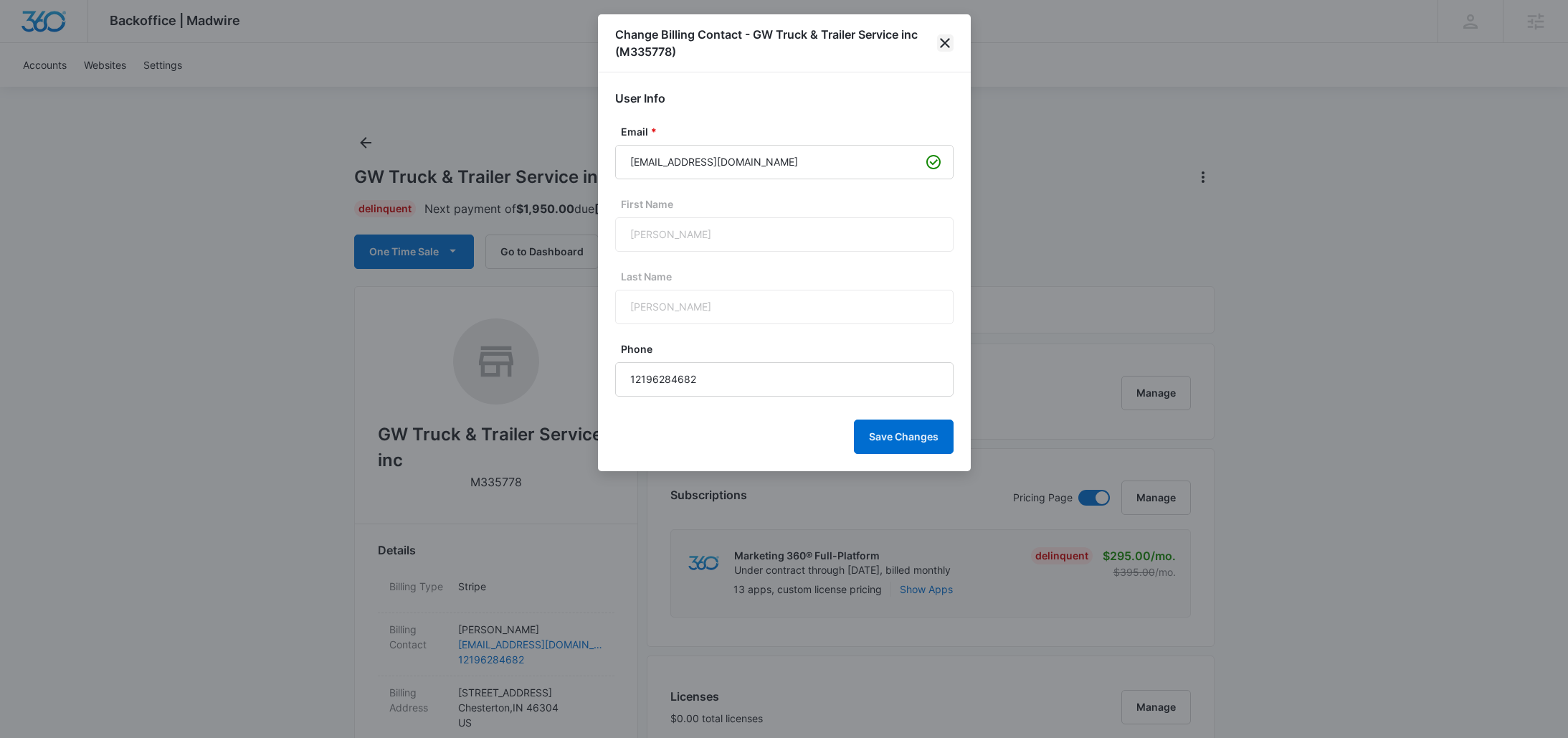
drag, startPoint x: 948, startPoint y: 26, endPoint x: 947, endPoint y: 41, distance: 15.0
click at [948, 26] on div "Change Billing Contact - GW Truck & Trailer Service inc (M335778)" at bounding box center [784, 43] width 373 height 58
click at [947, 42] on icon "close" at bounding box center [945, 43] width 10 height 10
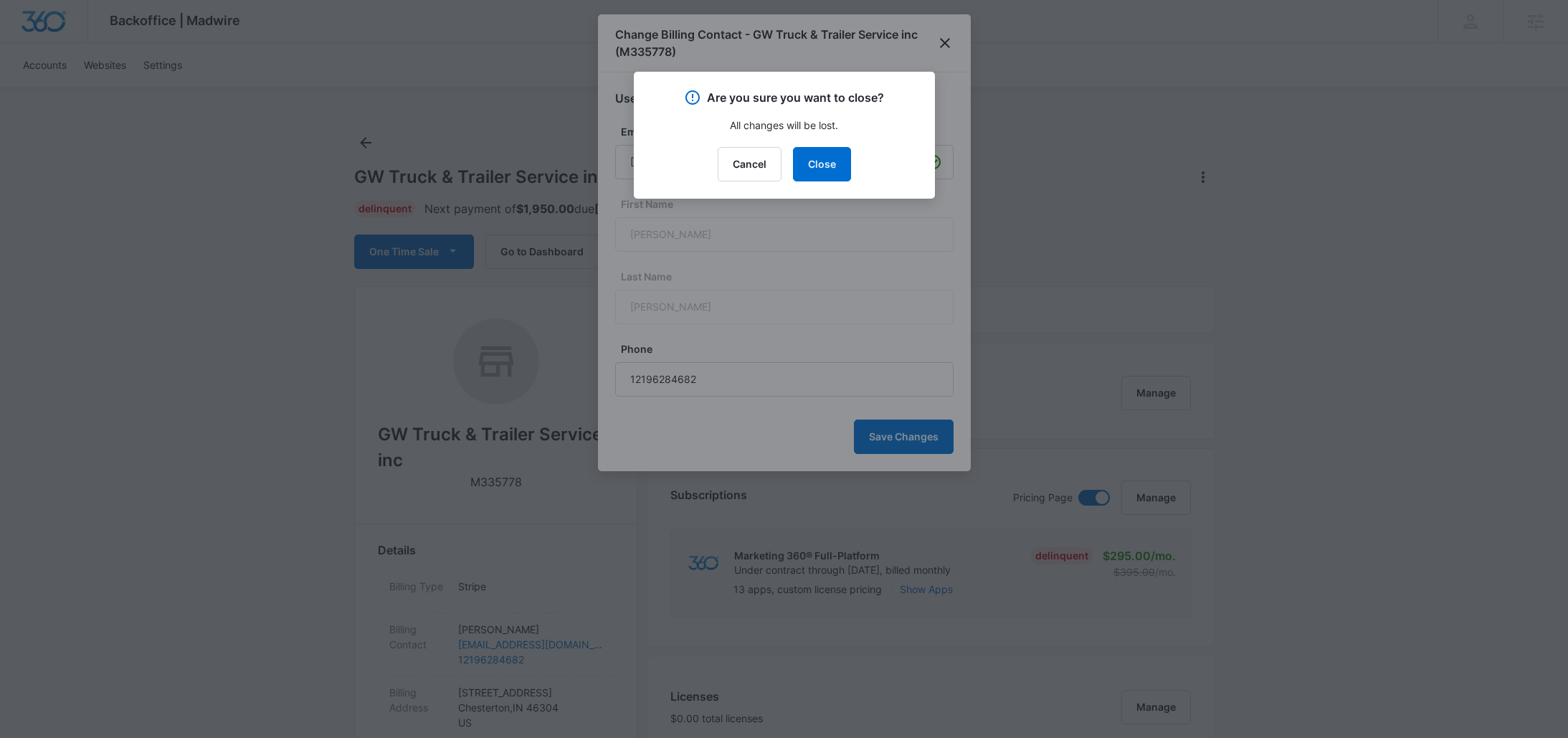
click at [810, 143] on div "Are you sure you want to close? All changes will be lost. Cancel Close" at bounding box center [784, 135] width 301 height 127
click at [823, 161] on button "Close" at bounding box center [822, 163] width 58 height 34
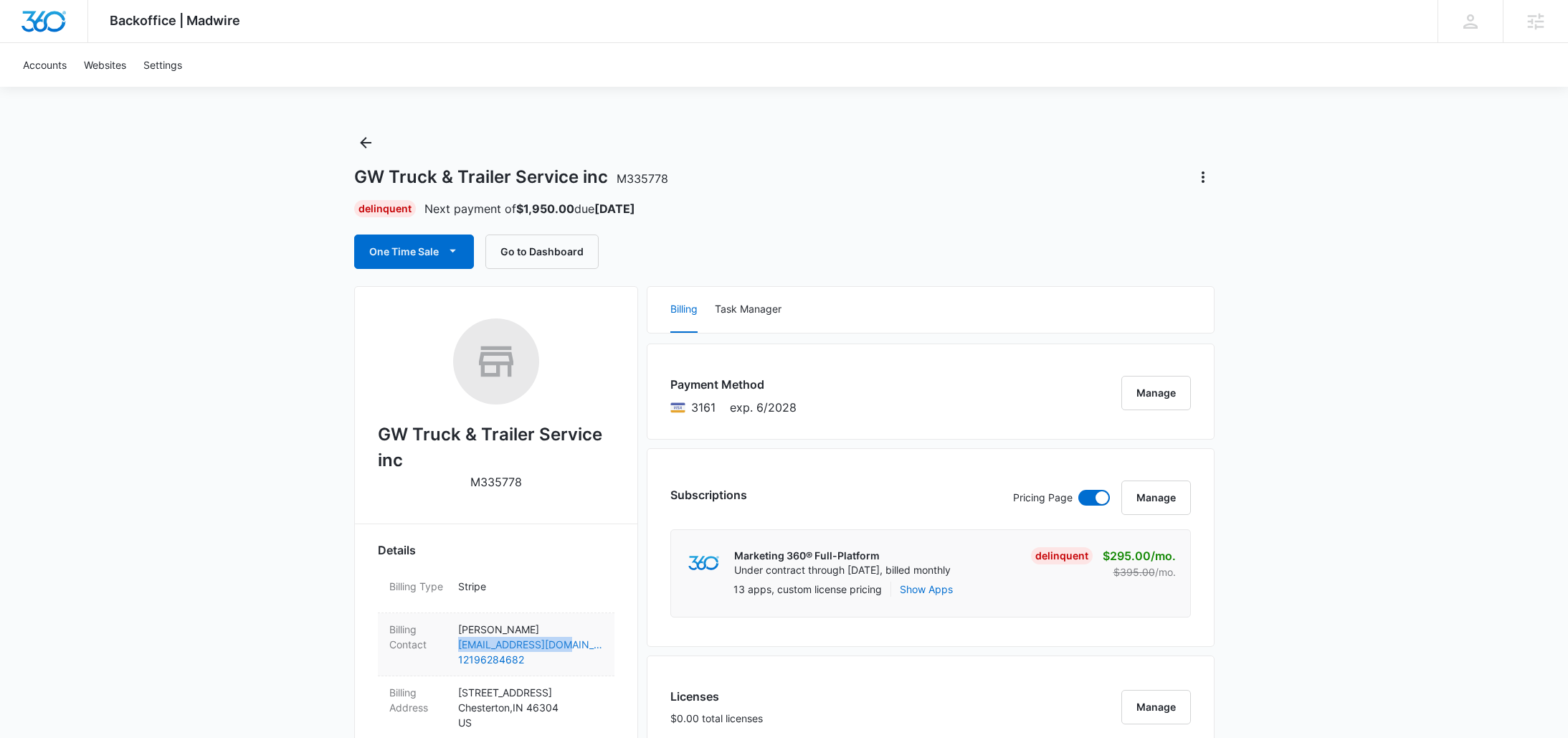
drag, startPoint x: 453, startPoint y: 645, endPoint x: 566, endPoint y: 647, distance: 113.0
click at [566, 647] on div "Billing Contact Joseph Smith jsphsmi55@gmail.com 12196284682" at bounding box center [496, 645] width 237 height 63
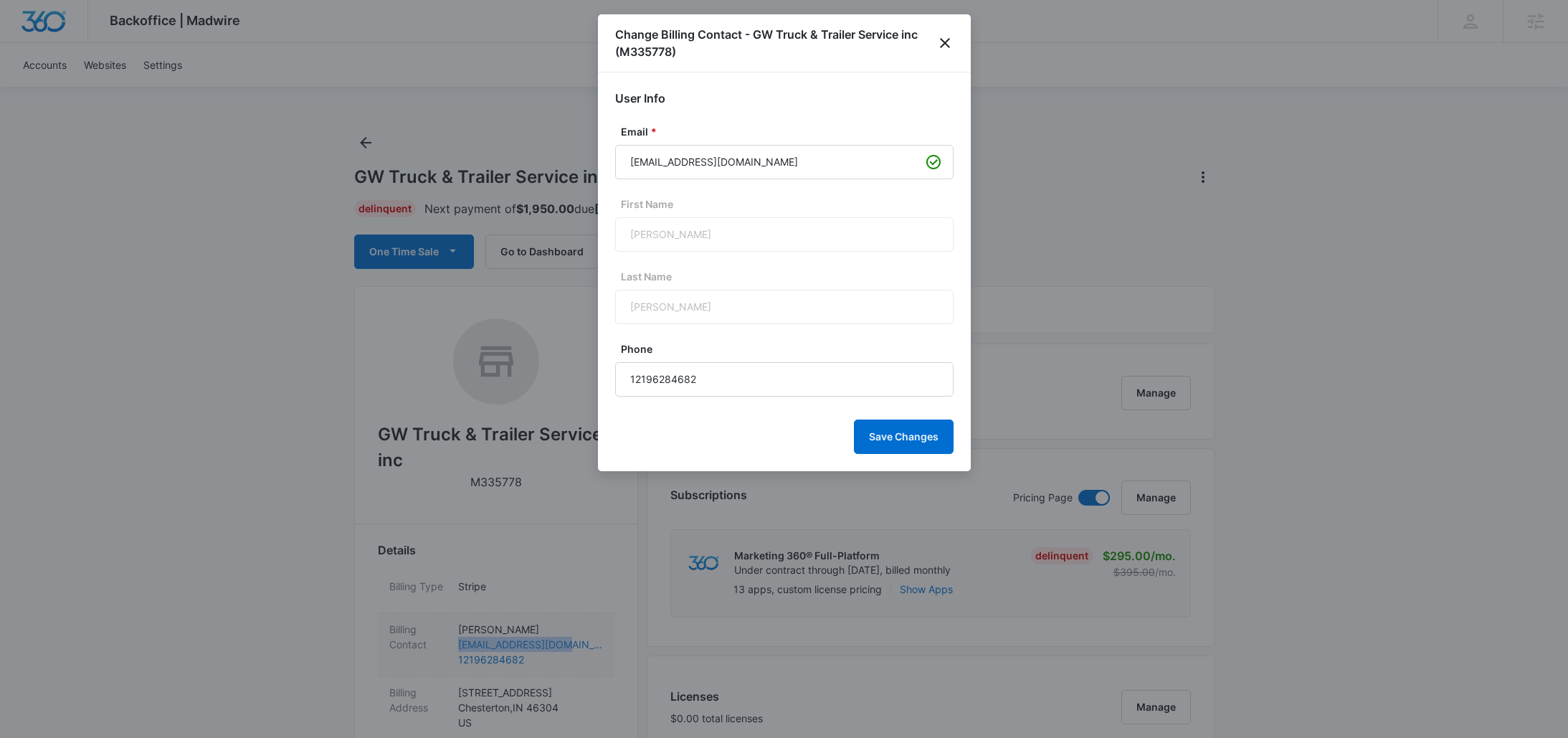
scroll to position [4, 0]
copy link "jsphsmi55@gmail.com"
click at [942, 43] on icon "close" at bounding box center [945, 43] width 18 height 18
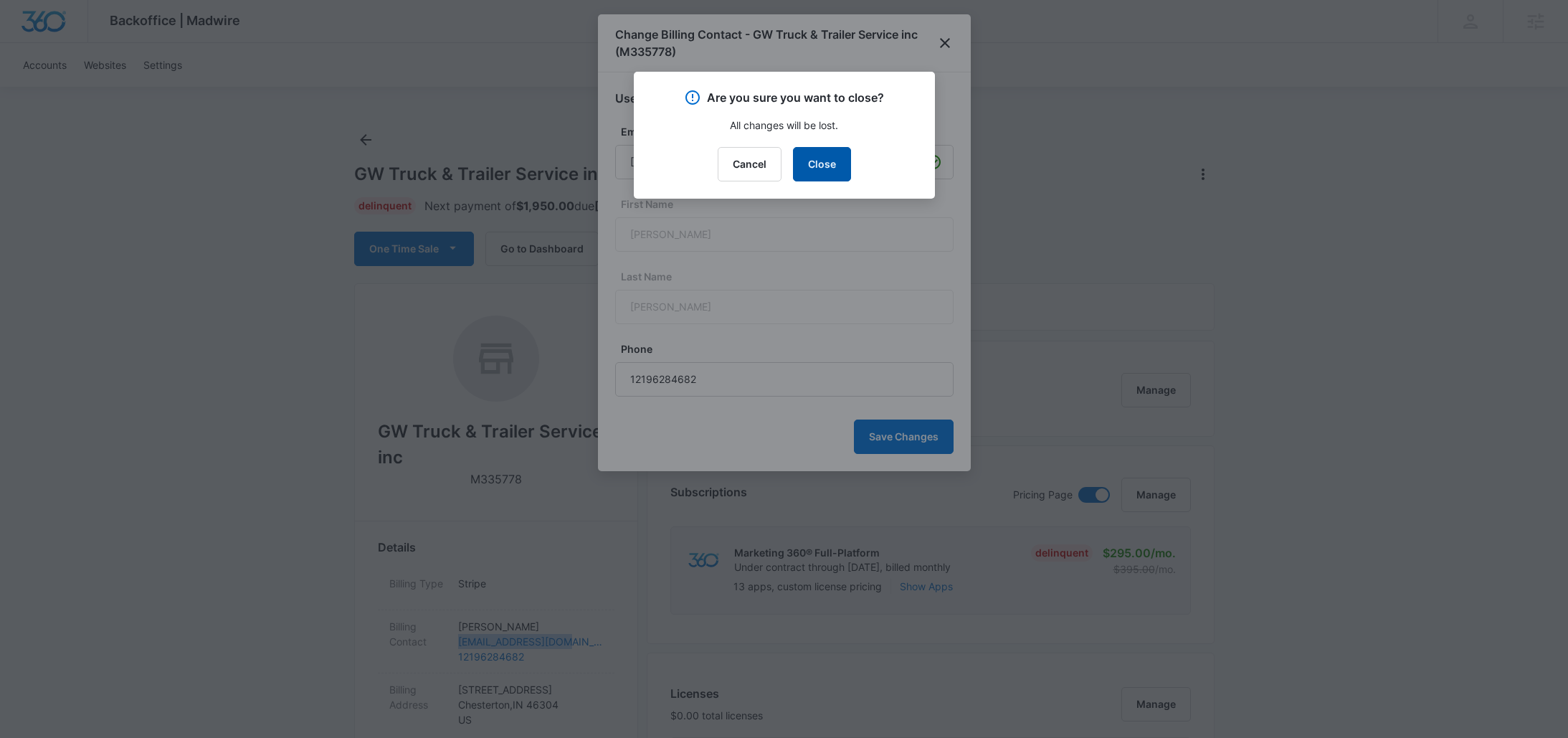
click at [805, 165] on button "Close" at bounding box center [822, 163] width 58 height 34
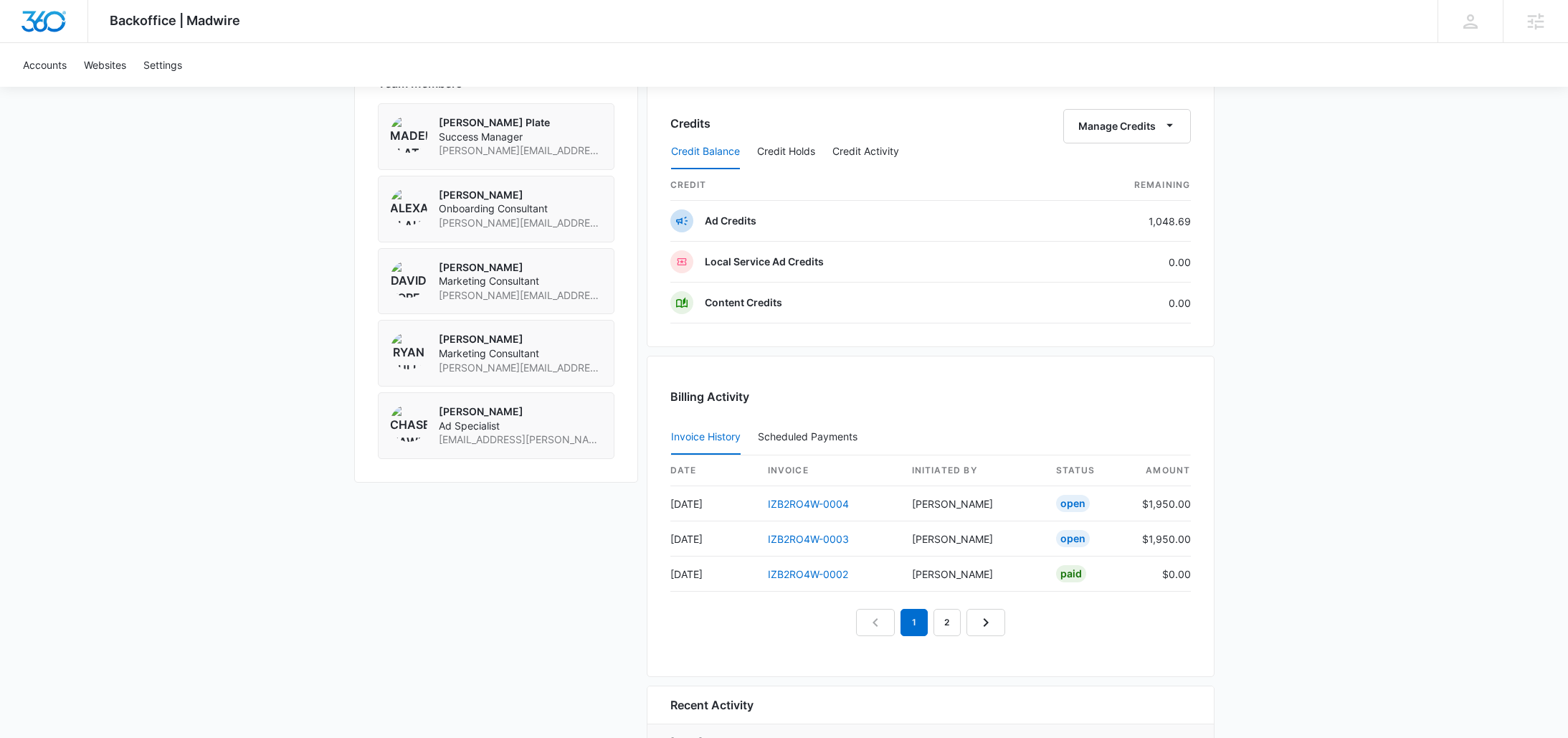
scroll to position [1071, 0]
click at [792, 503] on link "IZB2RO4W-0004" at bounding box center [808, 505] width 81 height 13
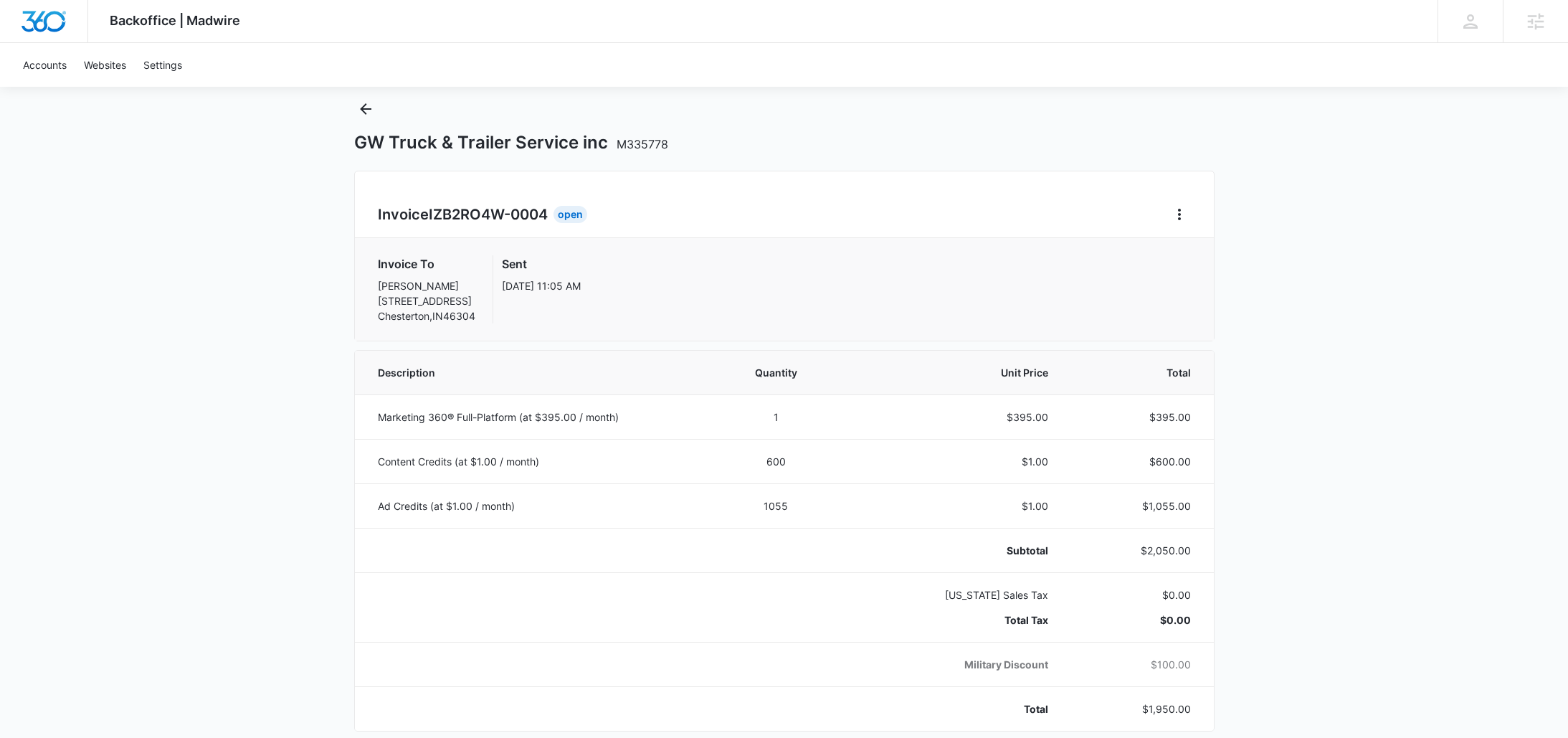
scroll to position [34, 0]
